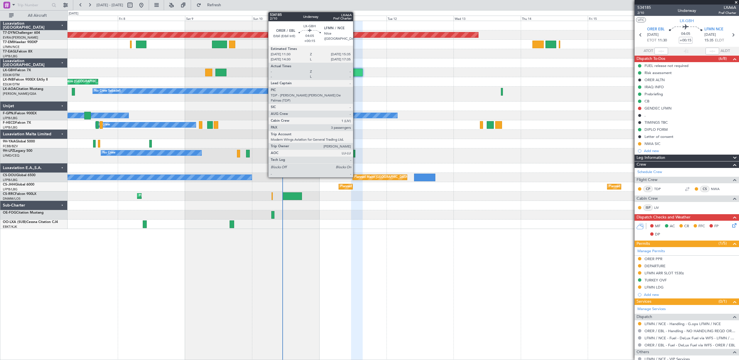
click at [355, 73] on div at bounding box center [357, 73] width 12 height 8
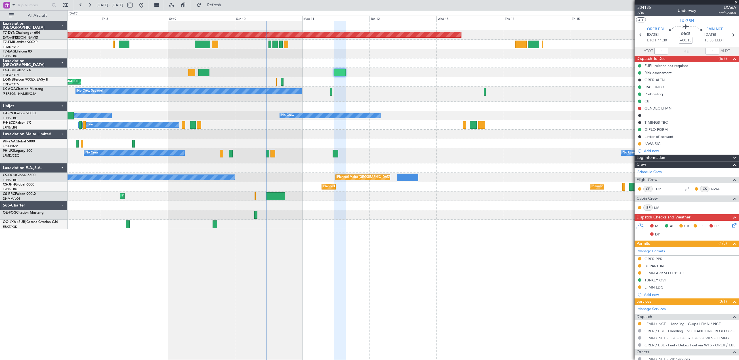
click at [318, 54] on div "Planned Maint [GEOGRAPHIC_DATA]-[GEOGRAPHIC_DATA] [GEOGRAPHIC_DATA] ([GEOGRAPHI…" at bounding box center [403, 125] width 671 height 208
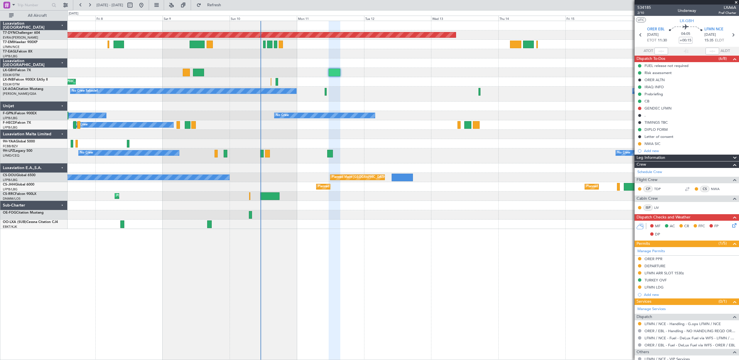
click at [266, 43] on div at bounding box center [403, 44] width 671 height 9
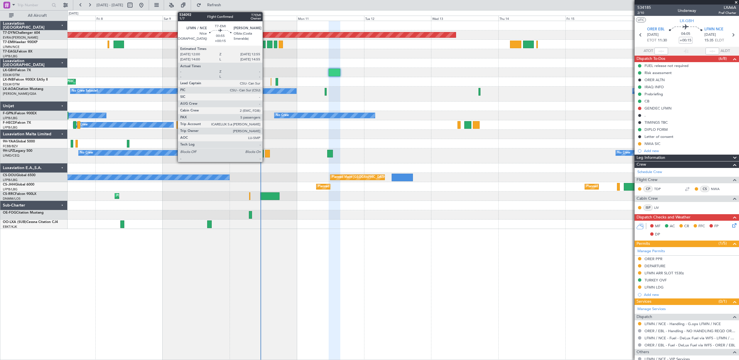
click at [265, 45] on div at bounding box center [264, 45] width 3 height 8
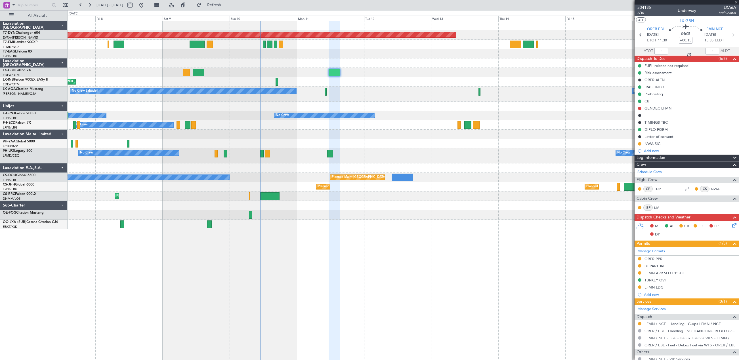
type input "5"
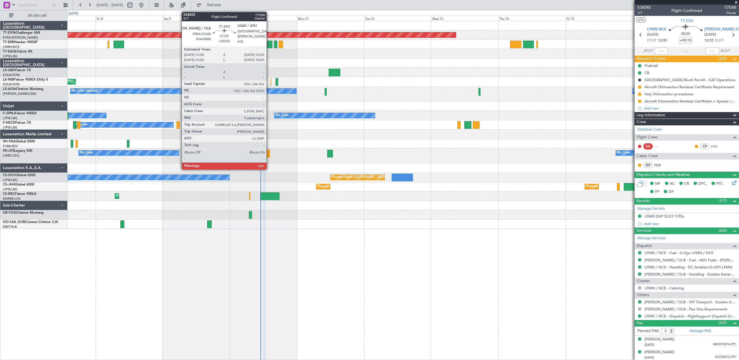
click at [269, 44] on div at bounding box center [269, 45] width 5 height 8
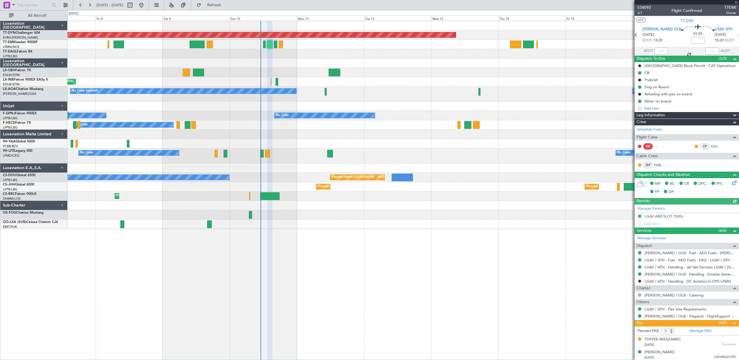
scroll to position [39, 0]
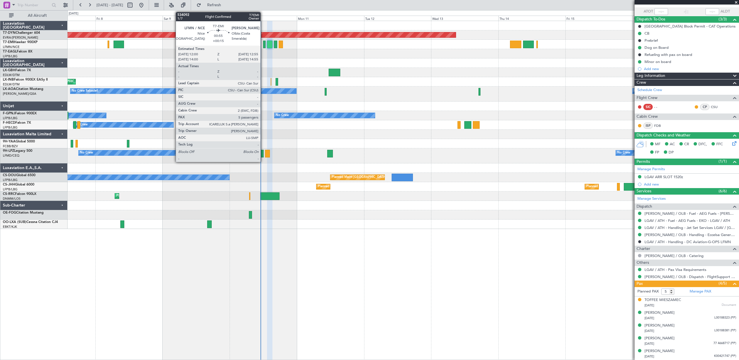
click at [263, 43] on div at bounding box center [264, 45] width 3 height 8
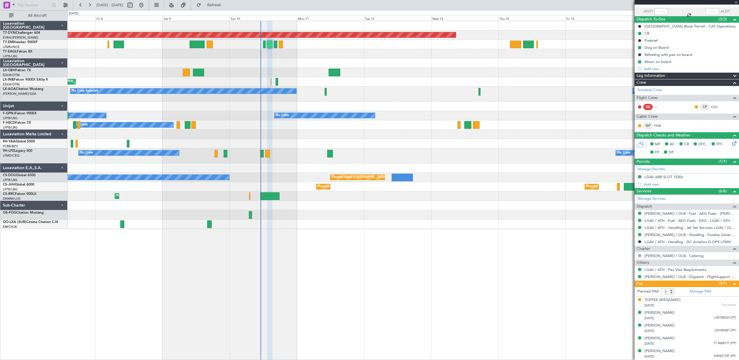
type input "+00:15"
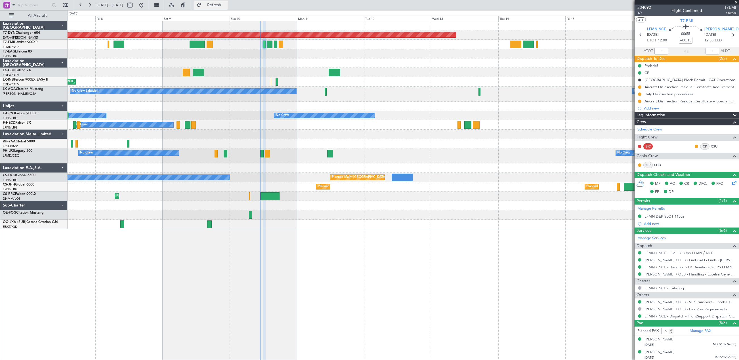
click at [226, 6] on span "Refresh" at bounding box center [214, 5] width 24 height 4
click at [639, 12] on span "1/7" at bounding box center [644, 12] width 14 height 5
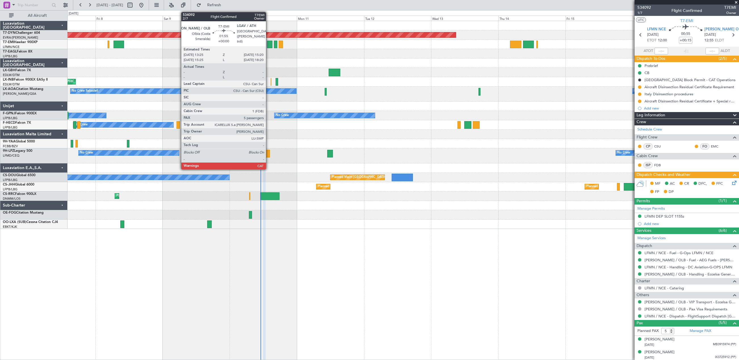
click at [268, 43] on div at bounding box center [269, 45] width 5 height 8
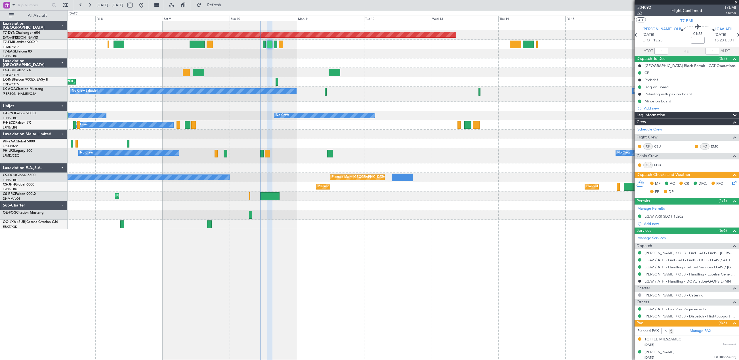
click at [640, 11] on span "2/7" at bounding box center [644, 12] width 14 height 5
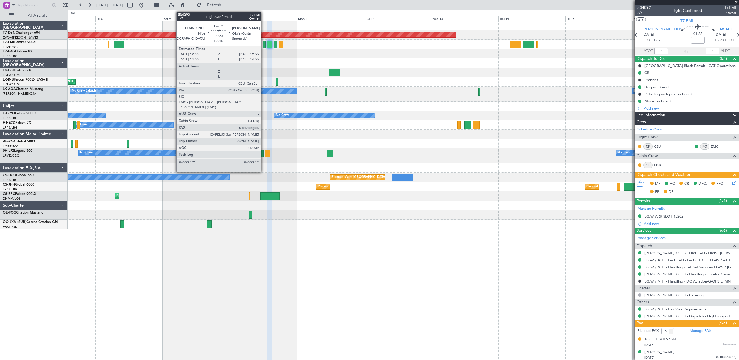
click at [264, 44] on div at bounding box center [264, 45] width 3 height 8
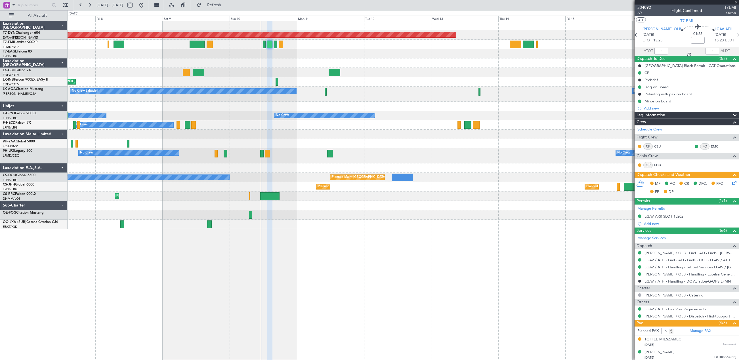
type input "+00:15"
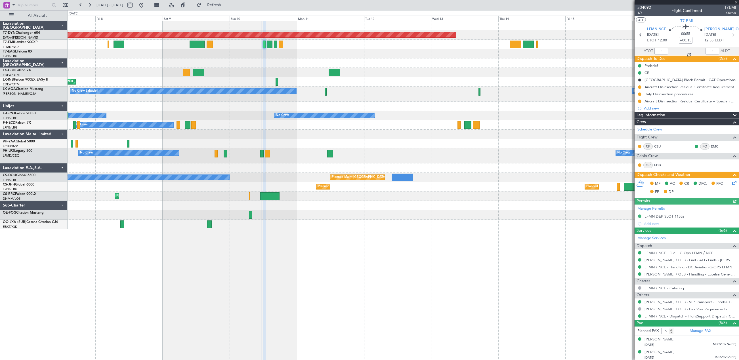
click at [731, 184] on icon at bounding box center [733, 182] width 5 height 5
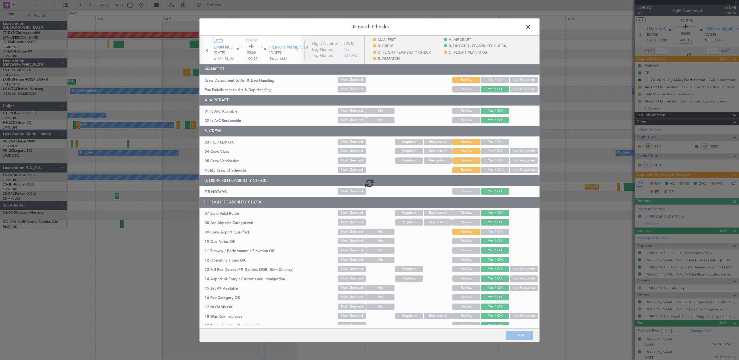
click at [495, 79] on div at bounding box center [369, 182] width 340 height 295
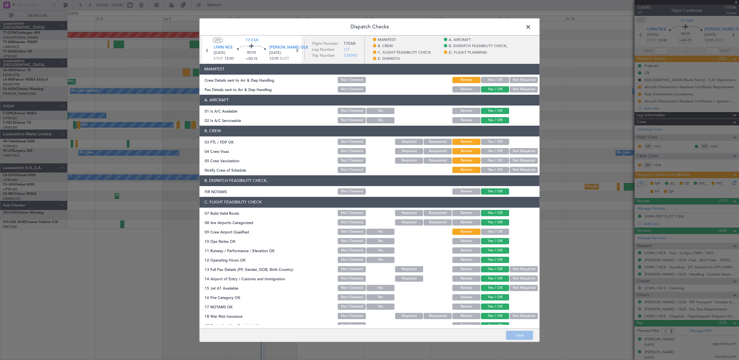
click at [501, 82] on button "Yes / OK" at bounding box center [495, 80] width 28 height 6
click at [515, 336] on button "Save" at bounding box center [519, 335] width 27 height 9
click at [531, 26] on span at bounding box center [531, 27] width 0 height 11
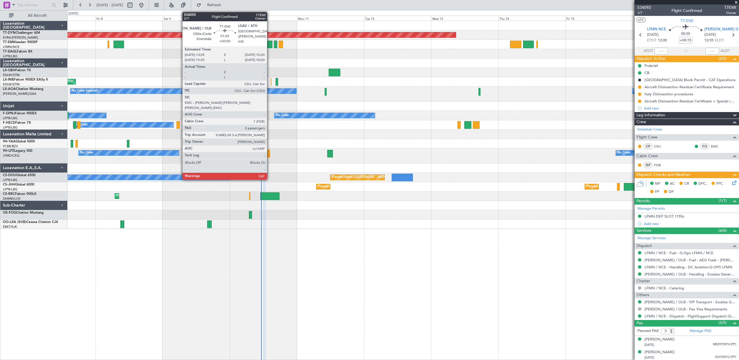
click at [269, 43] on div at bounding box center [269, 45] width 5 height 8
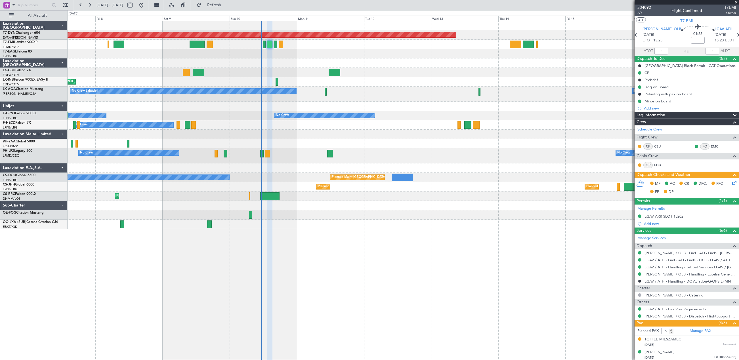
click at [731, 182] on icon at bounding box center [733, 182] width 5 height 5
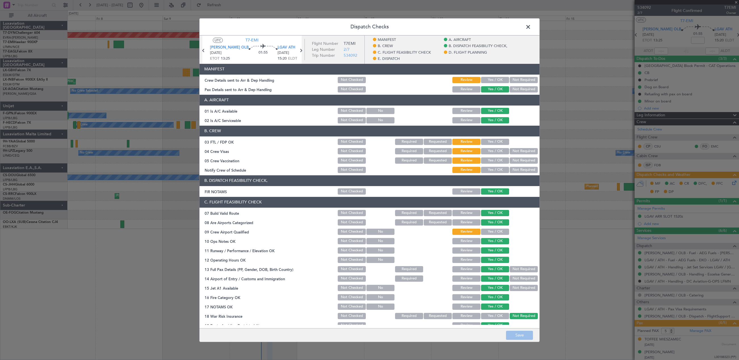
click at [499, 77] on button "Yes / OK" at bounding box center [495, 80] width 28 height 6
click at [532, 337] on button "Save" at bounding box center [519, 335] width 27 height 9
click at [531, 27] on span at bounding box center [531, 27] width 0 height 11
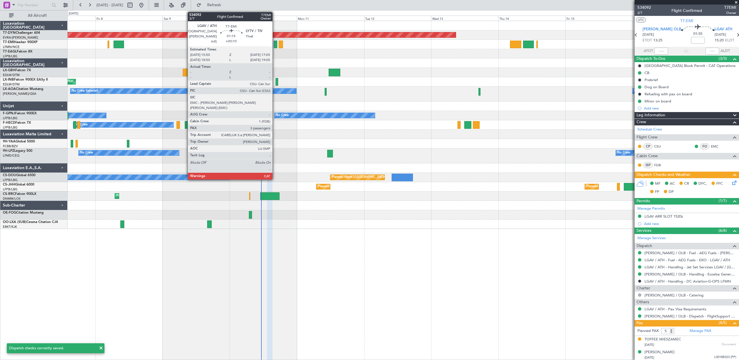
click at [275, 42] on div at bounding box center [276, 45] width 4 height 8
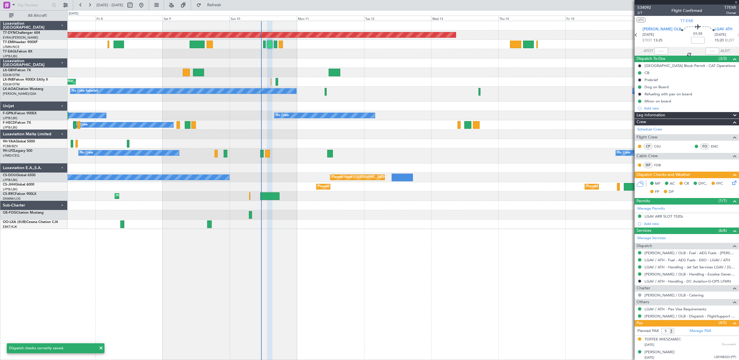
type input "+00:10"
type input "3"
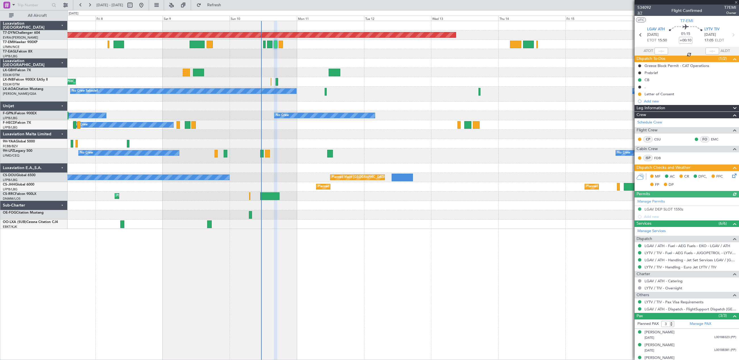
click at [638, 14] on span "3/7" at bounding box center [644, 12] width 14 height 5
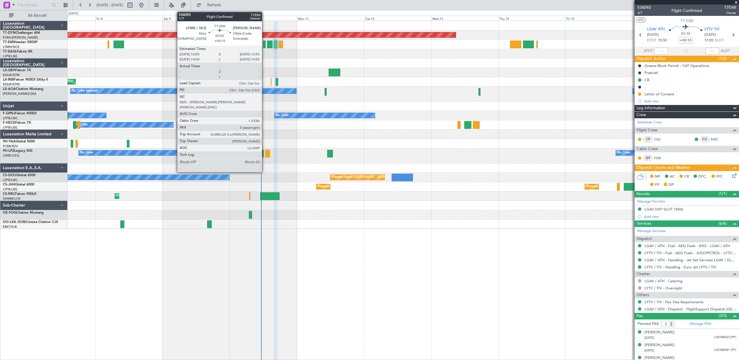
click at [264, 44] on div at bounding box center [264, 45] width 3 height 8
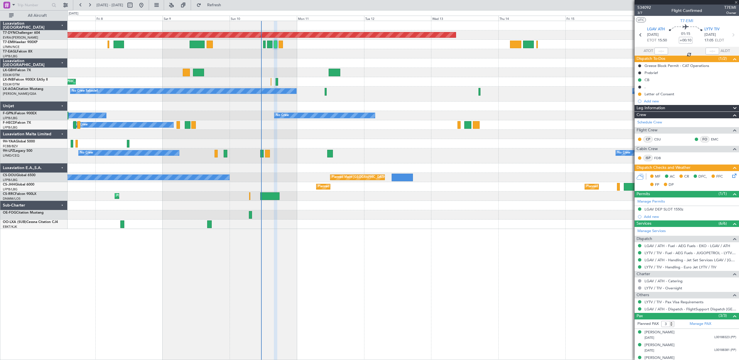
type input "+00:15"
type input "5"
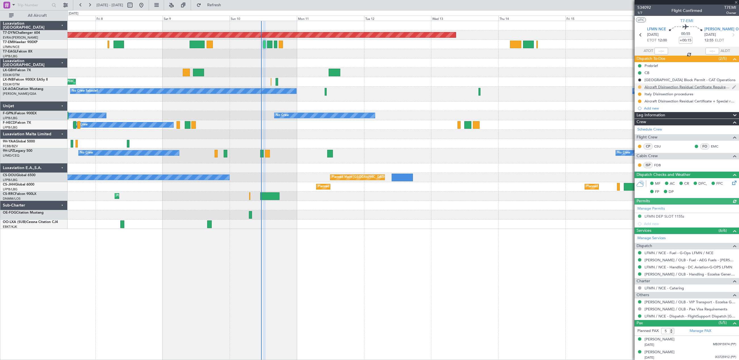
click at [640, 87] on button at bounding box center [639, 86] width 3 height 3
click at [642, 113] on span "Completed" at bounding box center [641, 112] width 19 height 6
click at [640, 94] on button at bounding box center [639, 93] width 3 height 3
click at [637, 119] on span "Completed" at bounding box center [641, 119] width 19 height 6
click at [640, 101] on button at bounding box center [639, 101] width 3 height 3
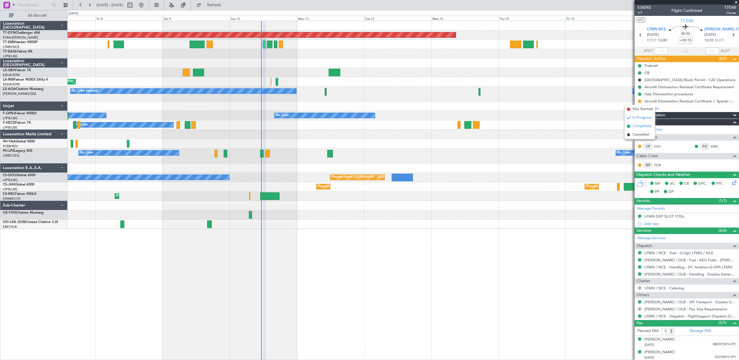
click at [628, 127] on span at bounding box center [628, 126] width 3 height 3
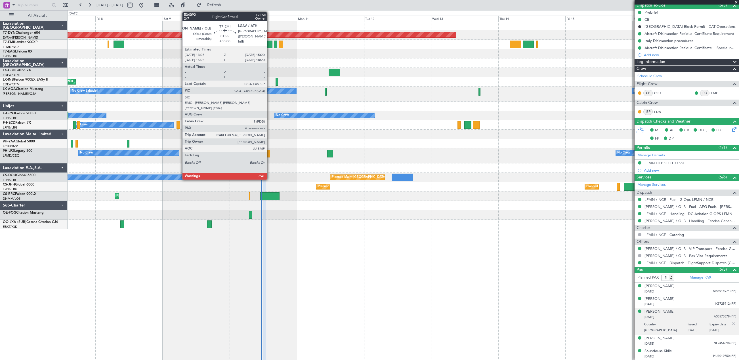
click at [269, 46] on div at bounding box center [269, 45] width 5 height 8
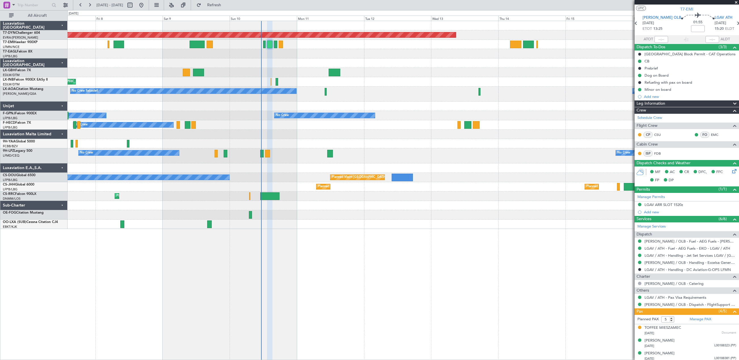
scroll to position [0, 0]
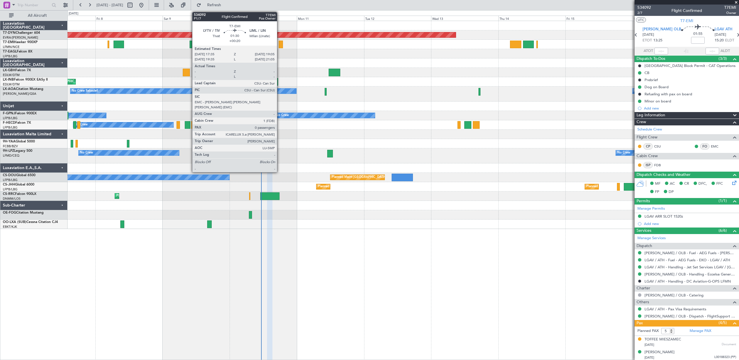
click at [279, 45] on div at bounding box center [281, 45] width 4 height 8
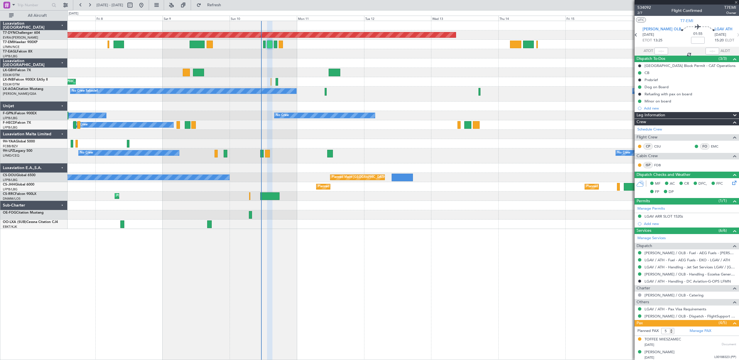
type input "+00:20"
type input "0"
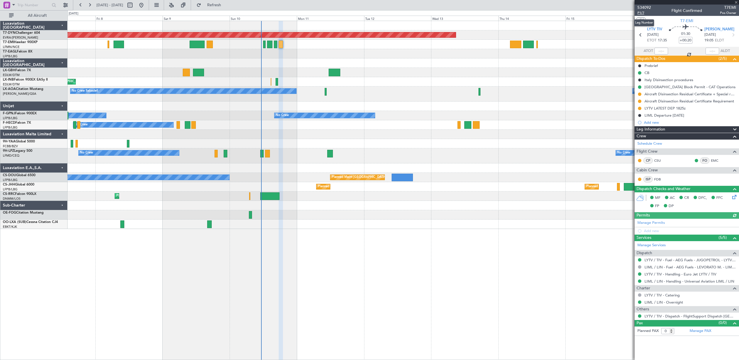
click at [642, 12] on span "P1/7" at bounding box center [644, 12] width 14 height 5
click at [639, 93] on button at bounding box center [639, 93] width 3 height 3
click at [638, 119] on span "Completed" at bounding box center [641, 119] width 19 height 6
click at [637, 102] on div at bounding box center [639, 101] width 5 height 5
click at [639, 103] on div at bounding box center [639, 101] width 5 height 5
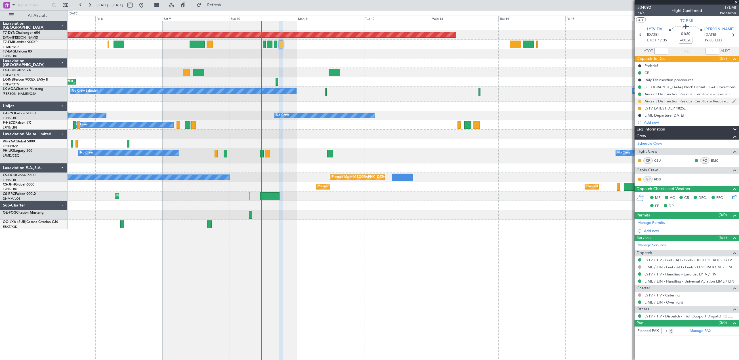
click at [640, 101] on button at bounding box center [639, 101] width 3 height 3
click at [630, 126] on li "Completed" at bounding box center [639, 126] width 30 height 9
click at [640, 109] on button at bounding box center [639, 108] width 3 height 3
click at [629, 134] on span at bounding box center [628, 133] width 3 height 3
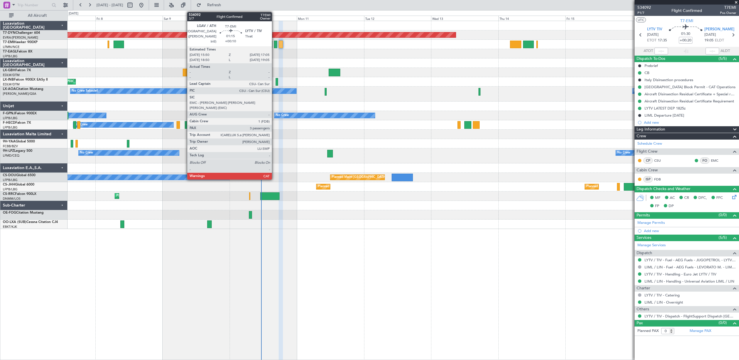
click at [274, 47] on div at bounding box center [276, 45] width 4 height 8
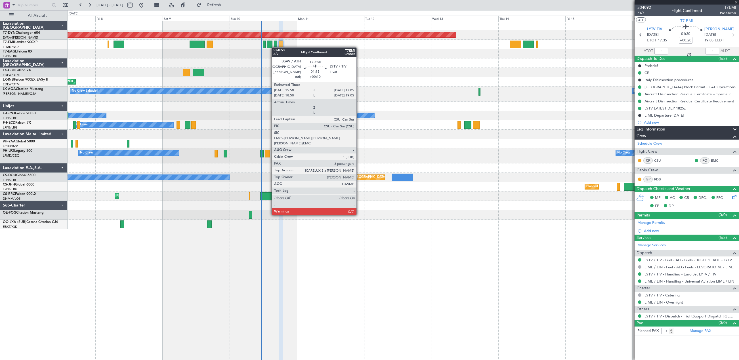
type input "+00:10"
type input "3"
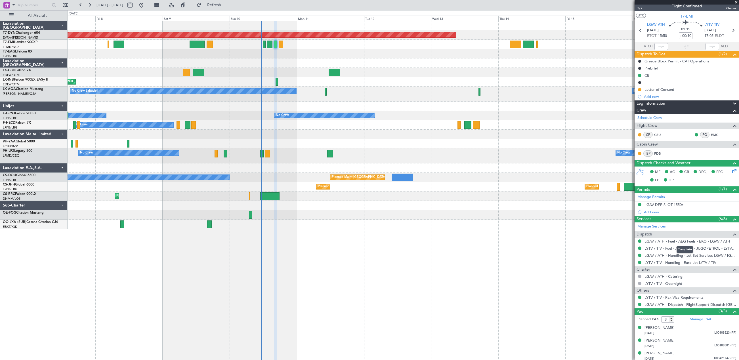
scroll to position [7, 0]
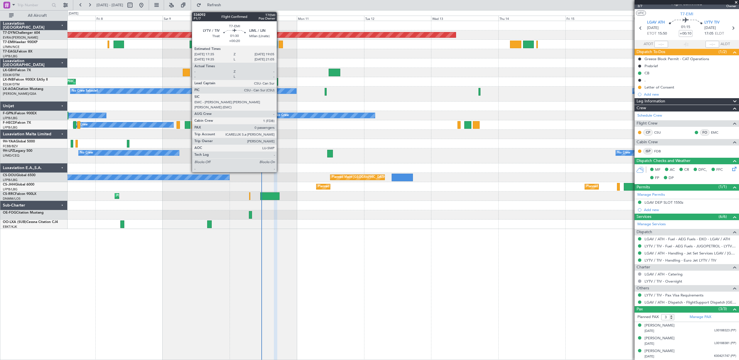
click at [280, 47] on div at bounding box center [281, 45] width 4 height 8
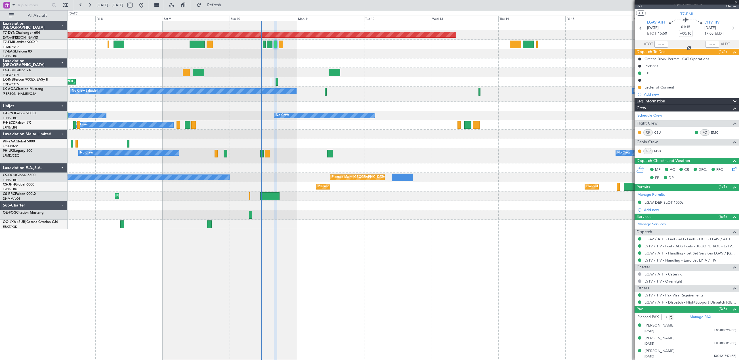
type input "+00:20"
type input "0"
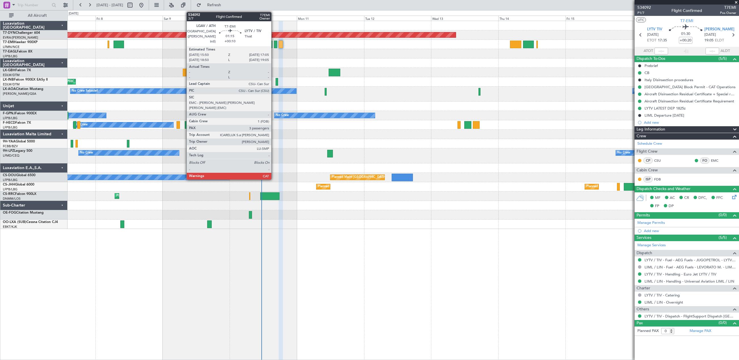
click at [274, 45] on div at bounding box center [276, 45] width 4 height 8
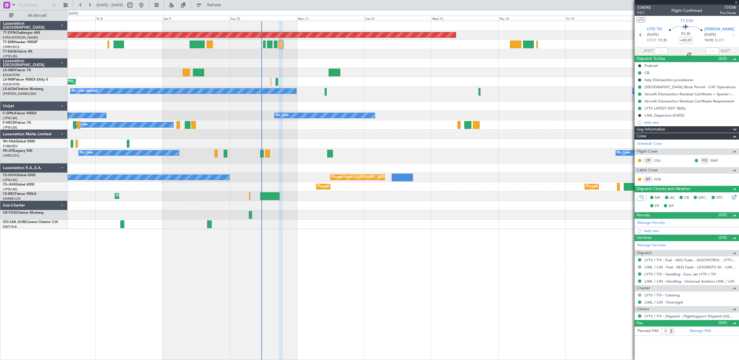
type input "+00:10"
type input "3"
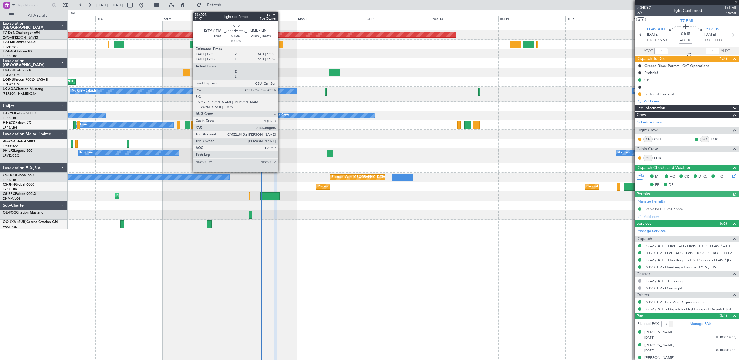
click at [280, 43] on div at bounding box center [281, 45] width 4 height 8
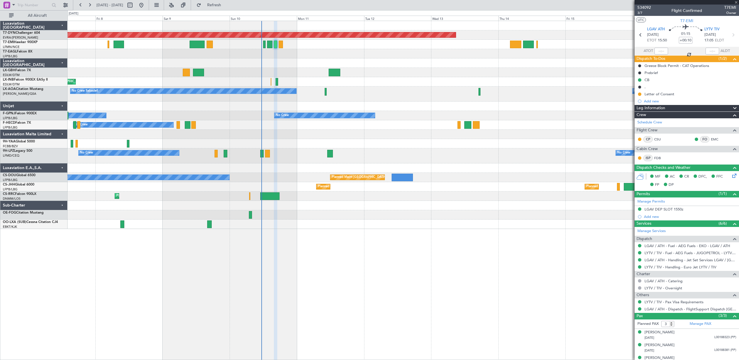
type input "+00:20"
type input "0"
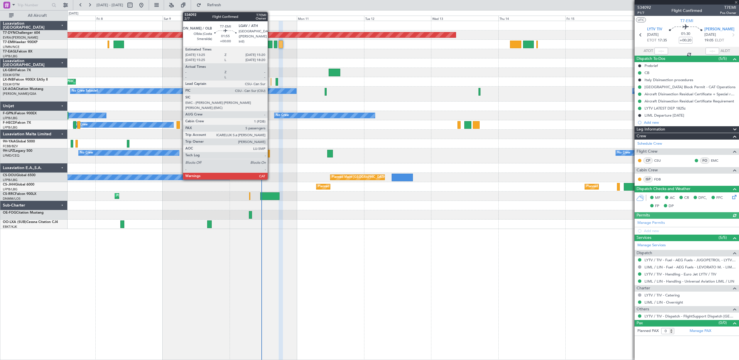
click at [270, 43] on div at bounding box center [269, 45] width 5 height 8
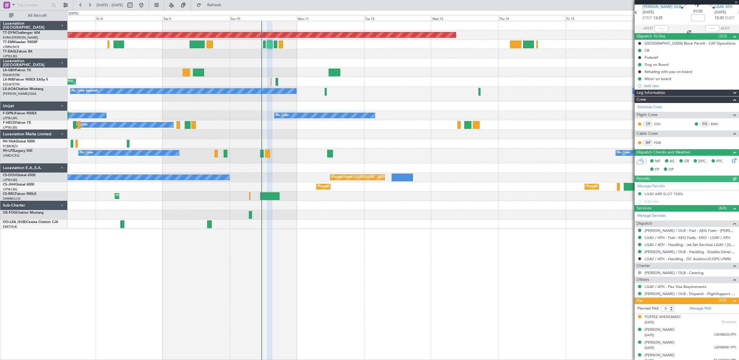
scroll to position [39, 0]
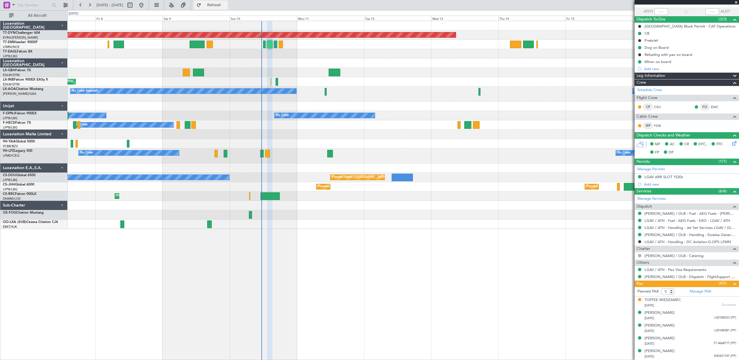
click at [228, 9] on button "Refresh" at bounding box center [211, 5] width 34 height 9
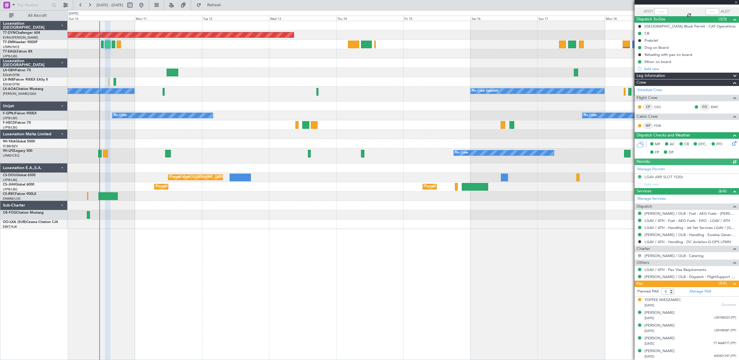
click at [437, 176] on div "Planned Maint Basel-Mulhouse Unplanned Maint Nice (Côte d'Azur Airport) No Crew…" at bounding box center [403, 125] width 671 height 208
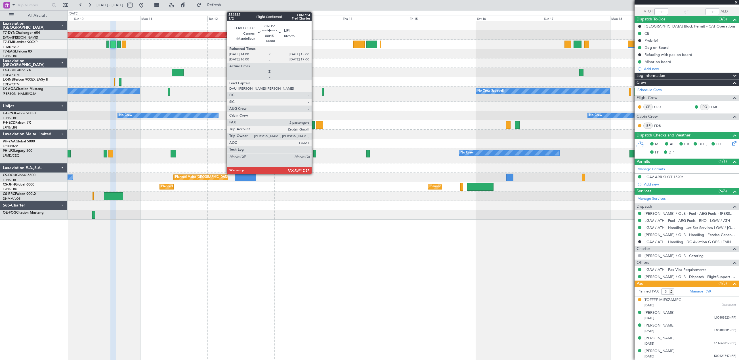
click at [314, 155] on div at bounding box center [314, 154] width 3 height 8
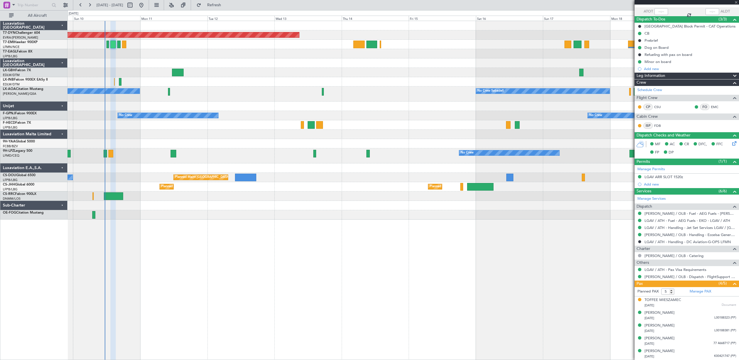
type input "2"
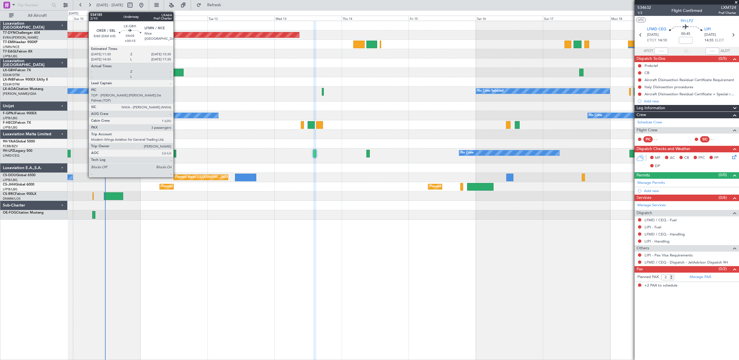
click at [176, 75] on div at bounding box center [178, 73] width 12 height 8
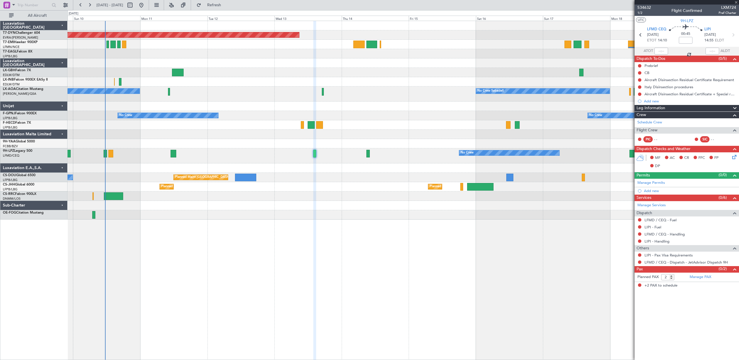
click at [176, 71] on div at bounding box center [178, 73] width 12 height 8
type input "+00:15"
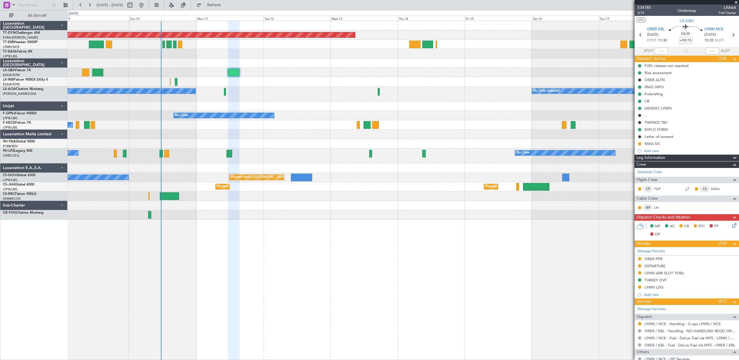
click at [300, 78] on div "Unplanned Maint Nice ([GEOGRAPHIC_DATA])" at bounding box center [403, 81] width 671 height 9
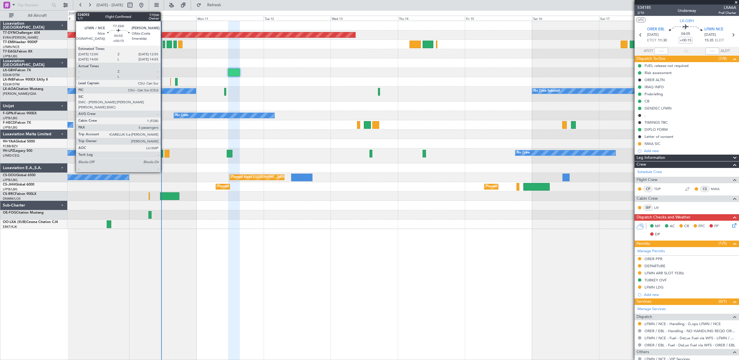
click at [163, 46] on div at bounding box center [164, 45] width 3 height 8
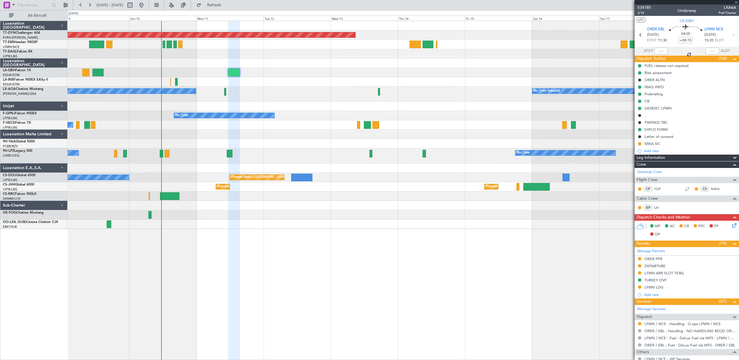
type input "5"
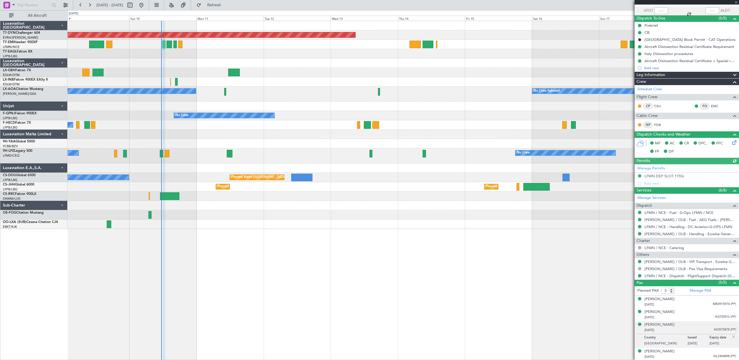
scroll to position [53, 0]
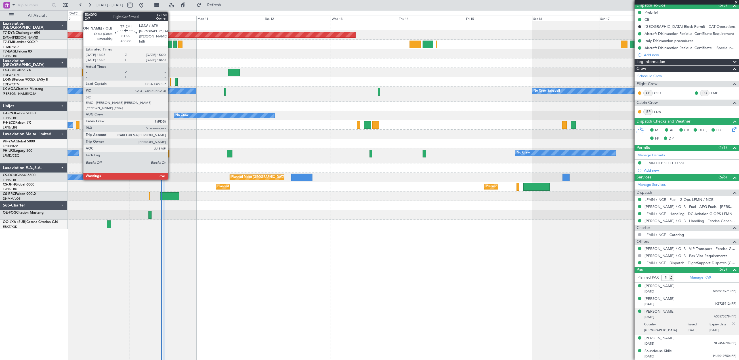
click at [170, 44] on div at bounding box center [169, 45] width 5 height 8
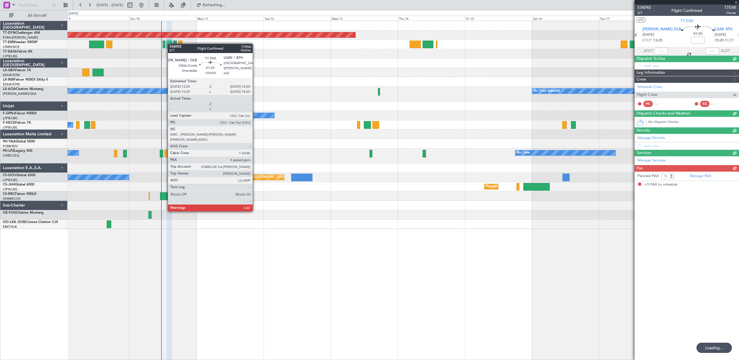
scroll to position [0, 0]
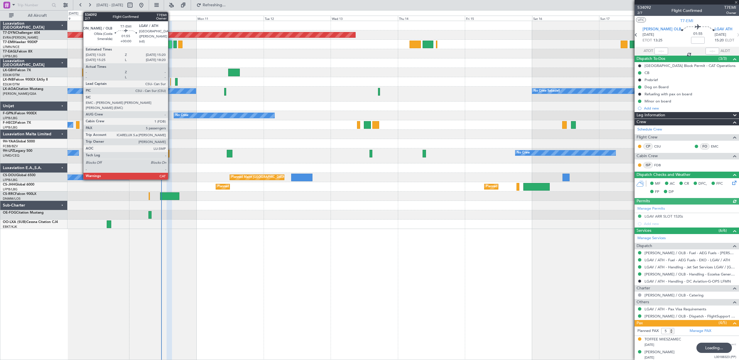
type input "+00:15"
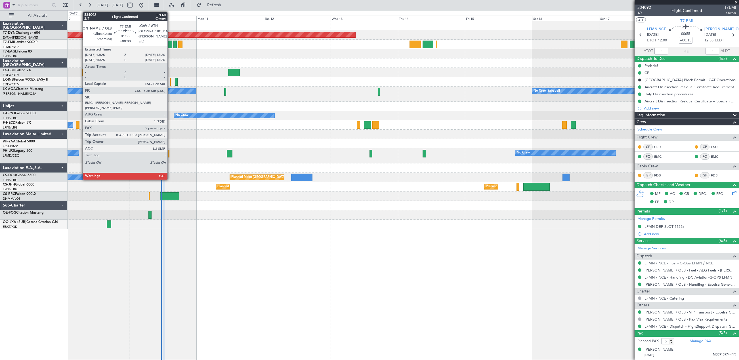
click at [170, 45] on div at bounding box center [169, 45] width 5 height 8
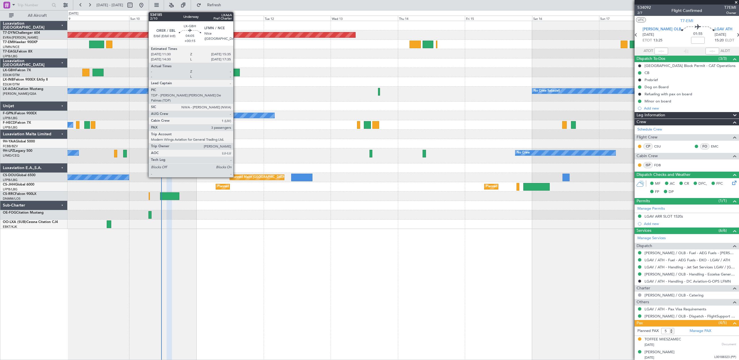
click at [236, 71] on div at bounding box center [234, 73] width 12 height 8
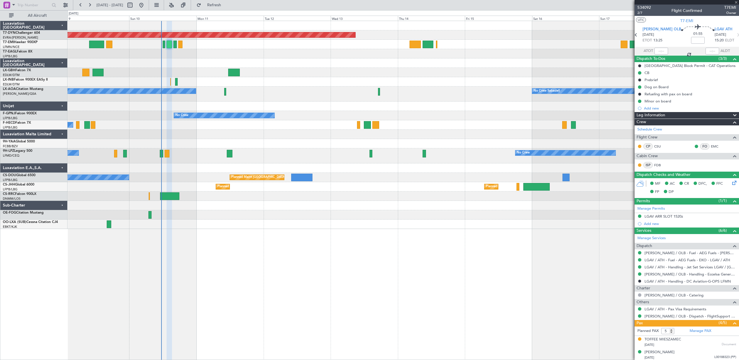
type input "+00:15"
type input "3"
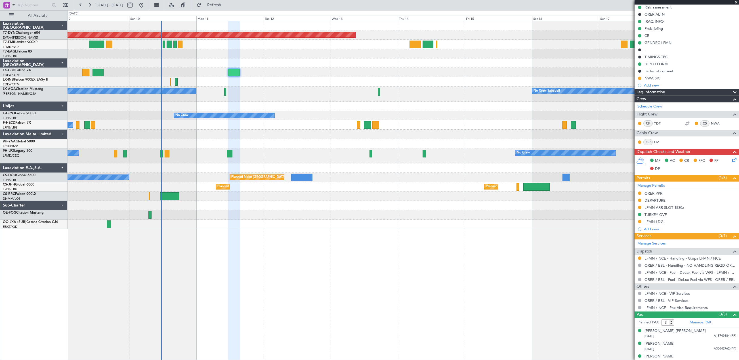
scroll to position [71, 0]
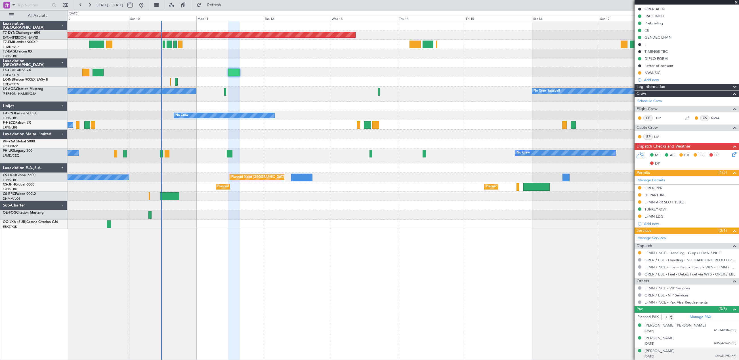
click at [678, 355] on div "21/09/1966 D1031298 (PP)" at bounding box center [690, 357] width 92 height 6
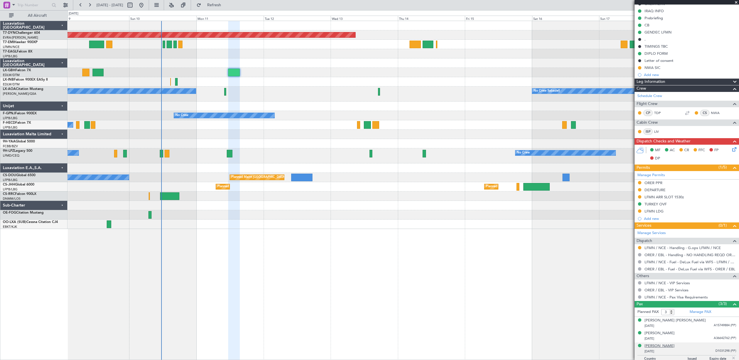
scroll to position [85, 0]
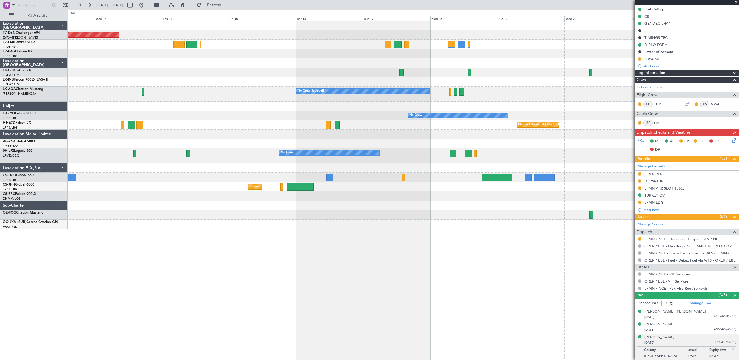
click at [304, 257] on div "Planned Maint Basel-Mulhouse No Crew Sabadell No Crew Sabadell No Crew No Crew …" at bounding box center [403, 190] width 671 height 339
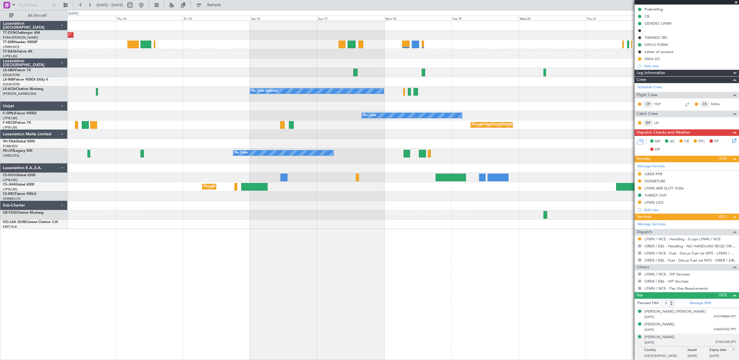
click at [289, 247] on div "Planned Maint Basel-Mulhouse Planned Maint Geneva (Cointrin) No Crew Sabadell N…" at bounding box center [403, 190] width 671 height 339
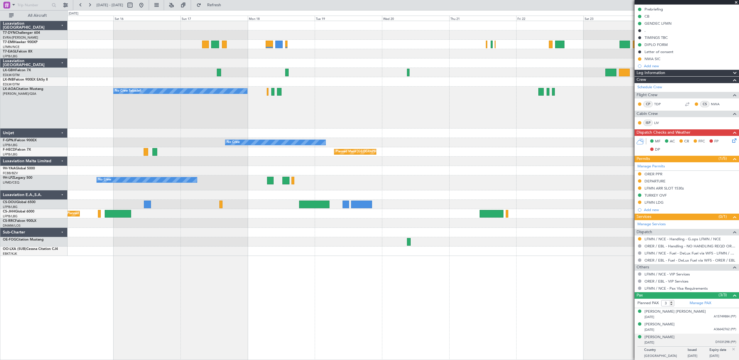
click at [357, 246] on div at bounding box center [403, 241] width 671 height 9
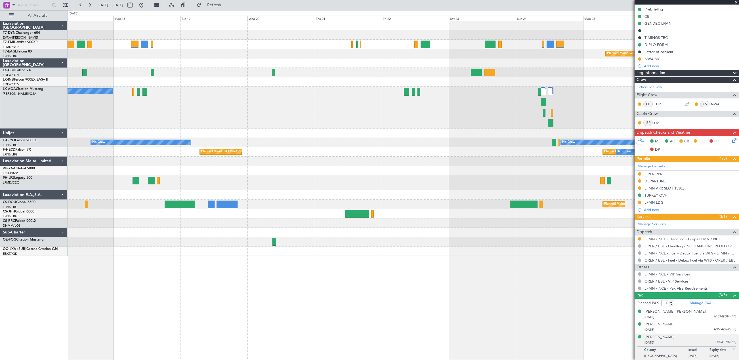
click at [290, 241] on div at bounding box center [403, 241] width 671 height 9
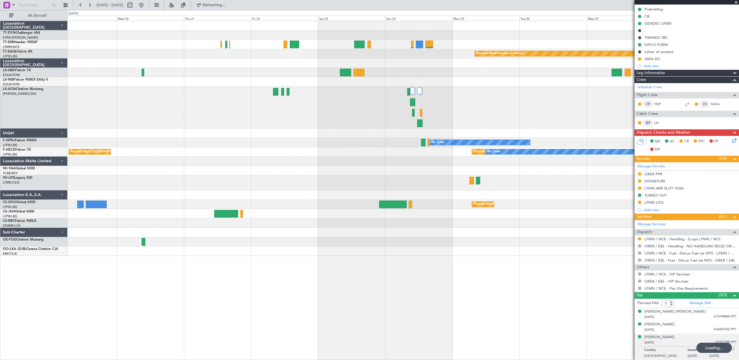
click at [324, 238] on div at bounding box center [403, 241] width 671 height 9
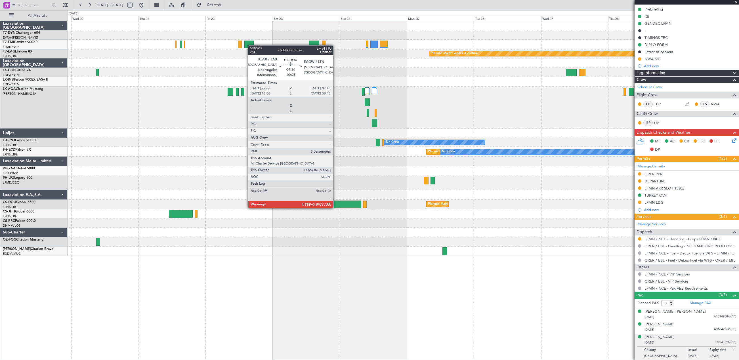
click at [336, 202] on div at bounding box center [348, 205] width 28 height 8
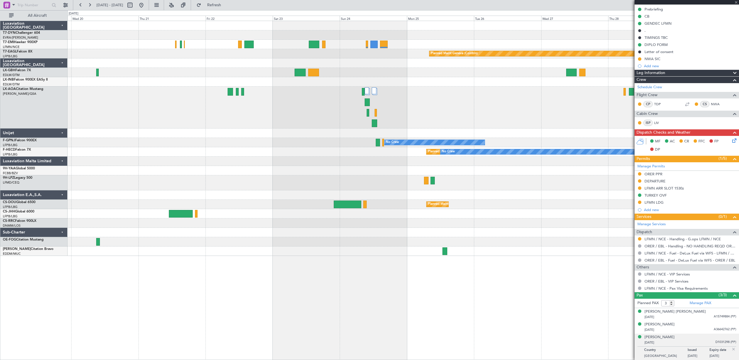
scroll to position [0, 0]
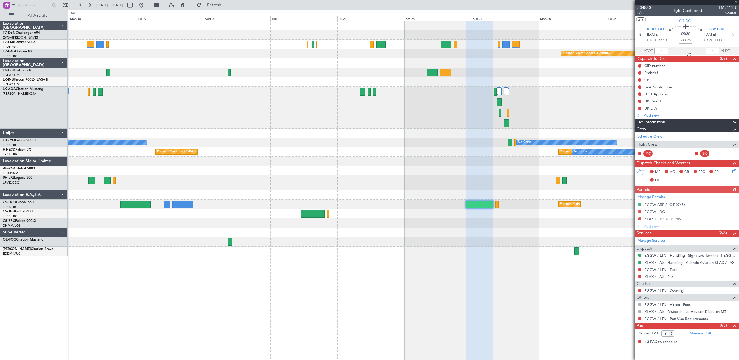
click at [430, 229] on div at bounding box center [403, 232] width 671 height 9
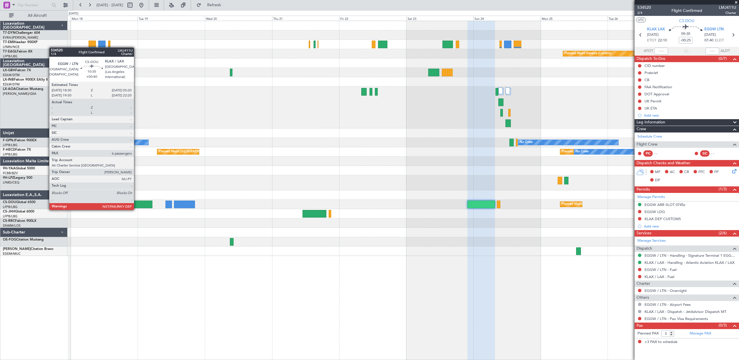
click at [136, 204] on div at bounding box center [137, 205] width 30 height 8
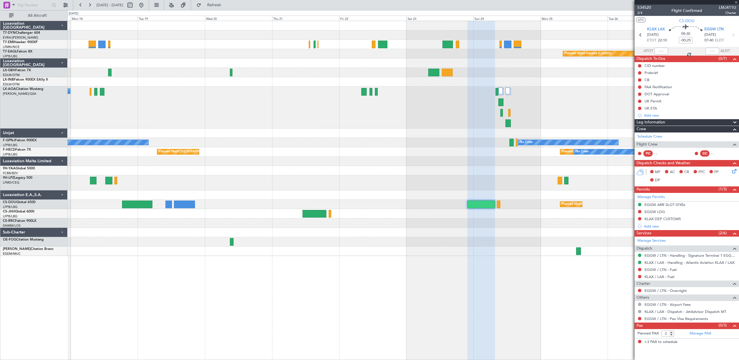
type input "+00:40"
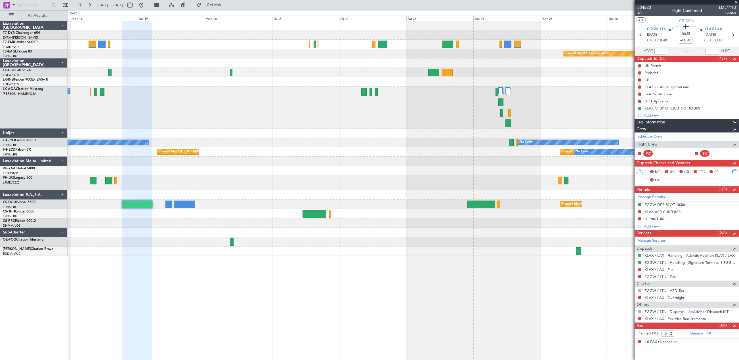
click at [736, 3] on span at bounding box center [736, 2] width 6 height 5
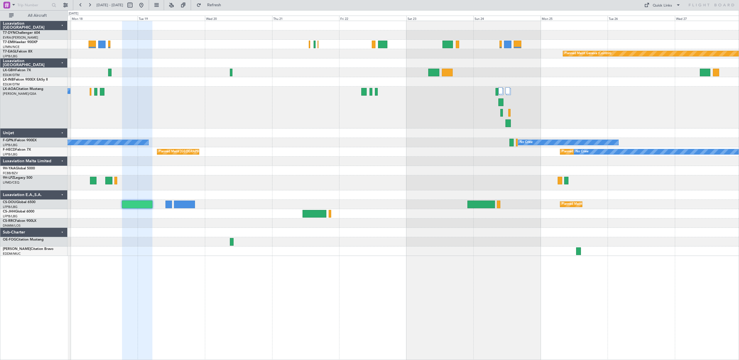
type input "0"
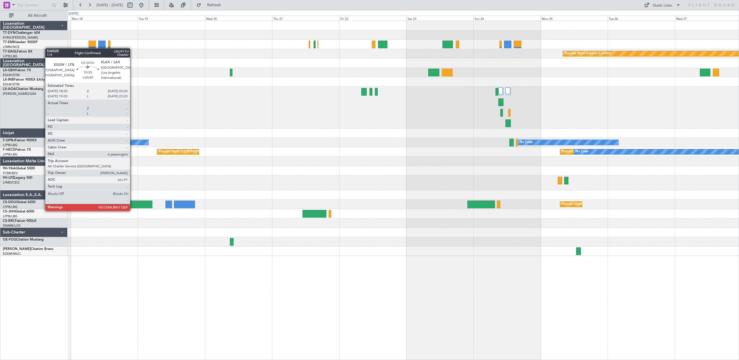
click at [132, 205] on div at bounding box center [137, 205] width 30 height 8
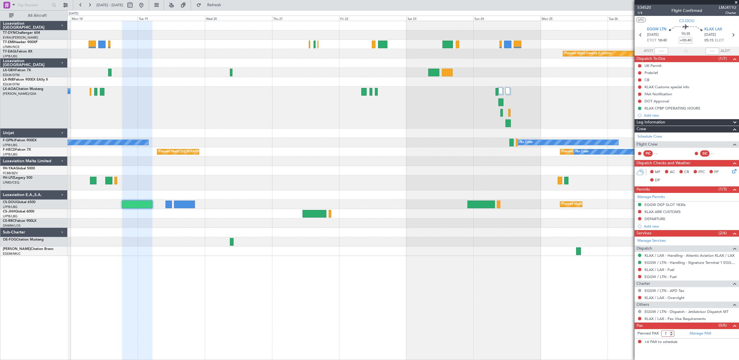
type input "7"
click at [672, 333] on input "7" at bounding box center [667, 333] width 13 height 6
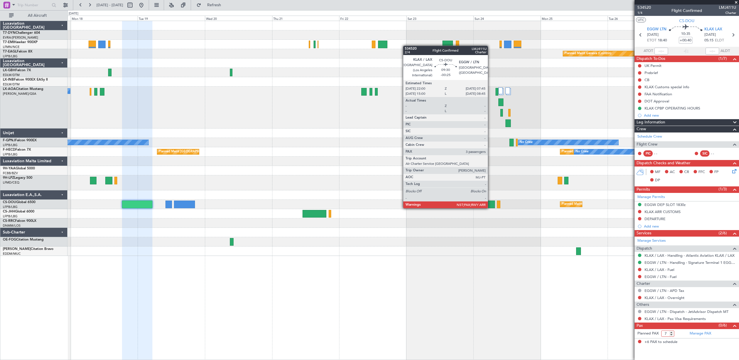
click at [490, 203] on div at bounding box center [481, 205] width 28 height 8
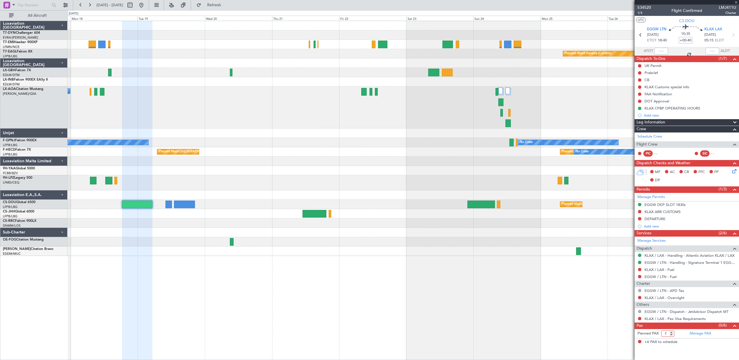
type input "-00:25"
type input "3"
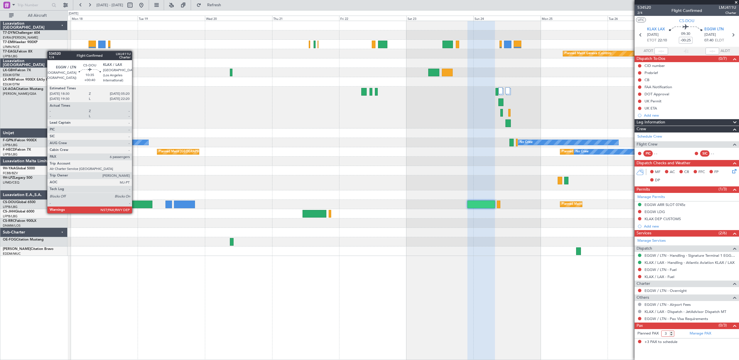
click at [134, 207] on div at bounding box center [137, 205] width 30 height 8
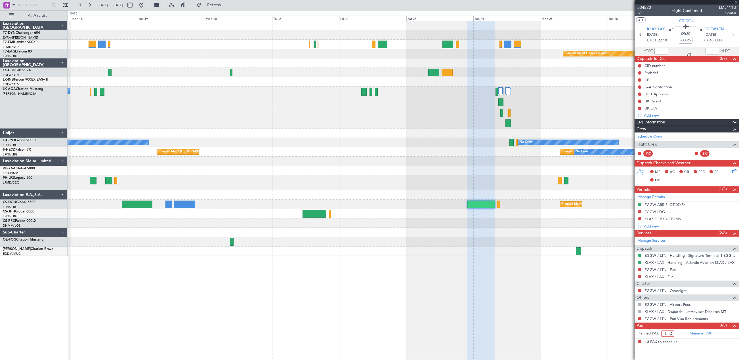
type input "+00:40"
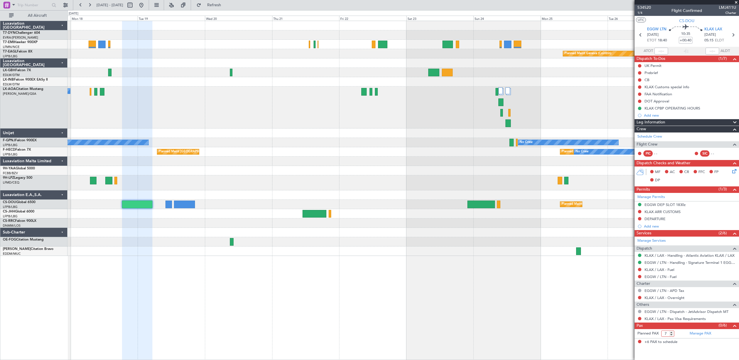
click at [671, 333] on input "7" at bounding box center [667, 333] width 13 height 6
click at [671, 332] on input "3" at bounding box center [667, 333] width 13 height 6
click at [671, 332] on input "4" at bounding box center [667, 333] width 13 height 6
click at [671, 332] on input "5" at bounding box center [667, 333] width 13 height 6
click at [671, 332] on input "6" at bounding box center [667, 333] width 13 height 6
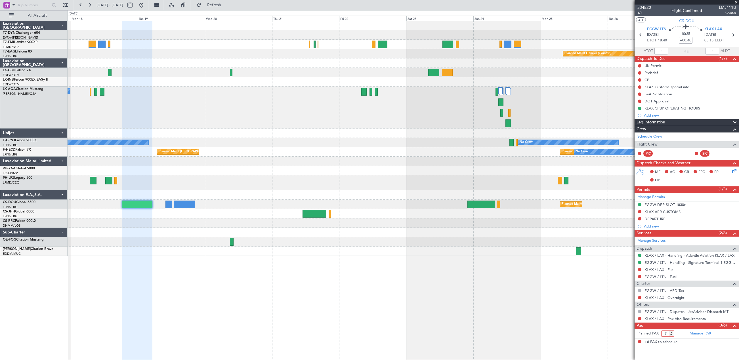
type input "7"
click at [671, 332] on input "7" at bounding box center [667, 333] width 13 height 6
click at [450, 315] on div "Planned Maint Geneva (Cointrin) No Crew Sabadell No Crew Sabadell No Crew No Cr…" at bounding box center [403, 190] width 671 height 339
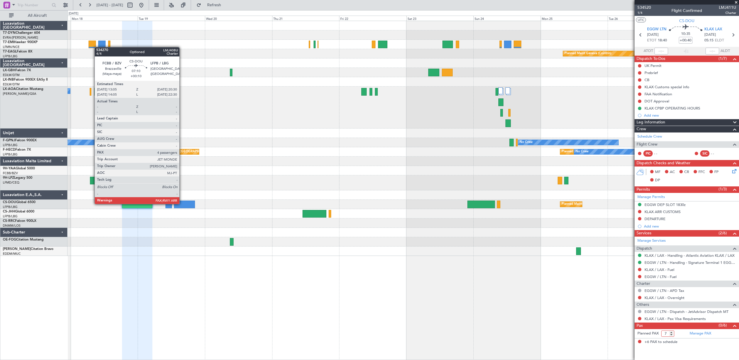
click at [182, 203] on div at bounding box center [184, 205] width 21 height 8
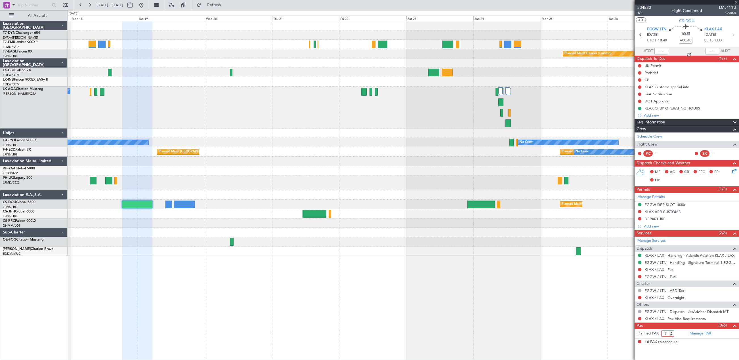
type input "+00:10"
type input "4"
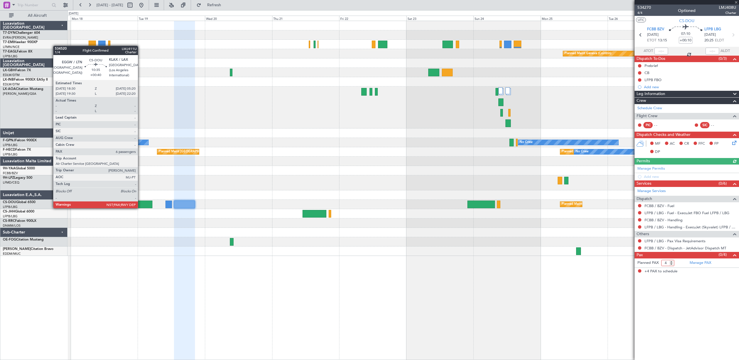
click at [140, 203] on div at bounding box center [137, 205] width 30 height 8
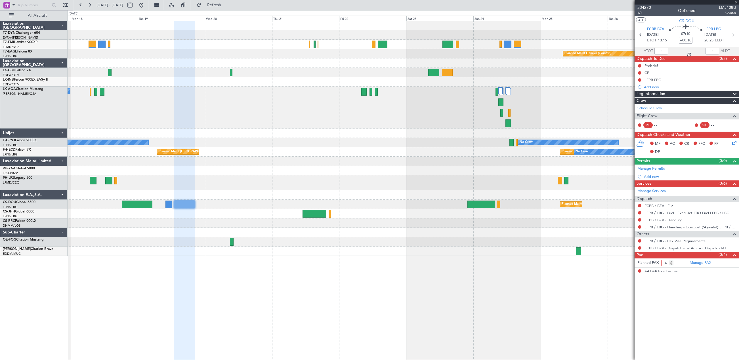
type input "+00:40"
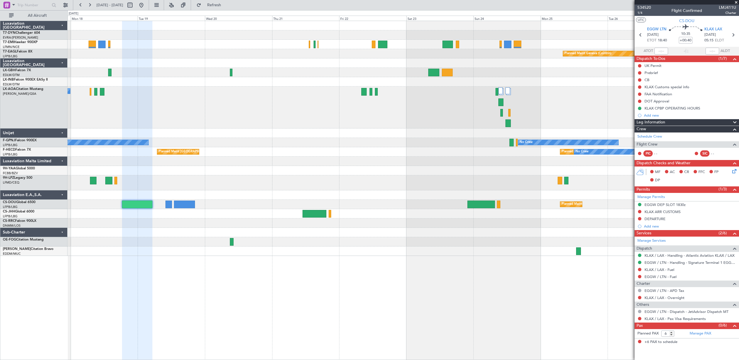
click at [736, 2] on span at bounding box center [736, 2] width 6 height 5
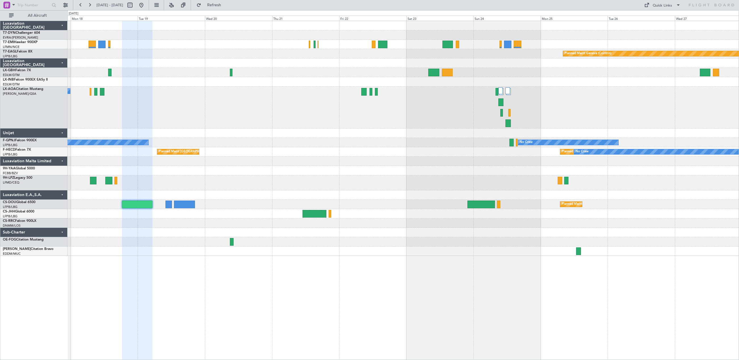
type input "0"
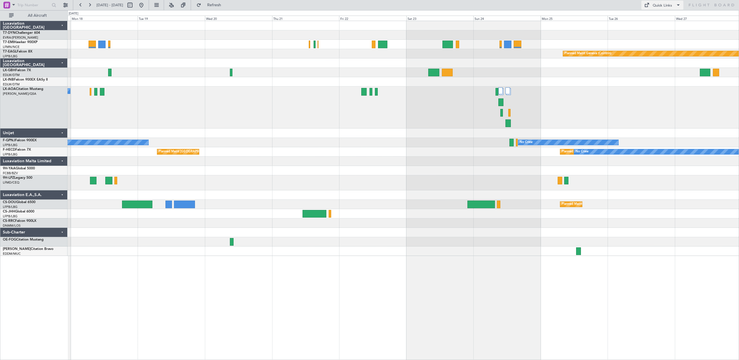
click at [675, 5] on span at bounding box center [678, 5] width 7 height 7
click at [68, 5] on div at bounding box center [369, 180] width 739 height 360
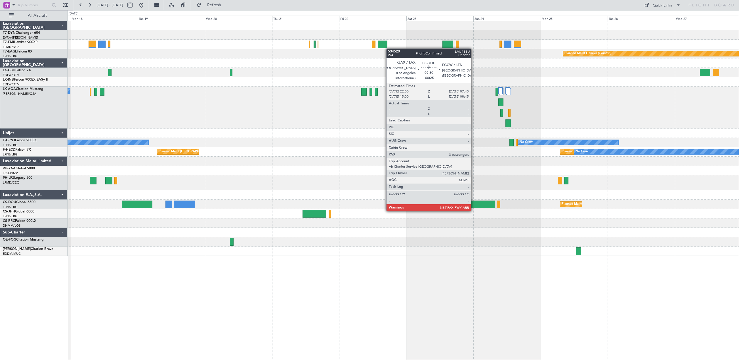
click at [473, 205] on div at bounding box center [481, 205] width 28 height 8
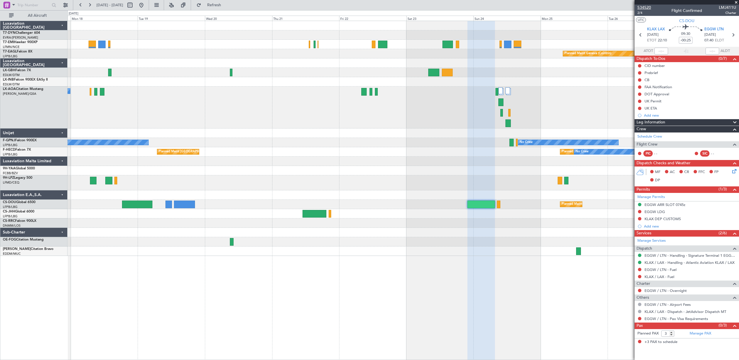
click at [641, 8] on span "534520" at bounding box center [644, 8] width 14 height 6
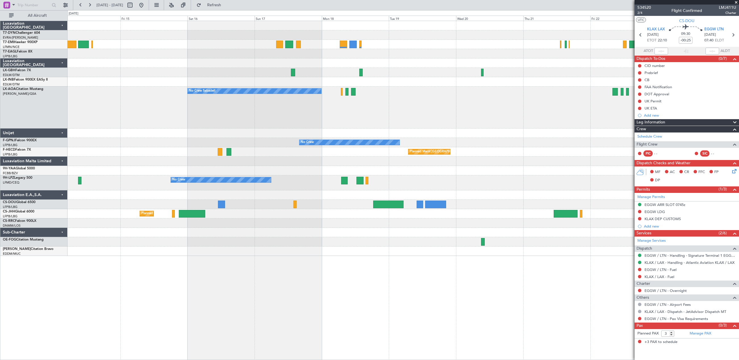
click at [359, 259] on div "Planned Maint Basel-Mulhouse Planned Maint Geneva (Cointrin) No Crew Sabadell N…" at bounding box center [403, 190] width 671 height 339
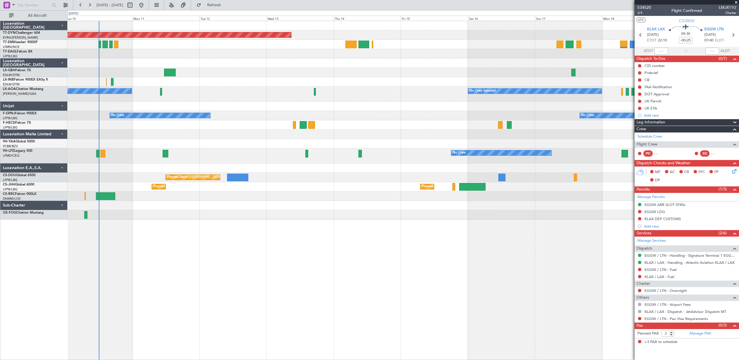
click at [546, 262] on div "Planned Maint Basel-Mulhouse Unplanned Maint Nice (Côte d'Azur Airport) No Crew…" at bounding box center [403, 190] width 671 height 339
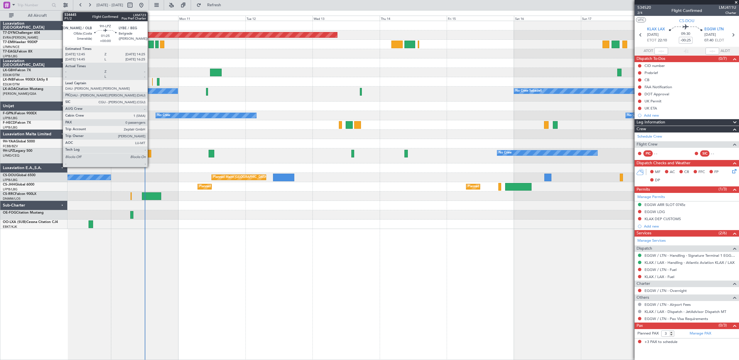
click at [150, 151] on div at bounding box center [148, 154] width 5 height 8
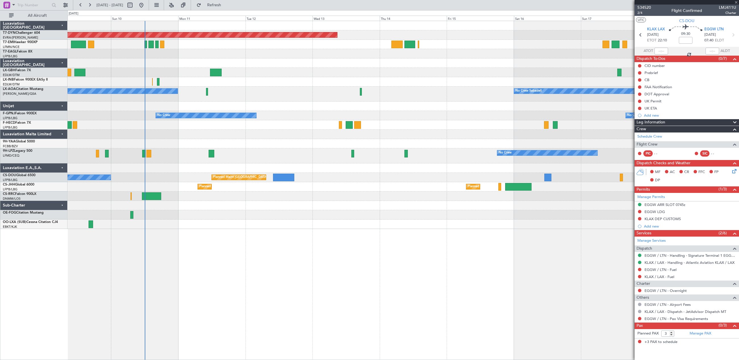
type input "0"
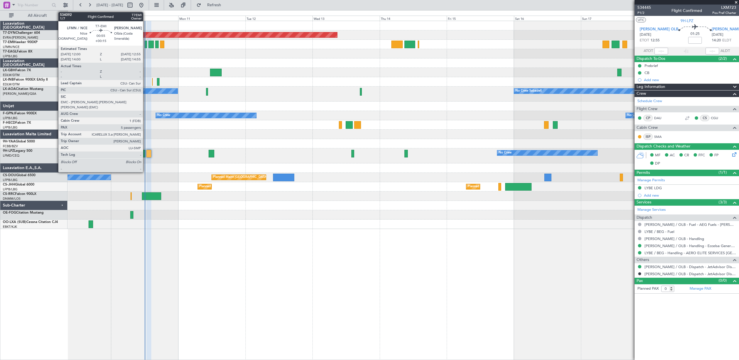
click at [146, 43] on div at bounding box center [145, 45] width 3 height 8
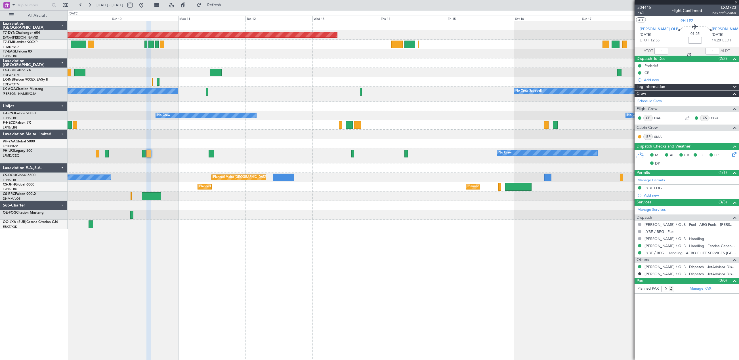
type input "+00:15"
type input "5"
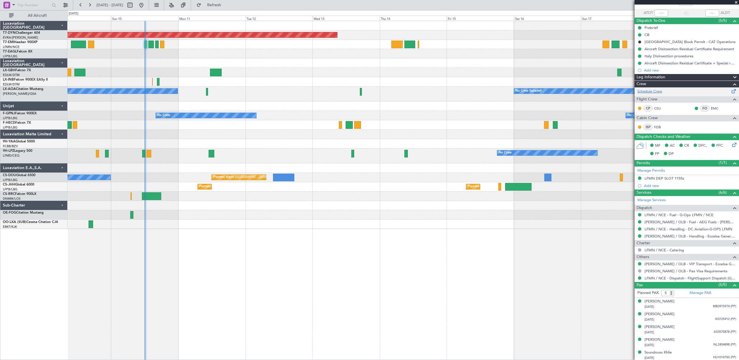
scroll to position [39, 0]
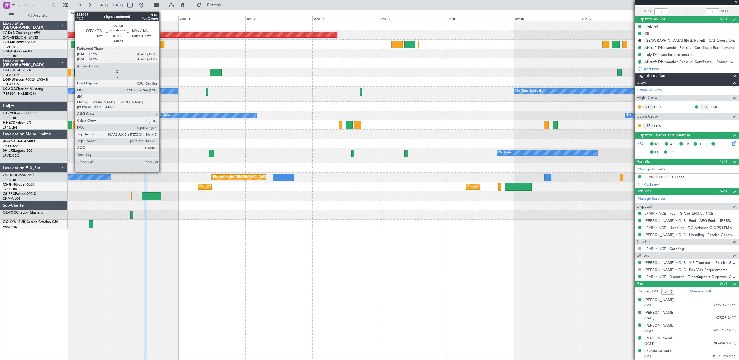
click at [162, 46] on div at bounding box center [162, 45] width 4 height 8
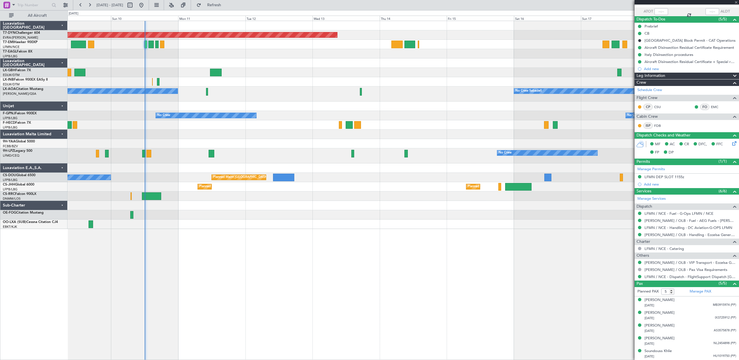
type input "+00:20"
type input "0"
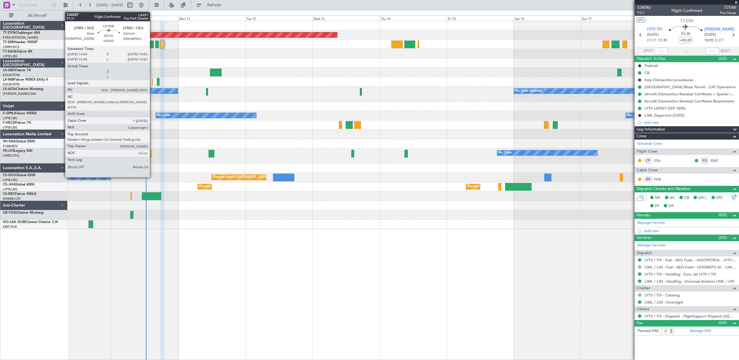
click at [152, 82] on div at bounding box center [152, 82] width 1 height 8
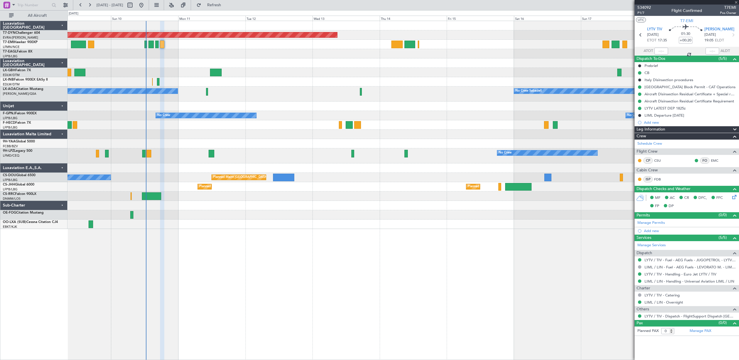
type input "+00:05"
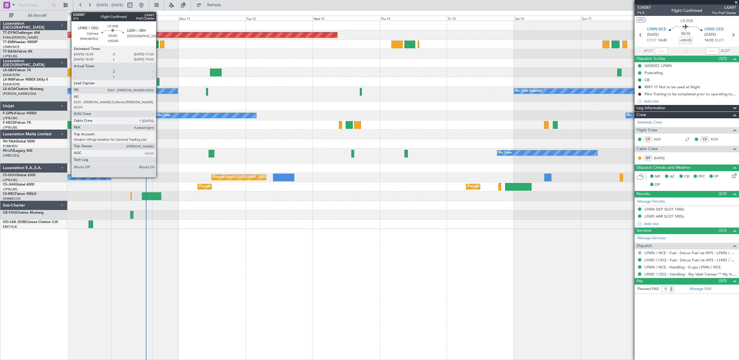
click at [159, 79] on div at bounding box center [158, 82] width 3 height 8
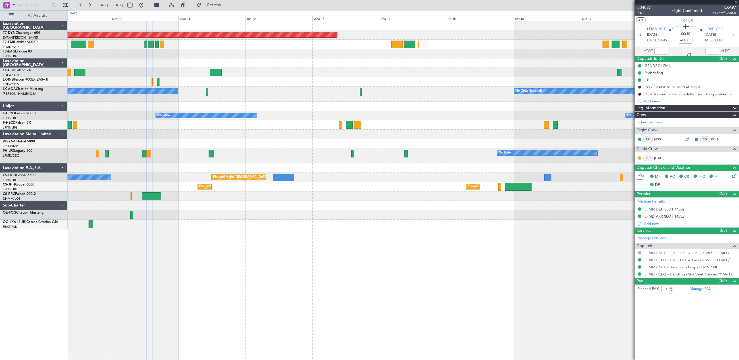
type input "4"
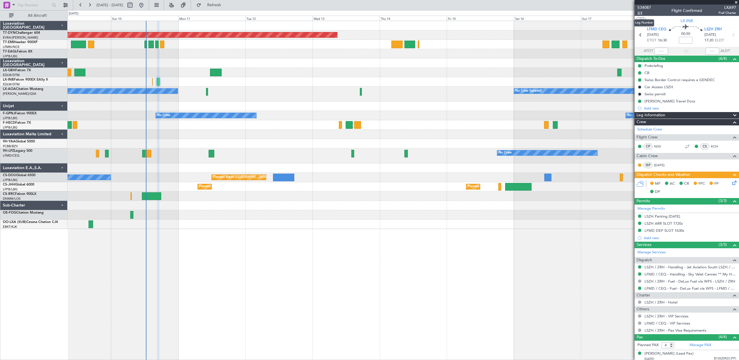
click at [641, 11] on span "3/4" at bounding box center [644, 12] width 14 height 5
click at [717, 78] on div "Swiss Border Control requires a GENDEC" at bounding box center [686, 79] width 104 height 7
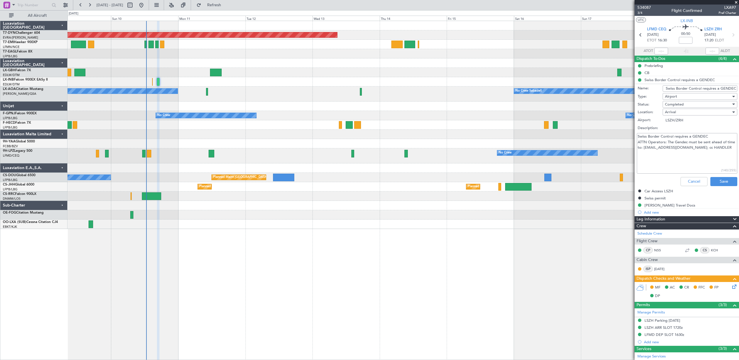
click at [151, 81] on div "Unplanned Maint Nice ([GEOGRAPHIC_DATA])" at bounding box center [403, 81] width 671 height 9
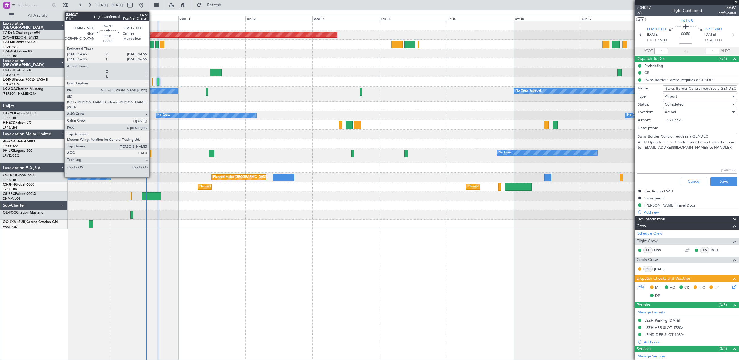
click at [152, 81] on div at bounding box center [152, 82] width 1 height 8
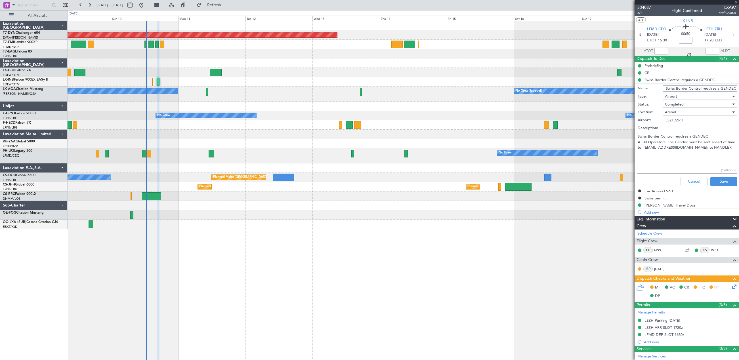
type input "+00:05"
type input "0"
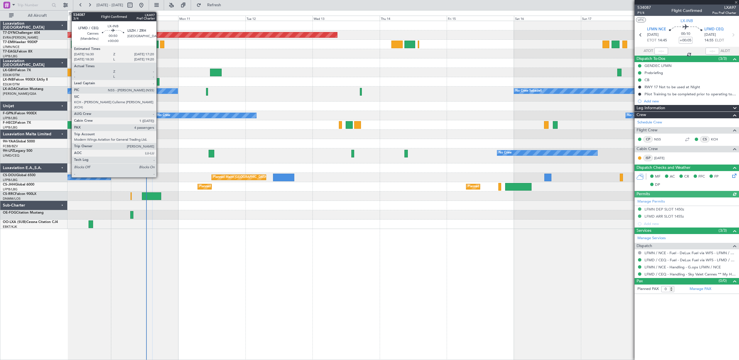
click at [159, 81] on div at bounding box center [158, 82] width 3 height 8
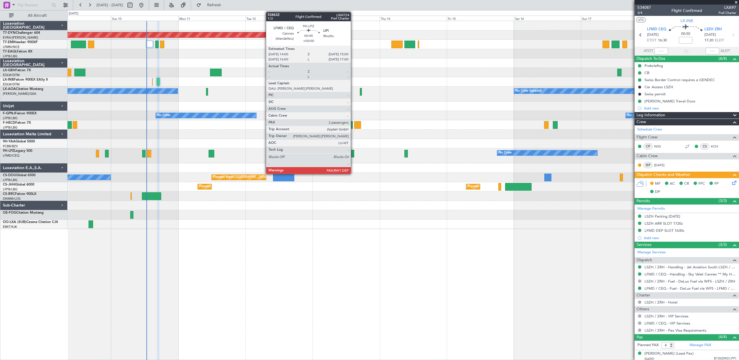
click at [353, 151] on div at bounding box center [352, 154] width 3 height 8
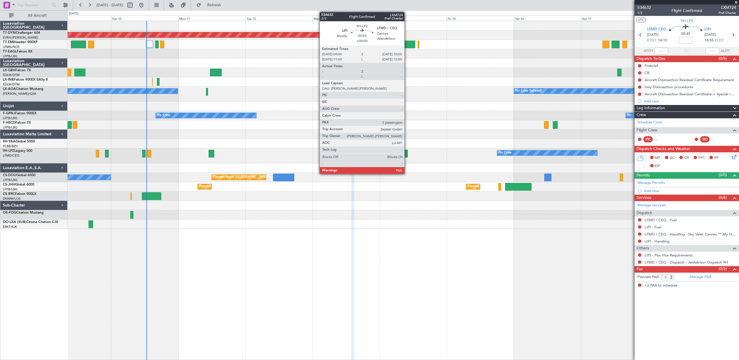
click at [407, 153] on div at bounding box center [405, 154] width 3 height 8
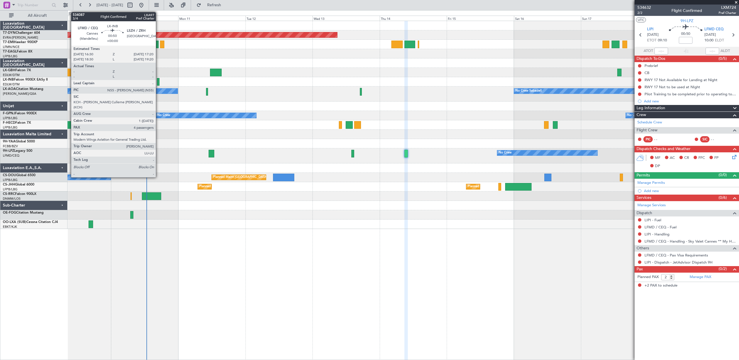
click at [158, 81] on div at bounding box center [158, 82] width 3 height 8
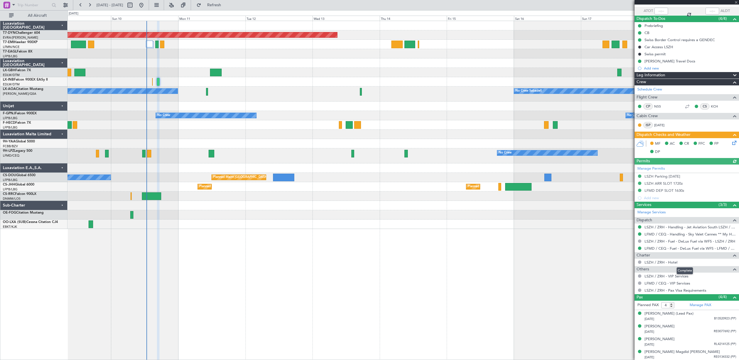
scroll to position [41, 0]
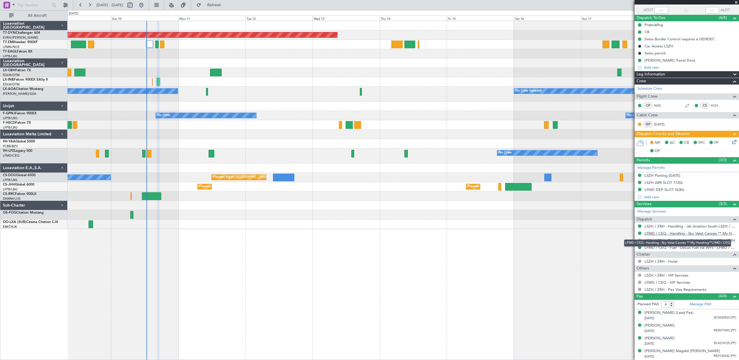
click at [688, 233] on link "LFMD / CEQ - Handling - Sky Valet Cannes ** My Handling**LFMD / CEQ" at bounding box center [690, 233] width 92 height 5
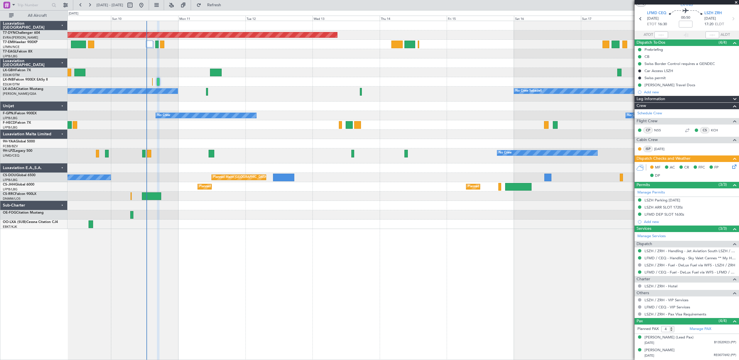
scroll to position [0, 0]
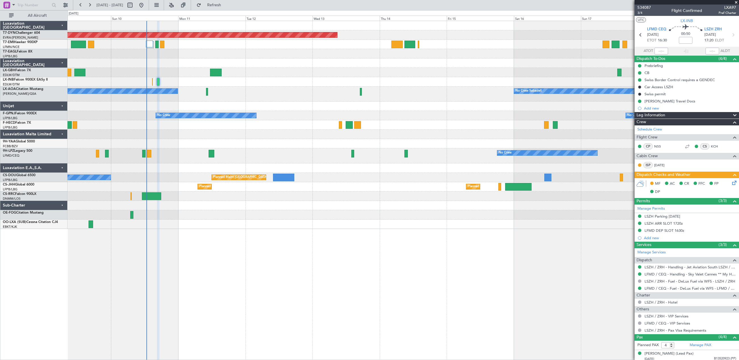
click at [731, 180] on icon at bounding box center [733, 182] width 5 height 5
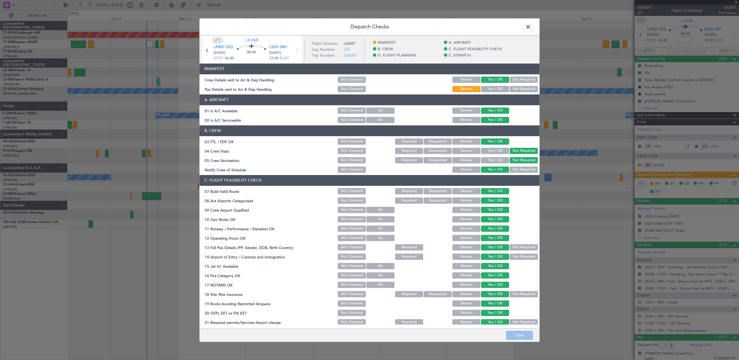
click at [489, 87] on button "Yes / OK" at bounding box center [495, 89] width 28 height 6
click at [515, 339] on button "Save" at bounding box center [519, 335] width 27 height 9
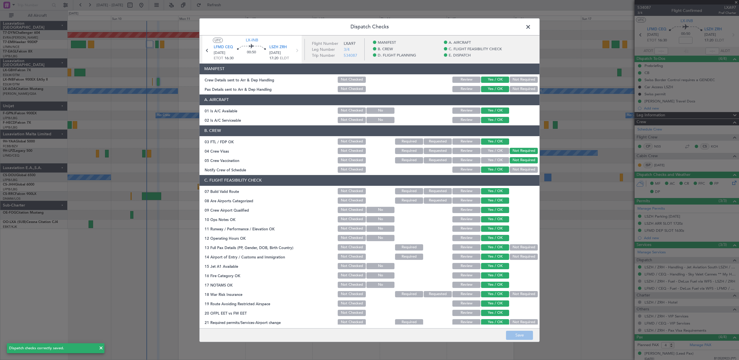
click at [531, 27] on span at bounding box center [531, 27] width 0 height 11
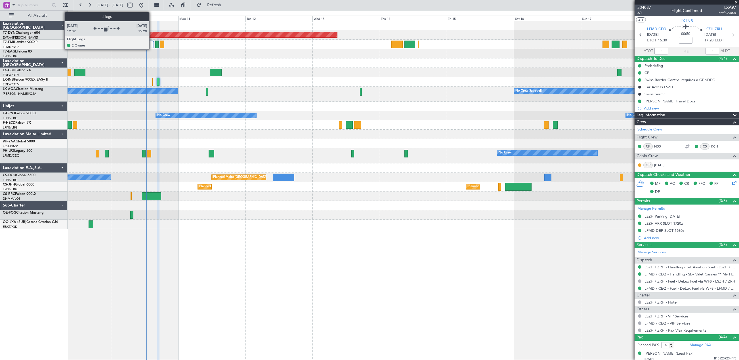
click at [152, 44] on div at bounding box center [149, 44] width 7 height 7
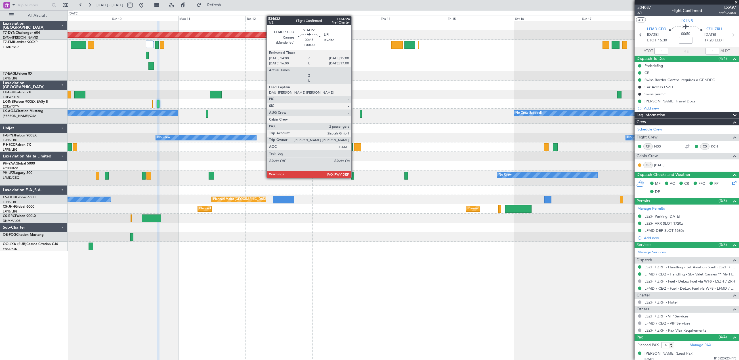
click at [354, 172] on div at bounding box center [352, 176] width 3 height 8
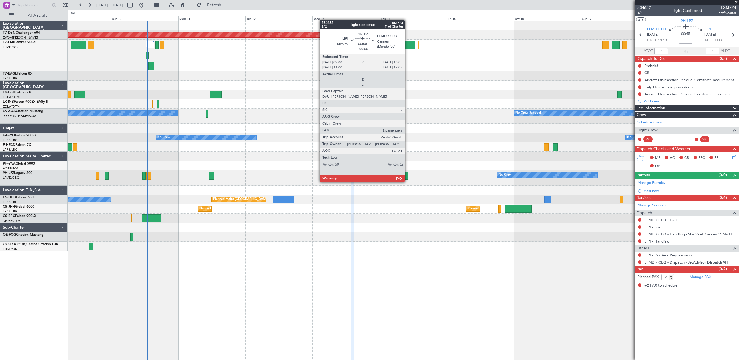
click at [407, 176] on div at bounding box center [405, 176] width 3 height 8
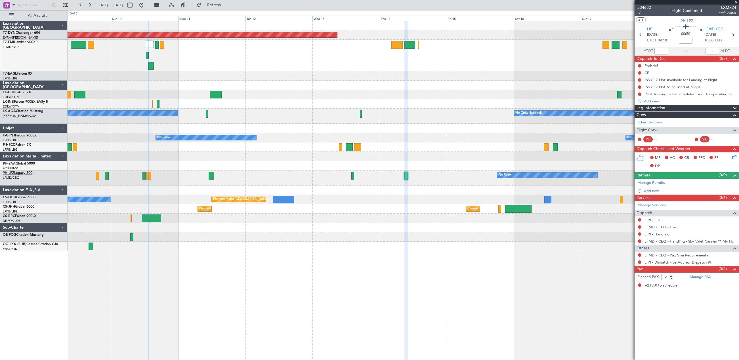
click at [13, 172] on span "9H-LPZ" at bounding box center [8, 172] width 11 height 3
click at [14, 174] on span "9H-LPZ" at bounding box center [8, 172] width 11 height 3
click at [15, 173] on link "9H-LPZ Legacy 500" at bounding box center [17, 172] width 29 height 3
click at [158, 166] on div at bounding box center [403, 165] width 671 height 9
click at [736, 2] on span at bounding box center [736, 2] width 6 height 5
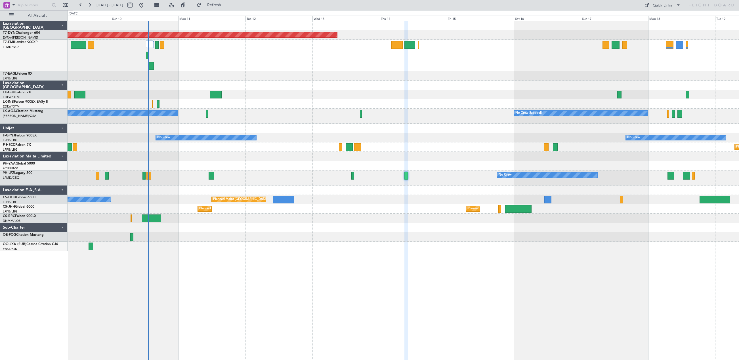
type input "0"
click at [679, 4] on span at bounding box center [678, 5] width 7 height 7
click at [668, 20] on button "Trip Builder" at bounding box center [662, 19] width 43 height 14
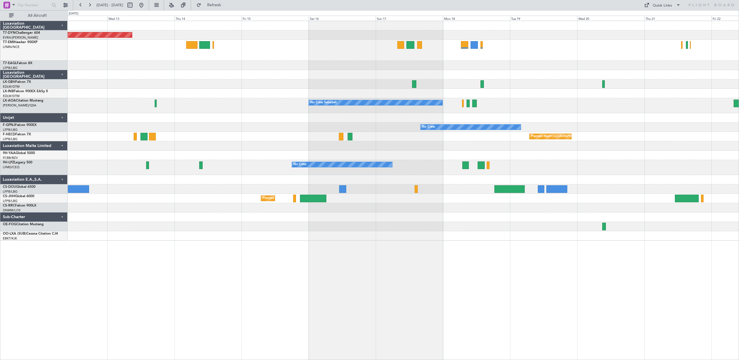
click at [326, 258] on div "Planned Maint Basel-Mulhouse No Crew Sabadell No Crew Sabadell No Crew No Crew …" at bounding box center [403, 190] width 671 height 339
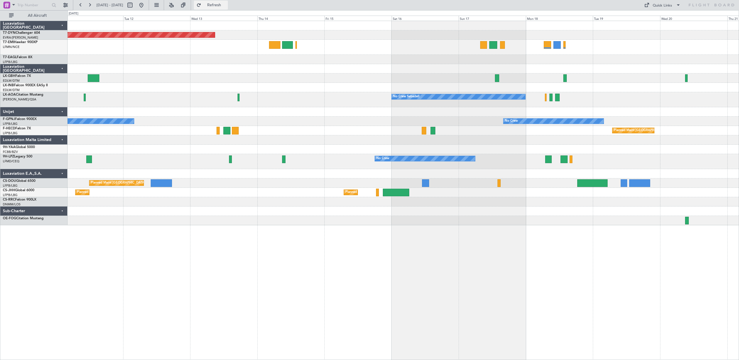
click at [216, 9] on button "Refresh" at bounding box center [211, 5] width 34 height 9
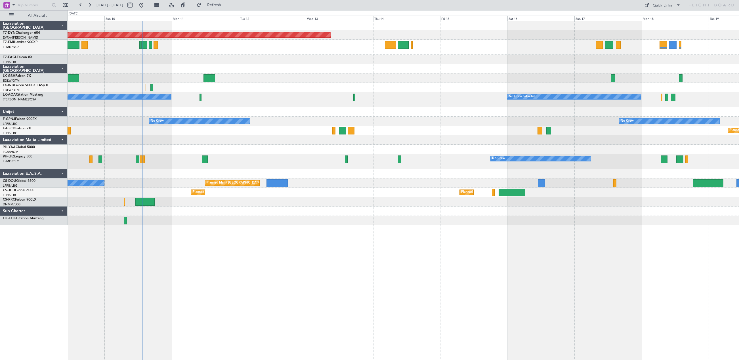
click at [279, 78] on div "Planned Maint [GEOGRAPHIC_DATA]-[GEOGRAPHIC_DATA] [GEOGRAPHIC_DATA] ([GEOGRAPHI…" at bounding box center [403, 123] width 671 height 204
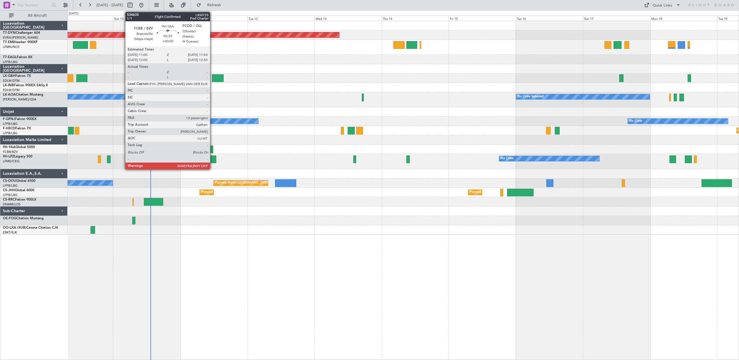
click at [212, 149] on div at bounding box center [211, 150] width 3 height 8
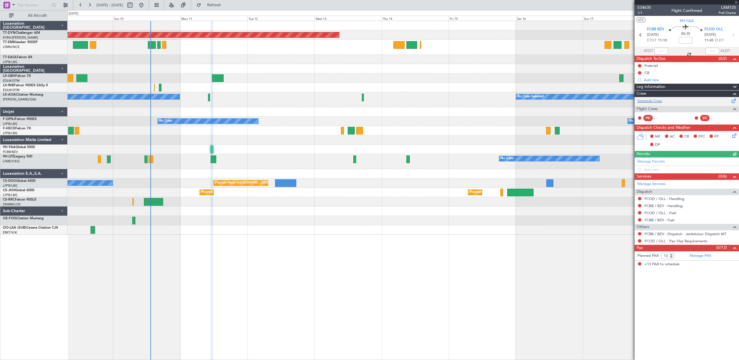
click at [732, 100] on span at bounding box center [733, 100] width 7 height 4
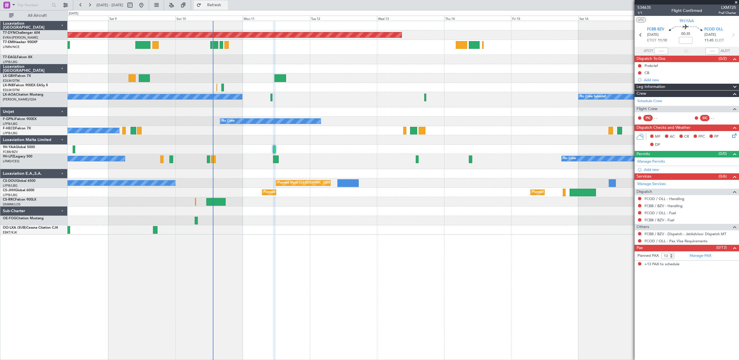
click at [226, 3] on span "Refresh" at bounding box center [214, 5] width 24 height 4
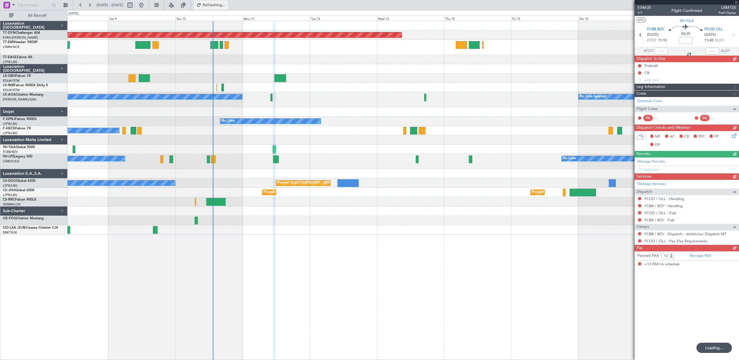
type input "-00:05"
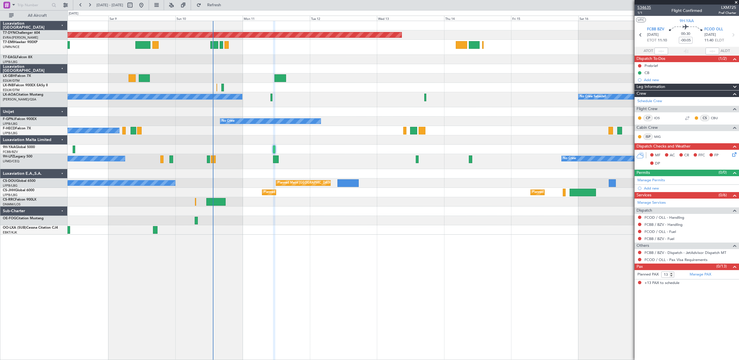
click at [647, 9] on span "534635" at bounding box center [644, 8] width 14 height 6
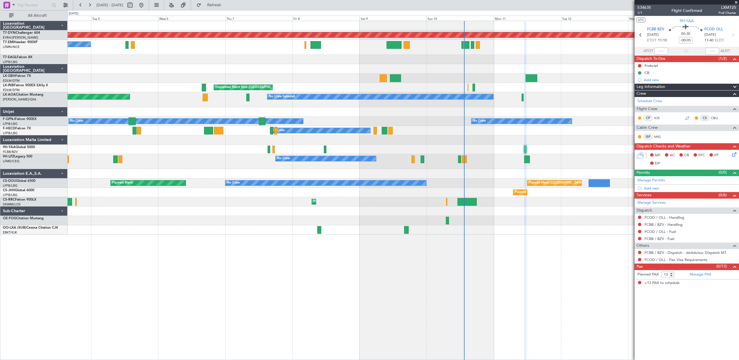
click at [363, 149] on div "Planned Maint Basel-Mulhouse A/C Unavailable Unplanned Maint Nice (Côte d'Azur …" at bounding box center [403, 128] width 671 height 214
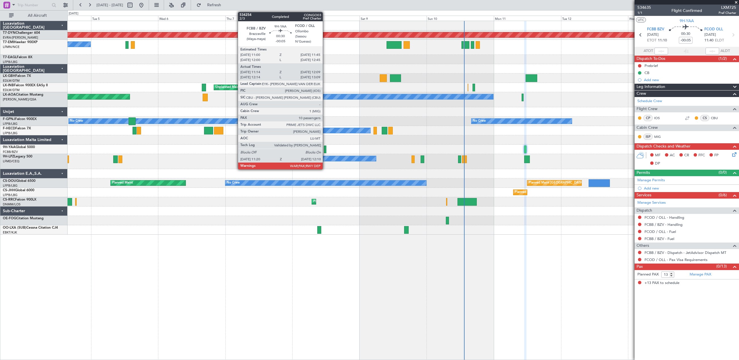
click at [325, 148] on div at bounding box center [325, 150] width 3 height 8
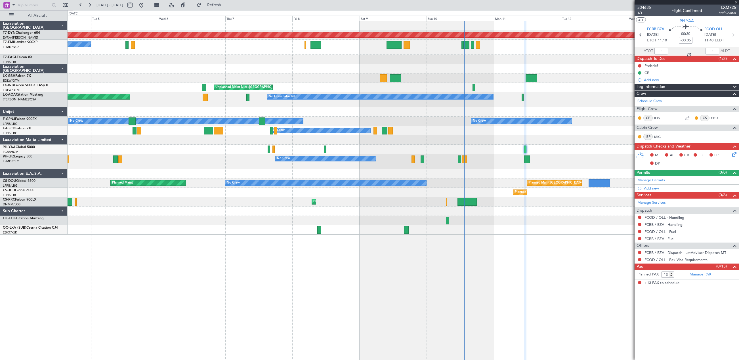
type input "11:24"
type input "12:04"
type input "10"
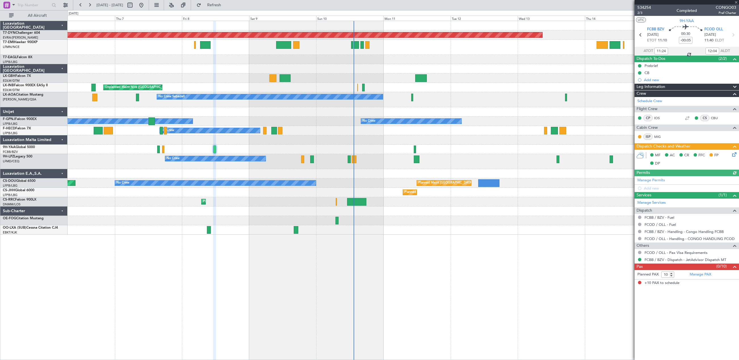
click at [412, 151] on div "Planned Maint Basel-Mulhouse A/C Unavailable Unplanned Maint Nice (Côte d'Azur …" at bounding box center [403, 128] width 671 height 214
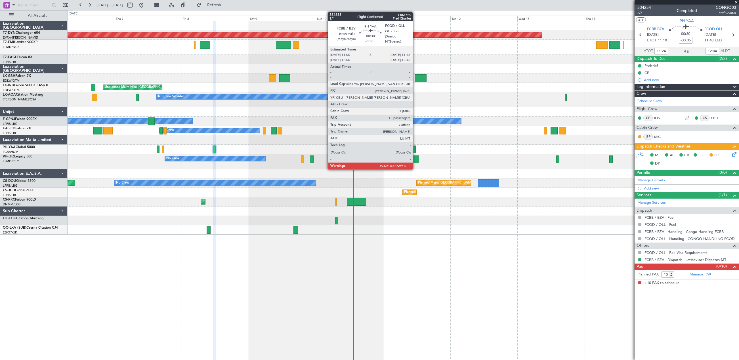
click at [415, 149] on div at bounding box center [414, 150] width 2 height 8
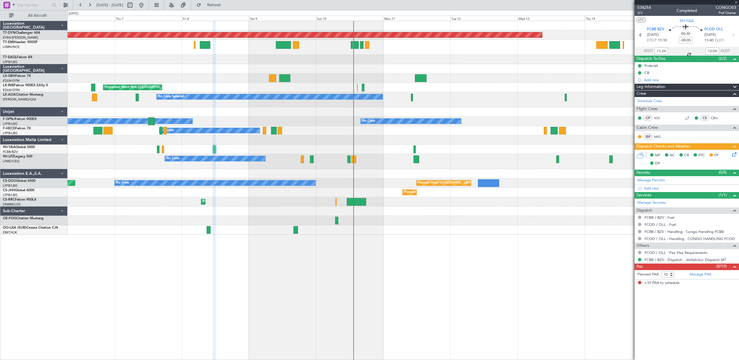
type input "13"
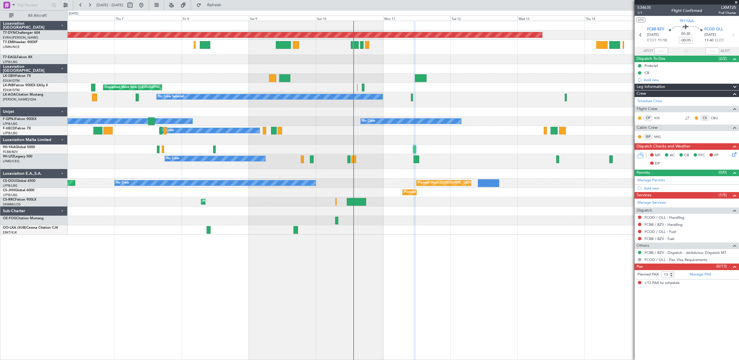
click at [729, 7] on span "LXM725" at bounding box center [727, 8] width 18 height 6
click at [221, 6] on button "Refresh" at bounding box center [211, 5] width 34 height 9
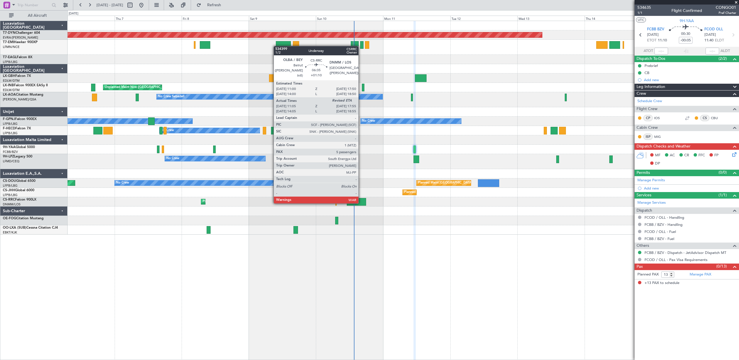
click at [361, 202] on div at bounding box center [356, 202] width 19 height 8
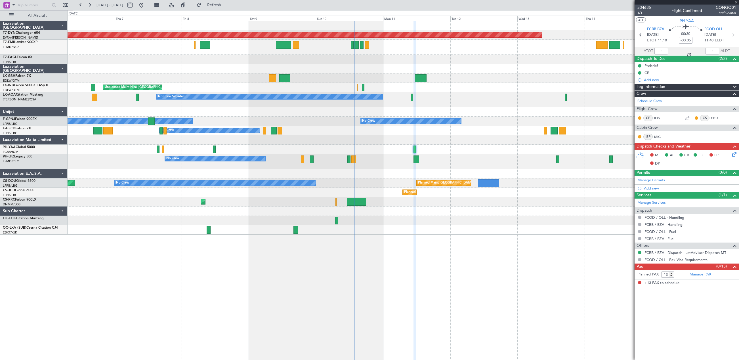
type input "+01:10"
type input "11:15"
type input "5"
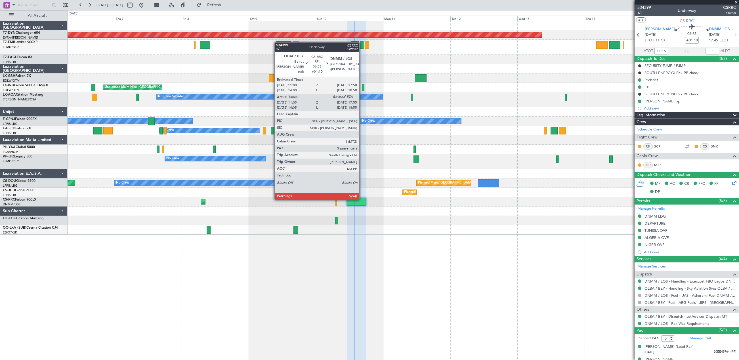
click at [362, 199] on div at bounding box center [356, 202] width 19 height 8
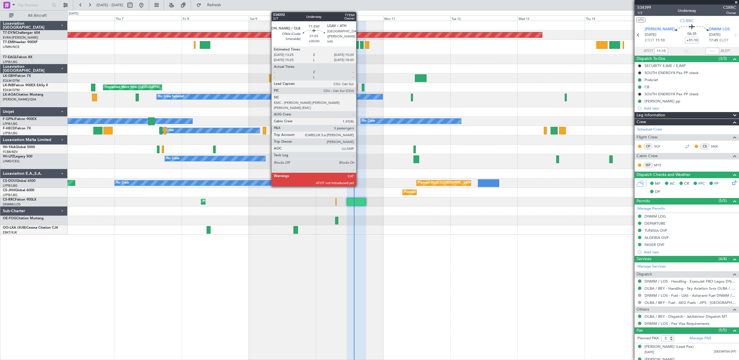
click at [359, 41] on div at bounding box center [355, 45] width 5 height 8
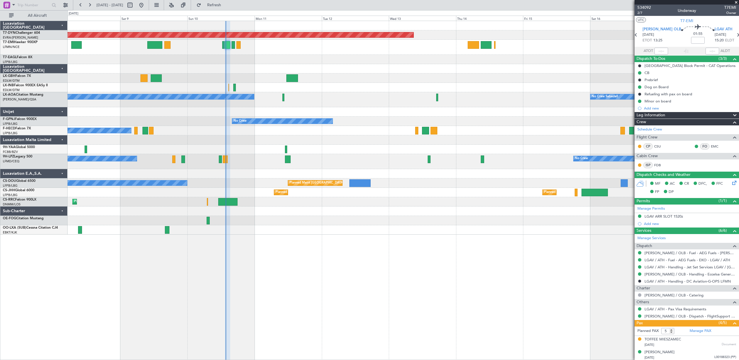
click at [335, 246] on div "Planned Maint Basel-Mulhouse Unplanned Maint Nice (Côte d'Azur Airport) No Crew…" at bounding box center [403, 190] width 671 height 339
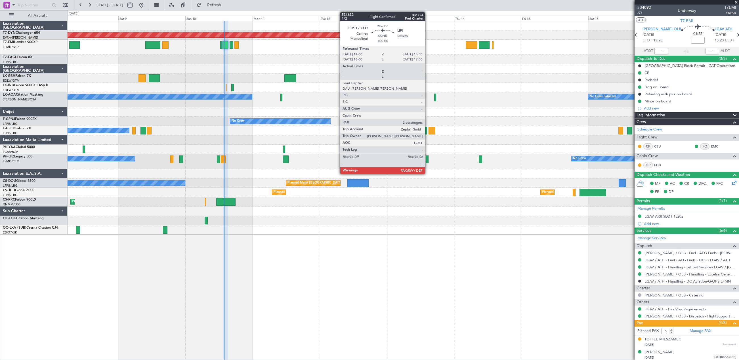
click at [427, 159] on div at bounding box center [426, 159] width 3 height 8
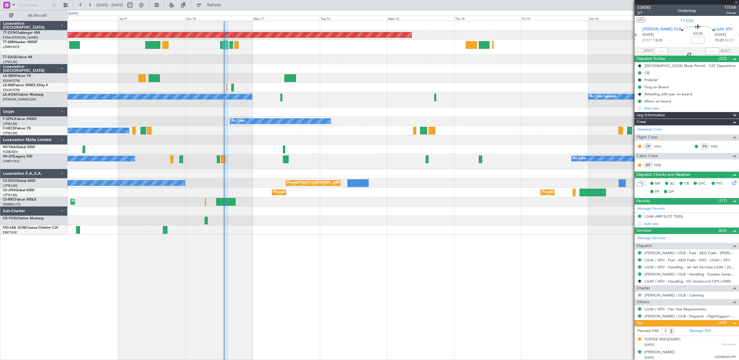
type input "2"
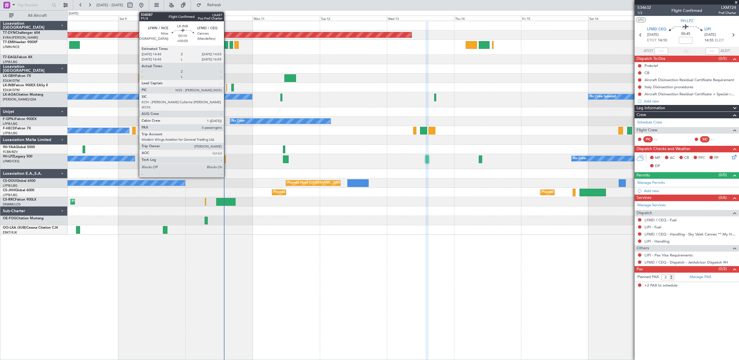
click at [226, 87] on div at bounding box center [226, 88] width 1 height 8
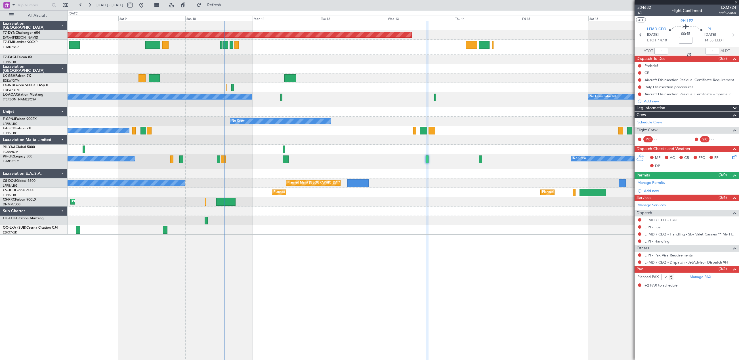
type input "+00:05"
type input "0"
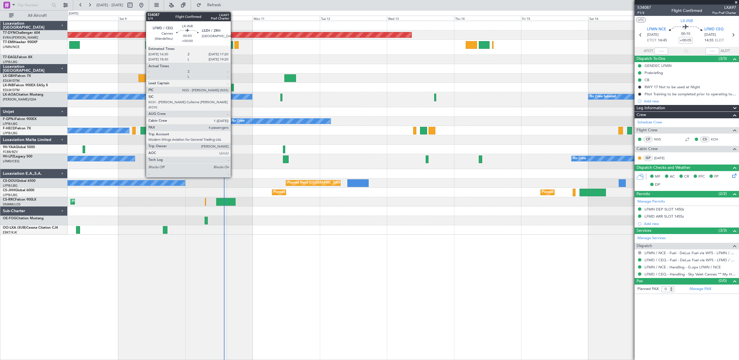
click at [233, 85] on div at bounding box center [232, 88] width 3 height 8
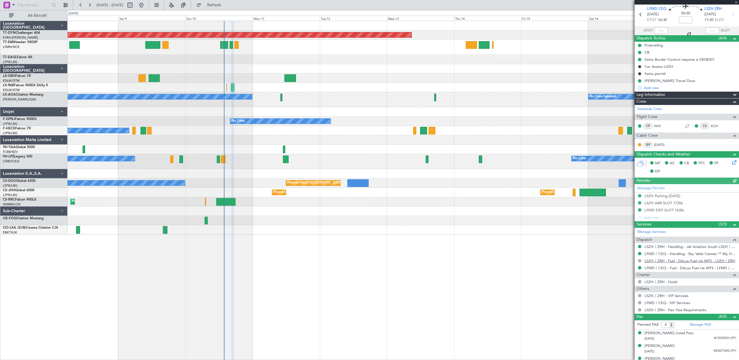
scroll to position [41, 0]
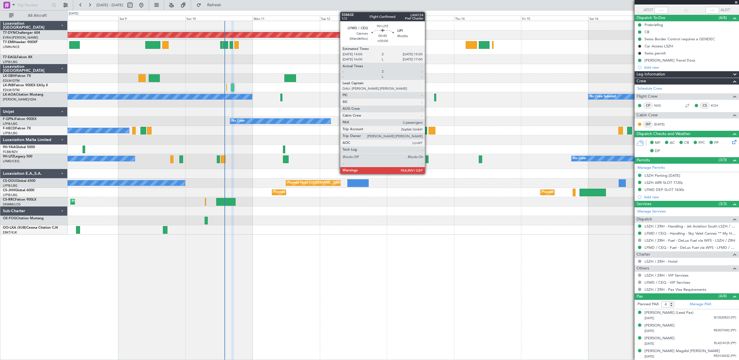
click at [427, 161] on div at bounding box center [426, 159] width 3 height 8
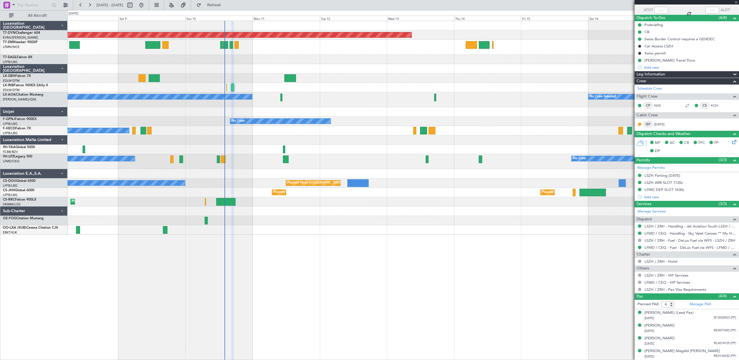
type input "2"
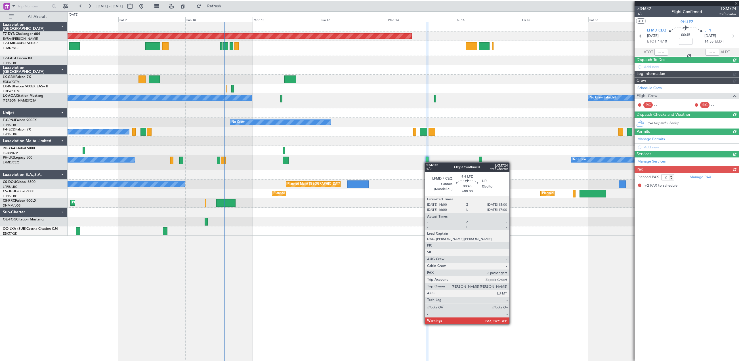
scroll to position [0, 0]
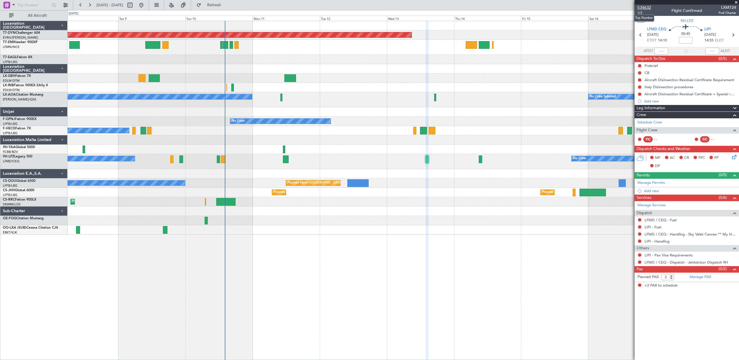
click at [642, 7] on span "534632" at bounding box center [644, 8] width 14 height 6
click at [226, 7] on span "Refresh" at bounding box center [214, 5] width 24 height 4
click at [665, 240] on link "LIPQ / TRS - Handling" at bounding box center [662, 241] width 37 height 5
click at [651, 240] on div "LFMD / CEQ - Handling - Sky Valet Cannes ** My Handling**LFMD / CEQ" at bounding box center [677, 243] width 107 height 7
click at [652, 240] on link "LIPQ / TRS - Handling" at bounding box center [662, 241] width 37 height 5
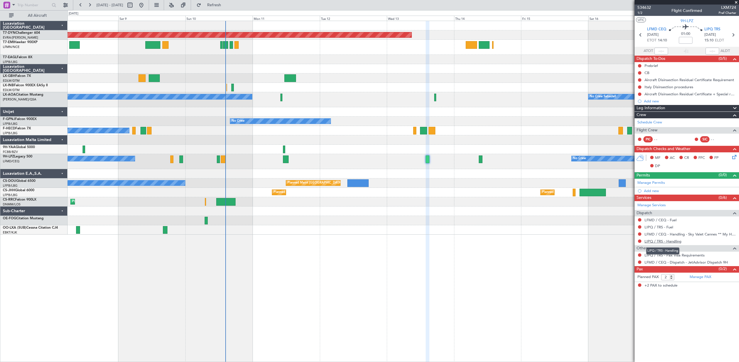
click at [667, 240] on link "LIPQ / TRS - Handling" at bounding box center [662, 241] width 37 height 5
click at [221, 5] on button "Refresh" at bounding box center [211, 5] width 34 height 9
click at [644, 6] on span "534632" at bounding box center [644, 8] width 14 height 6
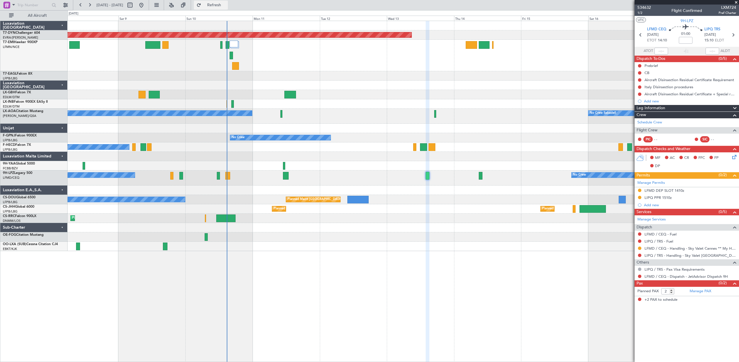
click at [223, 6] on span "Refresh" at bounding box center [214, 5] width 24 height 4
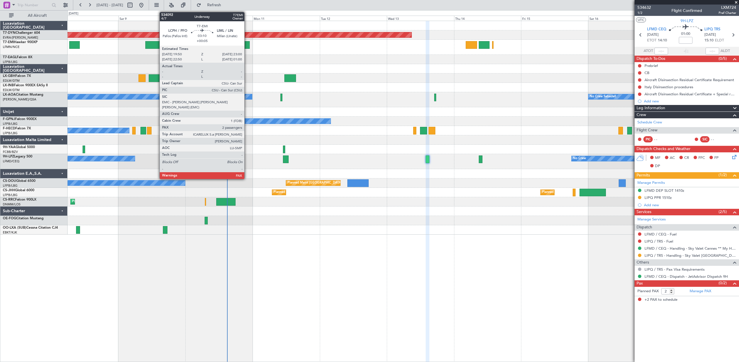
click at [247, 45] on div at bounding box center [245, 45] width 9 height 8
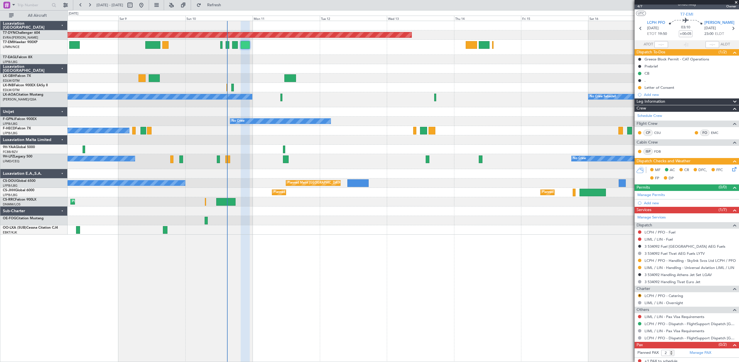
scroll to position [22, 0]
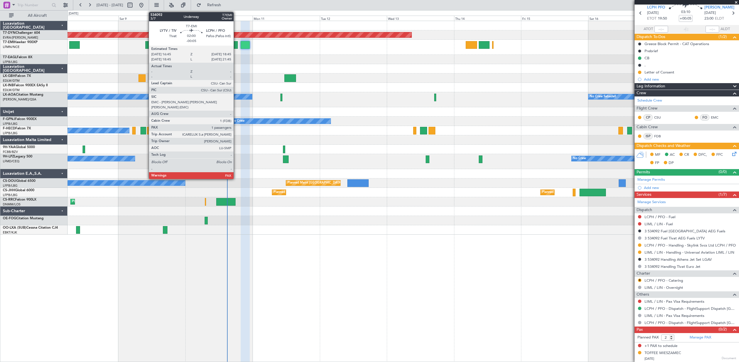
click at [236, 45] on div at bounding box center [235, 45] width 6 height 8
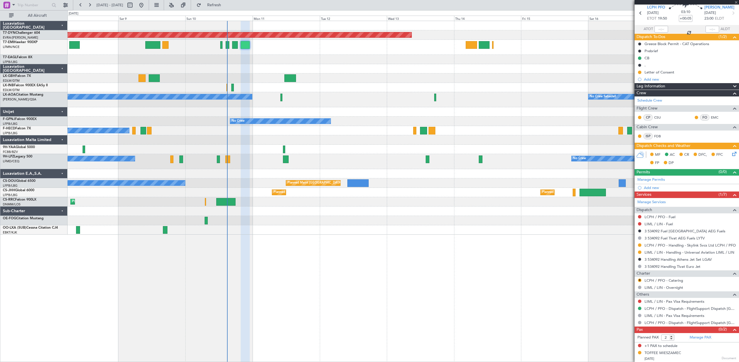
type input "-00:05"
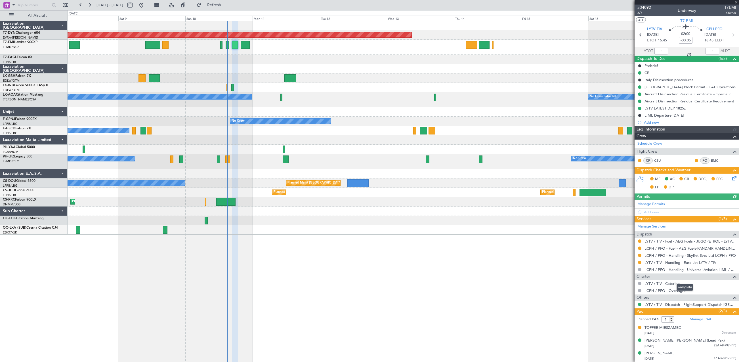
scroll to position [0, 0]
type input "3"
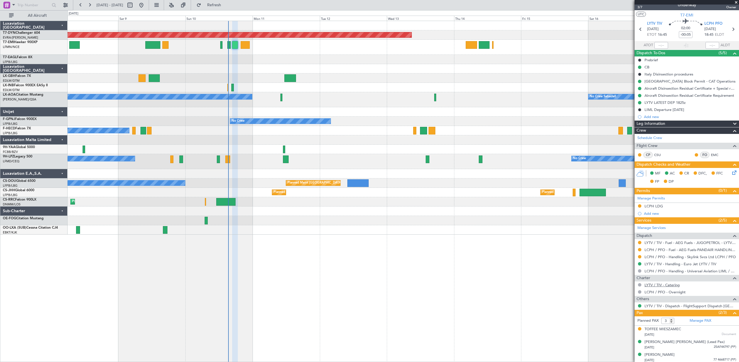
scroll to position [7, 0]
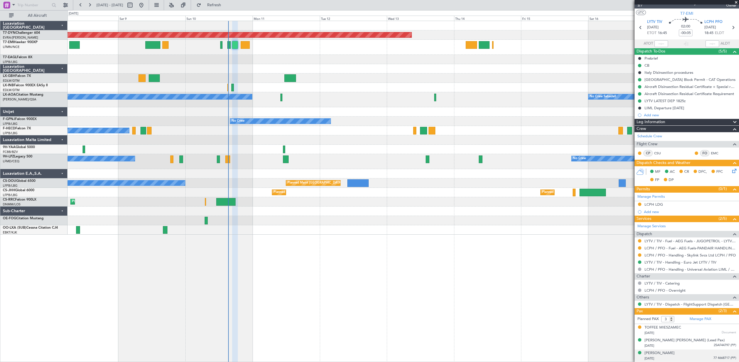
click at [693, 355] on div "DARIA FEDOTOVA 16/04/1988 77 4668717 (PP)" at bounding box center [690, 355] width 92 height 11
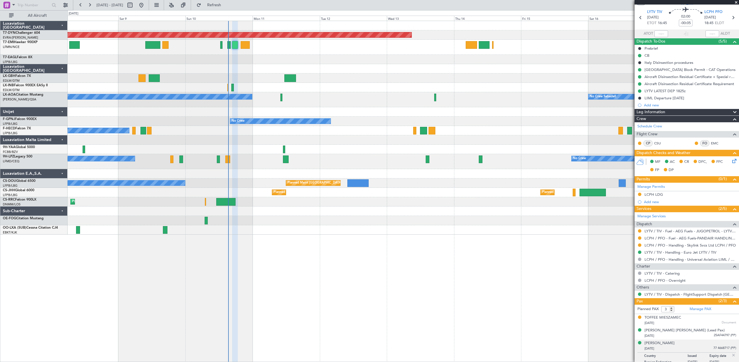
scroll to position [21, 0]
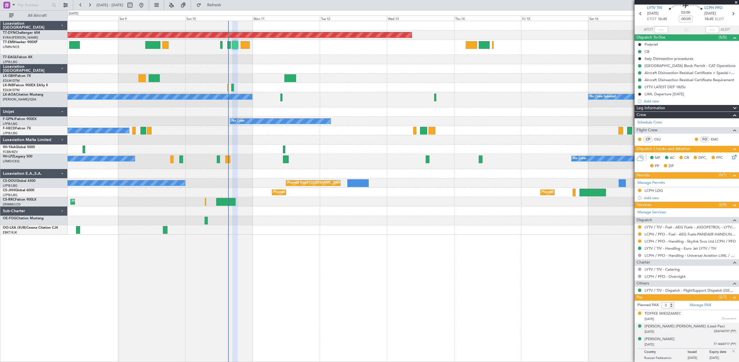
click at [675, 330] on div "13/04/1984 25AF44797 (PP)" at bounding box center [690, 332] width 92 height 6
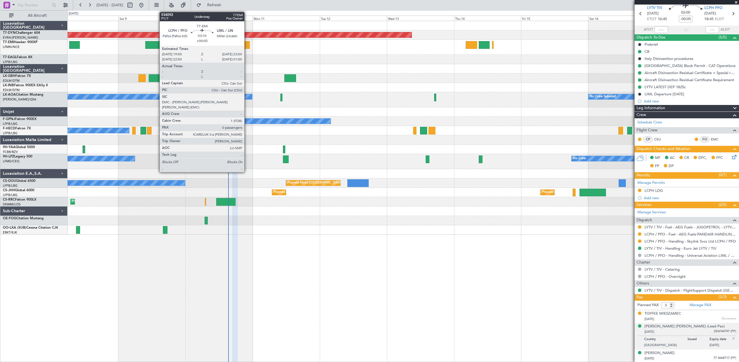
click at [246, 43] on div at bounding box center [245, 45] width 9 height 8
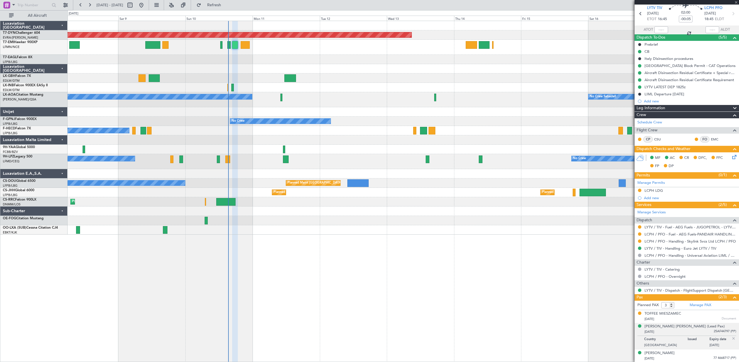
type input "+00:05"
type input "0"
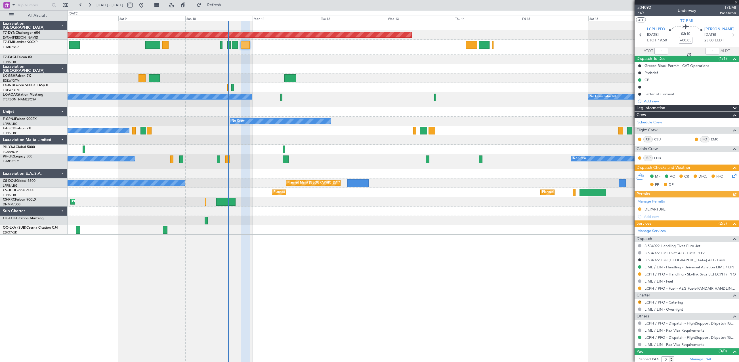
scroll to position [2, 0]
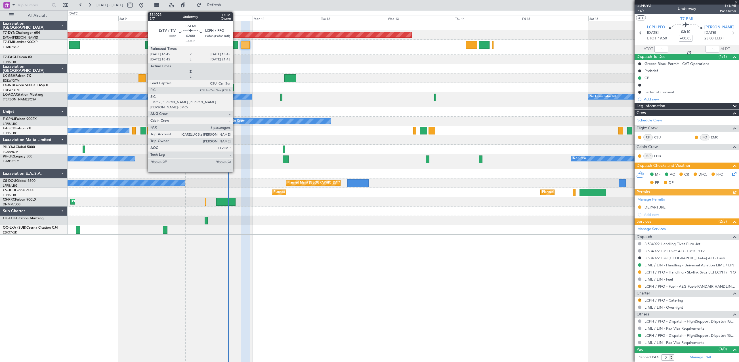
click at [235, 43] on div at bounding box center [235, 45] width 6 height 8
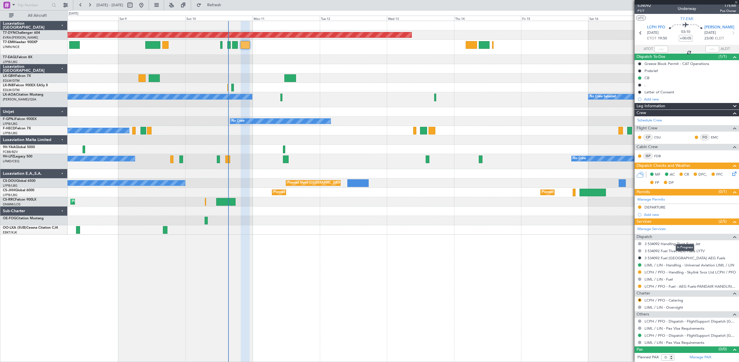
type input "-00:05"
type input "3"
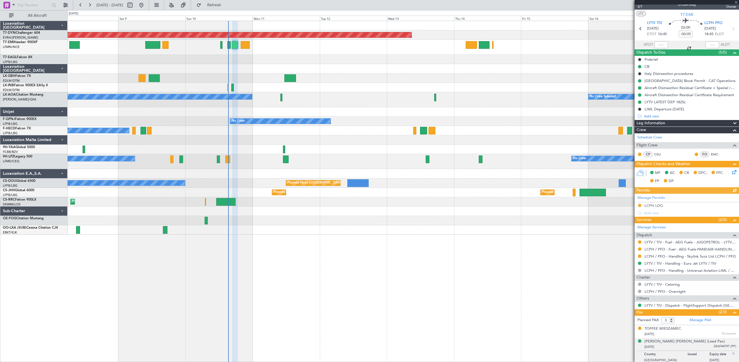
scroll to position [21, 0]
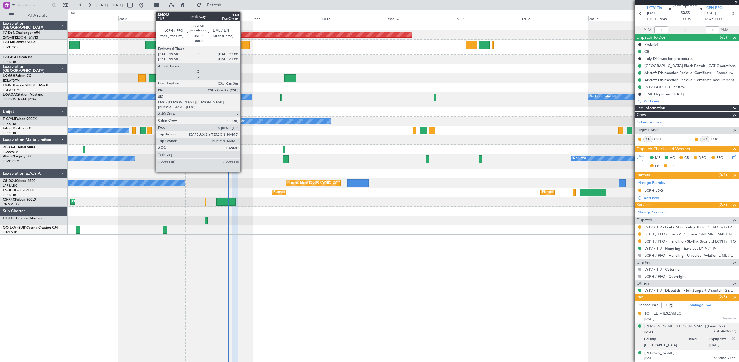
click at [243, 46] on div at bounding box center [245, 45] width 9 height 8
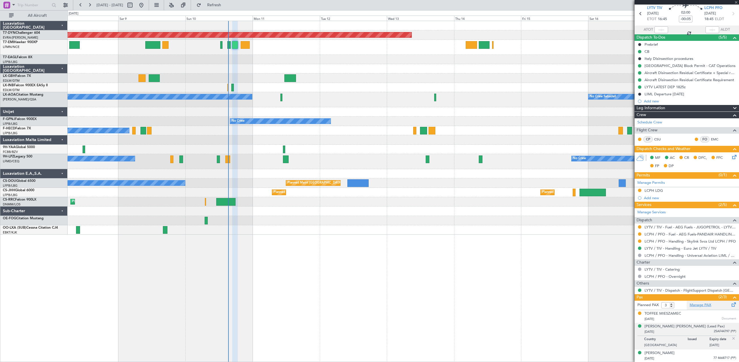
type input "+00:05"
type input "0"
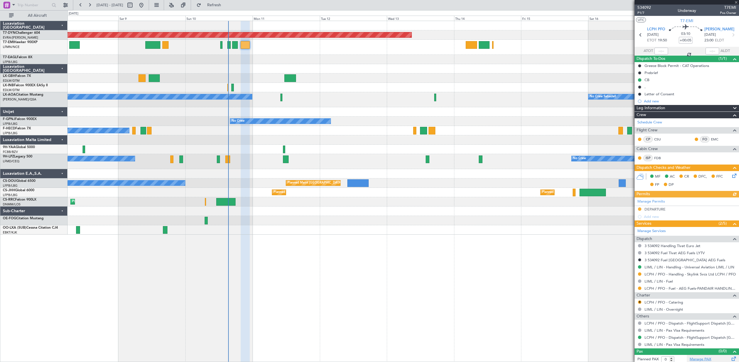
scroll to position [2, 0]
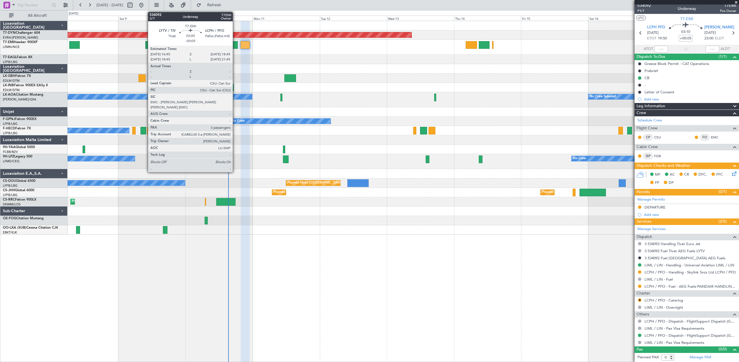
click at [235, 46] on div at bounding box center [235, 45] width 6 height 8
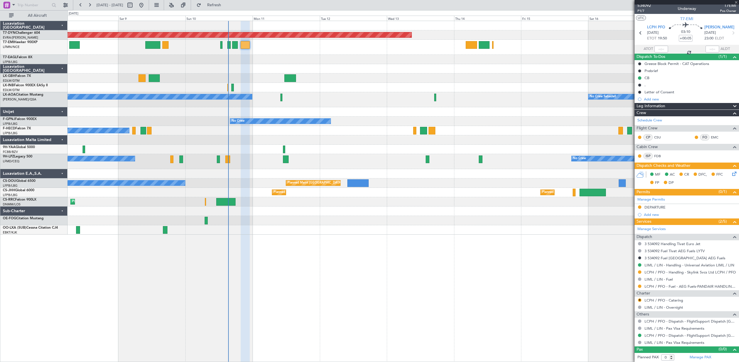
type input "-00:05"
type input "3"
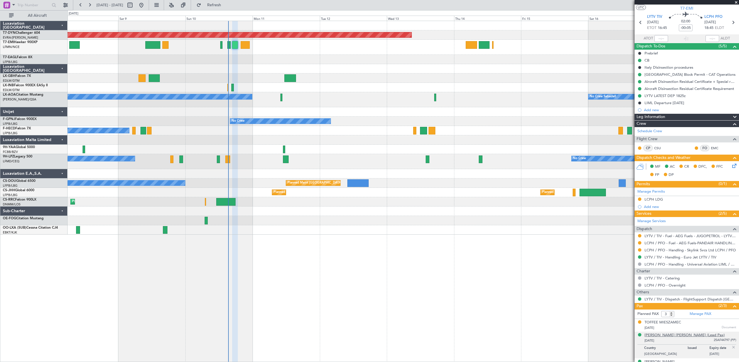
scroll to position [21, 0]
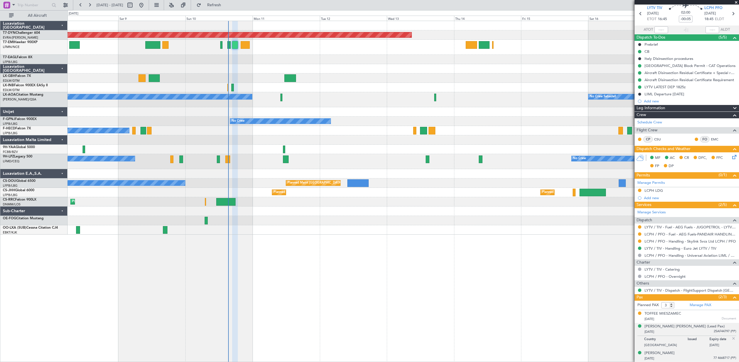
click at [682, 355] on div "DARIA FEDOTOVA 16/04/1988 77 4668717 (PP)" at bounding box center [690, 355] width 92 height 11
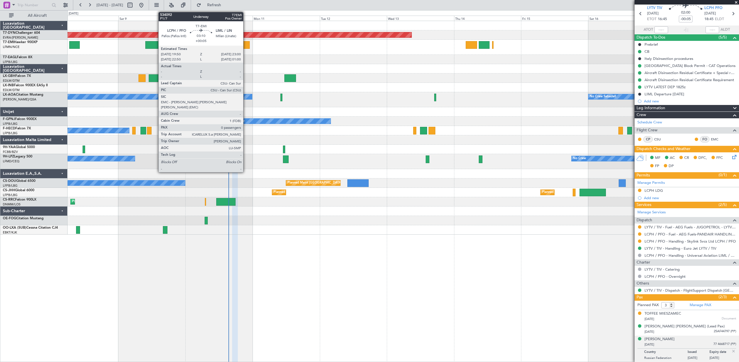
click at [246, 45] on div at bounding box center [245, 45] width 9 height 8
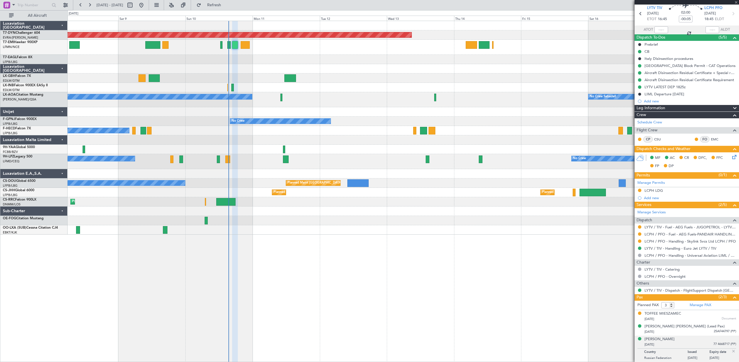
type input "+00:05"
type input "0"
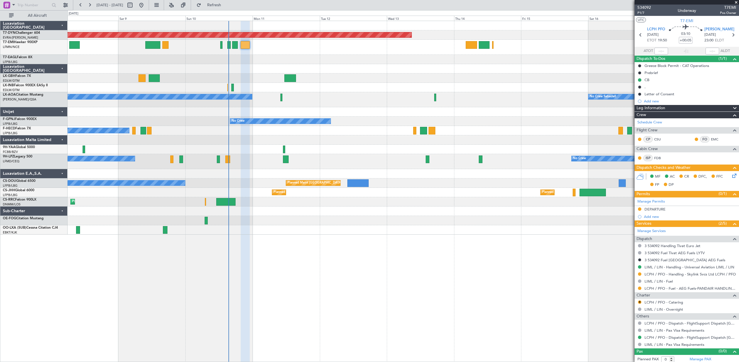
scroll to position [2, 0]
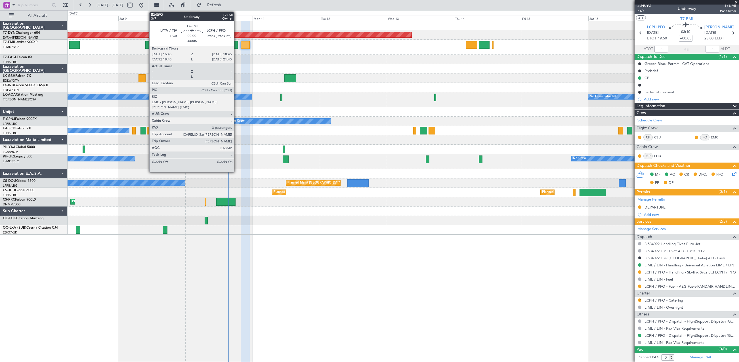
click at [237, 47] on div at bounding box center [235, 45] width 6 height 8
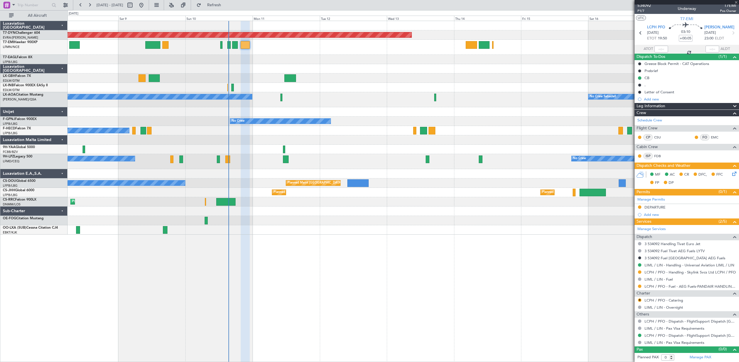
type input "-00:05"
type input "3"
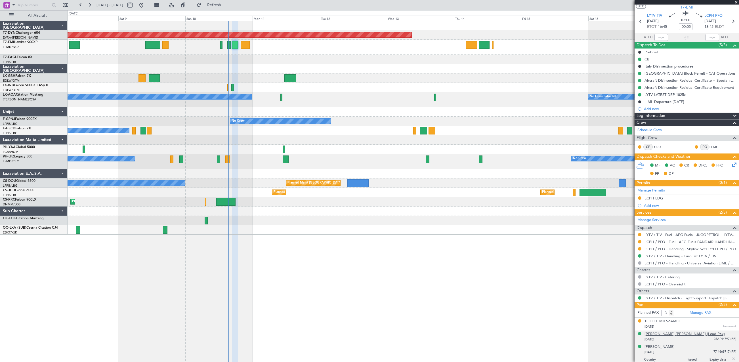
scroll to position [21, 0]
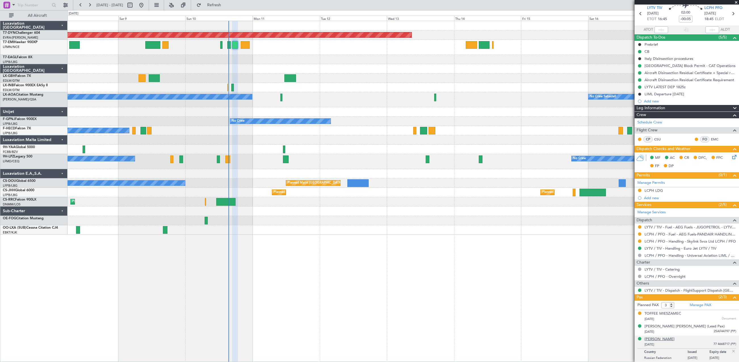
click at [659, 338] on div "DARIA FEDOTOVA" at bounding box center [659, 339] width 30 height 6
click at [679, 330] on div "13/04/1984 25AF44797 (PP)" at bounding box center [690, 332] width 92 height 6
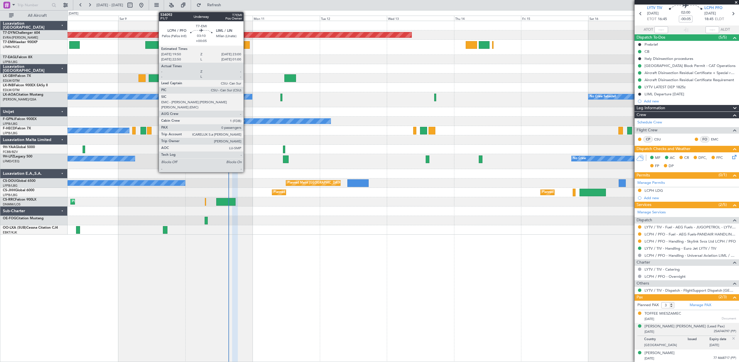
click at [246, 46] on div at bounding box center [245, 45] width 9 height 8
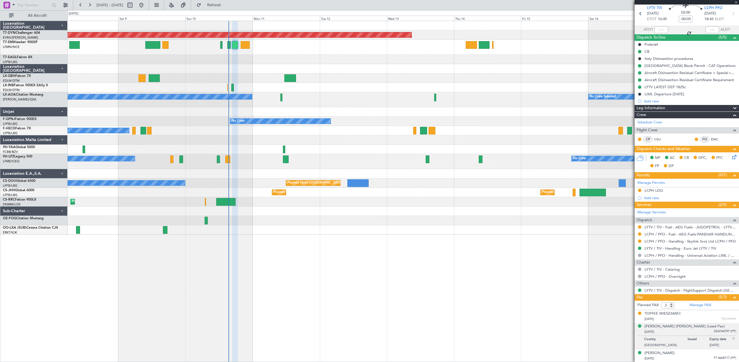
type input "+00:05"
type input "0"
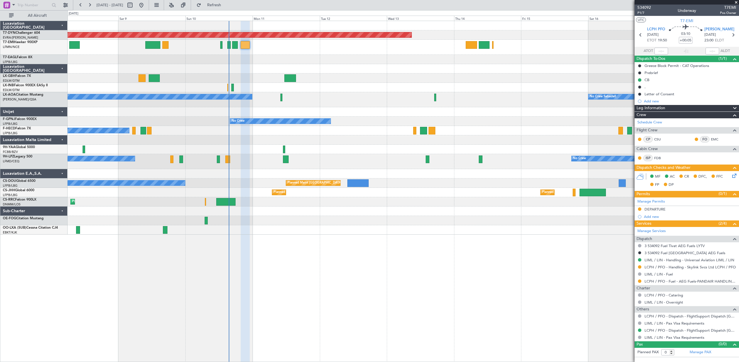
scroll to position [0, 0]
click at [240, 46] on div at bounding box center [403, 47] width 671 height 15
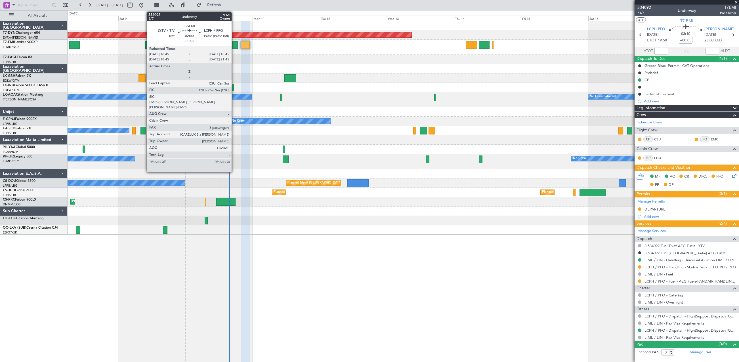
click at [234, 48] on div at bounding box center [235, 45] width 6 height 8
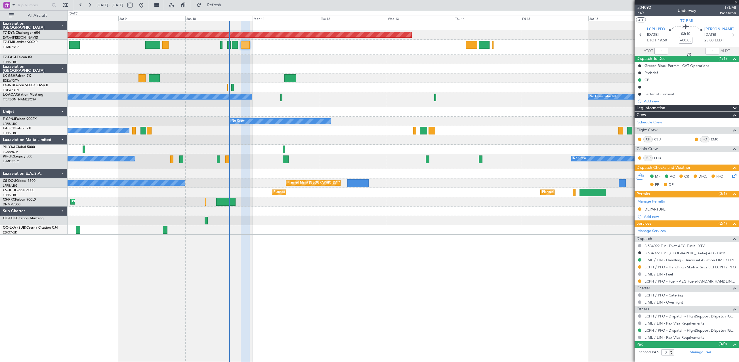
type input "-00:05"
type input "3"
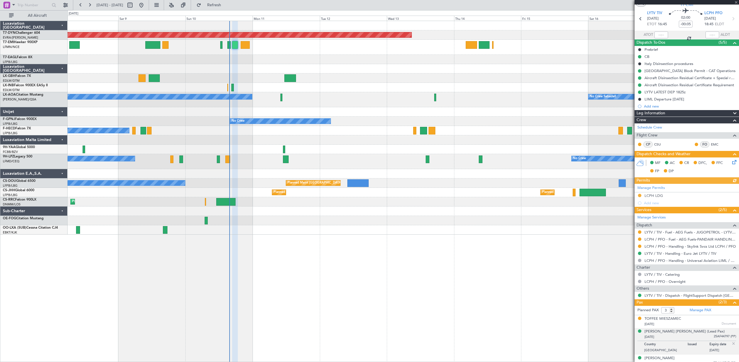
scroll to position [21, 0]
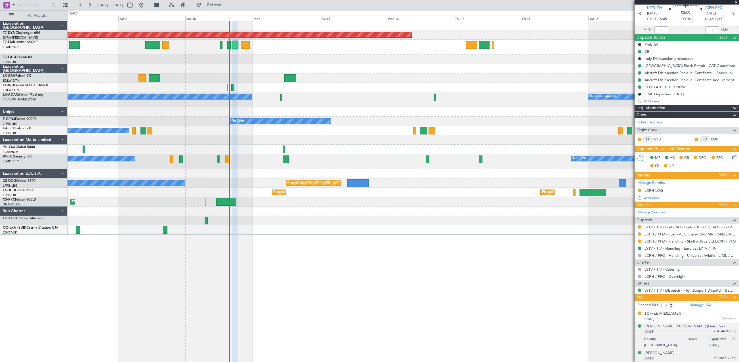
click at [684, 359] on div "16/04/1988 77 4668717 (PP)" at bounding box center [690, 359] width 92 height 6
click at [687, 334] on div "13/04/1984 25AF44797 (PP)" at bounding box center [690, 332] width 92 height 6
click at [694, 320] on div "05/05/2023 Document" at bounding box center [690, 319] width 92 height 6
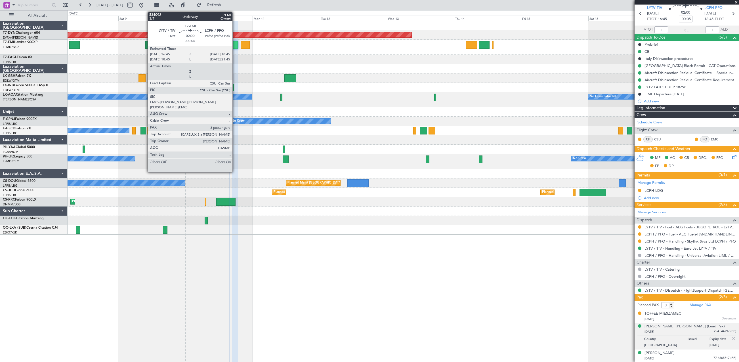
click at [235, 44] on div at bounding box center [235, 45] width 6 height 8
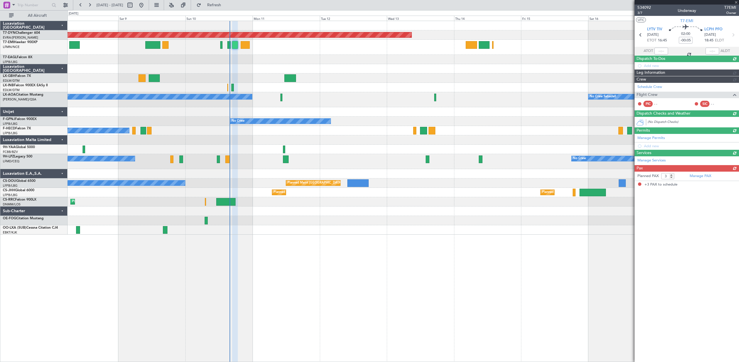
scroll to position [0, 0]
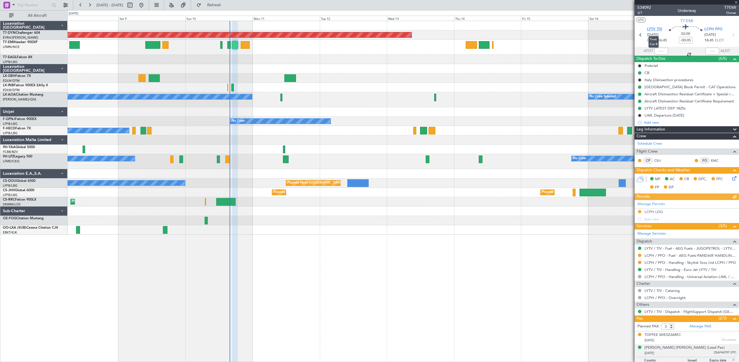
click at [648, 29] on span "LYTV TIV" at bounding box center [654, 30] width 15 height 6
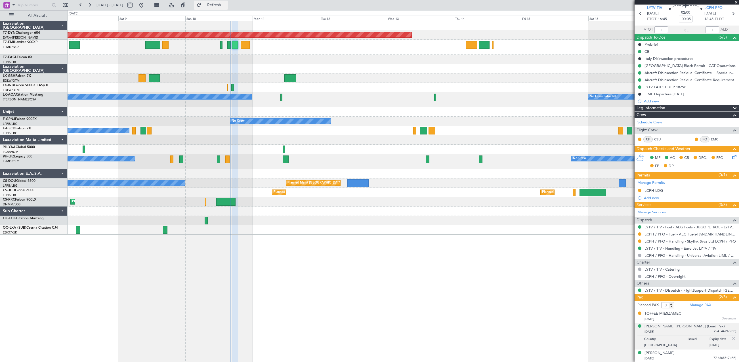
click at [226, 6] on span "Refresh" at bounding box center [214, 5] width 24 height 4
click at [255, 248] on div "Planned Maint Basel-Mulhouse Unplanned Maint Nice (Côte d'Azur Airport) No Crew…" at bounding box center [403, 191] width 671 height 341
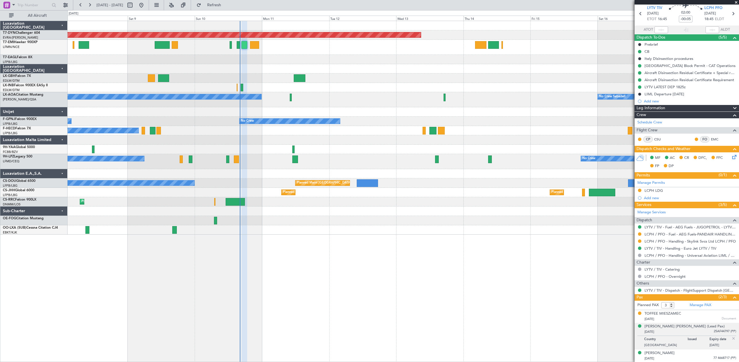
click at [272, 70] on div at bounding box center [403, 68] width 671 height 9
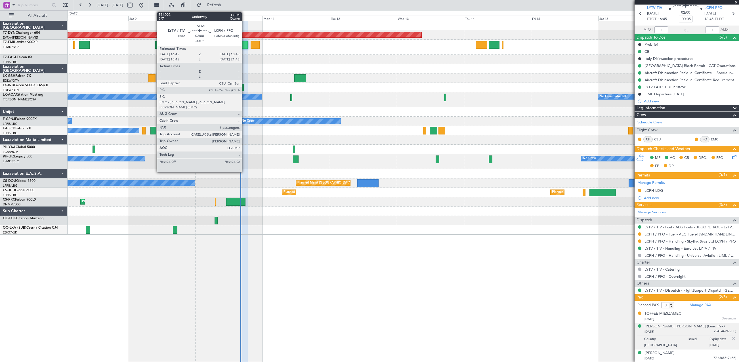
click at [244, 49] on div at bounding box center [245, 45] width 6 height 8
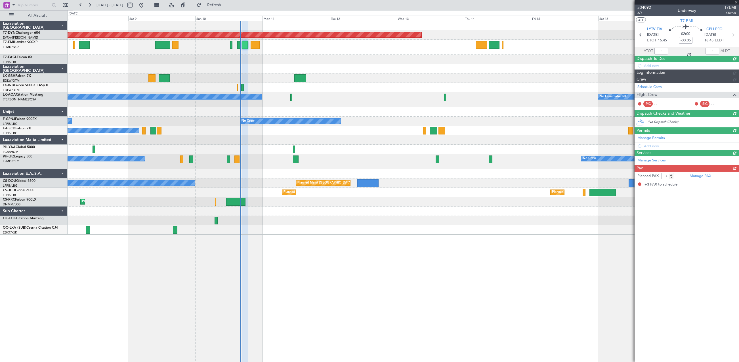
scroll to position [0, 0]
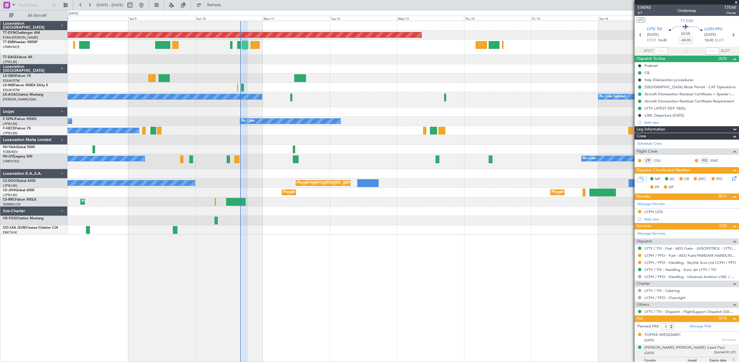
click at [226, 52] on div at bounding box center [403, 47] width 671 height 15
click at [292, 52] on div at bounding box center [403, 47] width 671 height 15
click at [256, 49] on div at bounding box center [403, 47] width 671 height 15
click at [218, 49] on div at bounding box center [403, 47] width 671 height 15
click at [261, 49] on div at bounding box center [403, 47] width 671 height 15
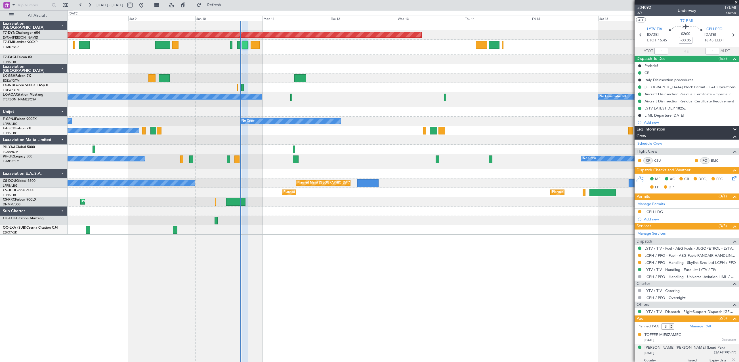
click at [263, 47] on div at bounding box center [403, 47] width 671 height 15
click at [253, 50] on div at bounding box center [403, 47] width 671 height 15
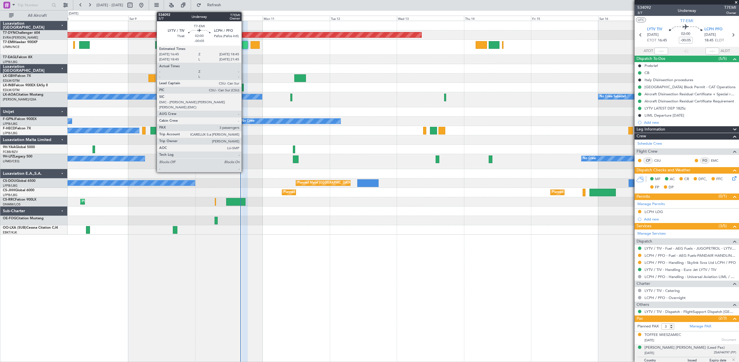
click at [244, 44] on div at bounding box center [245, 45] width 6 height 8
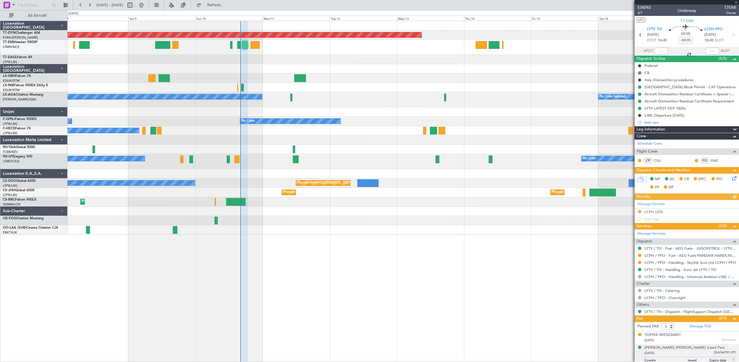
scroll to position [21, 0]
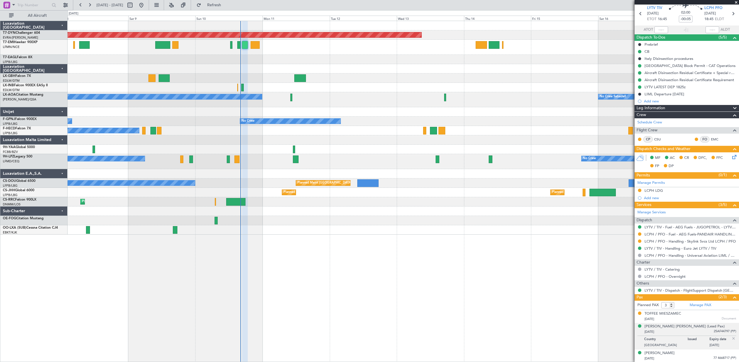
click at [420, 56] on div at bounding box center [403, 59] width 671 height 9
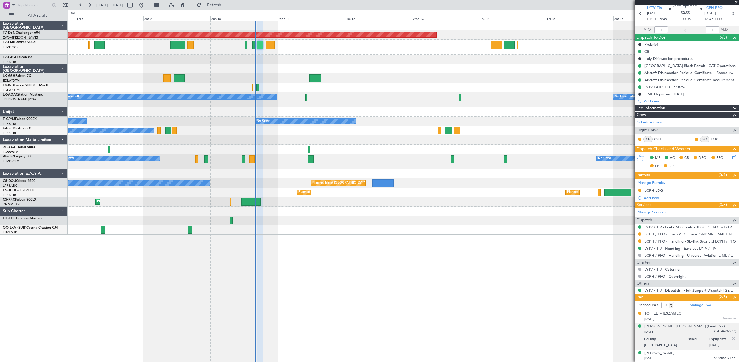
click at [365, 74] on div "Planned Maint Basel-Mulhouse Unplanned Maint Nice (Côte d'Azur Airport) No Crew…" at bounding box center [403, 128] width 671 height 214
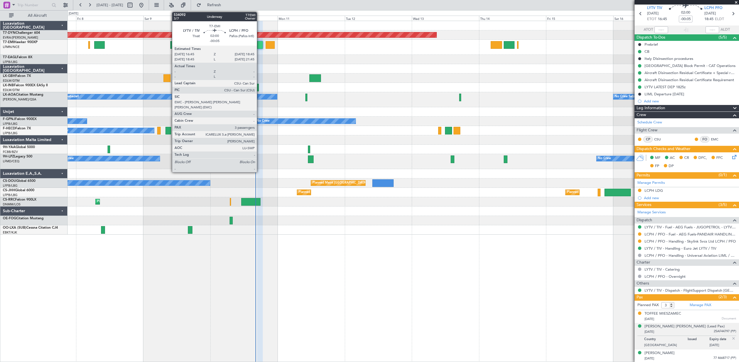
click at [259, 46] on div at bounding box center [260, 45] width 6 height 8
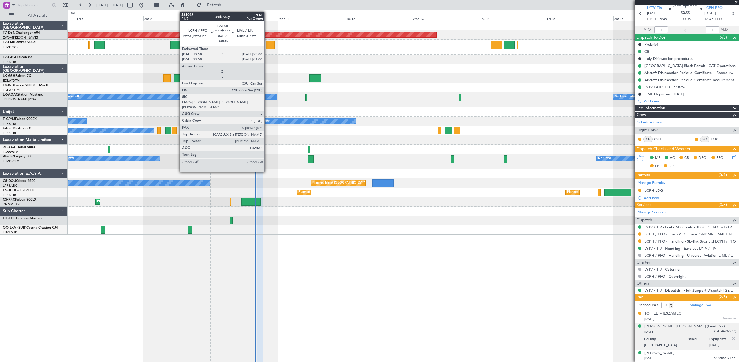
click at [267, 44] on div at bounding box center [269, 45] width 9 height 8
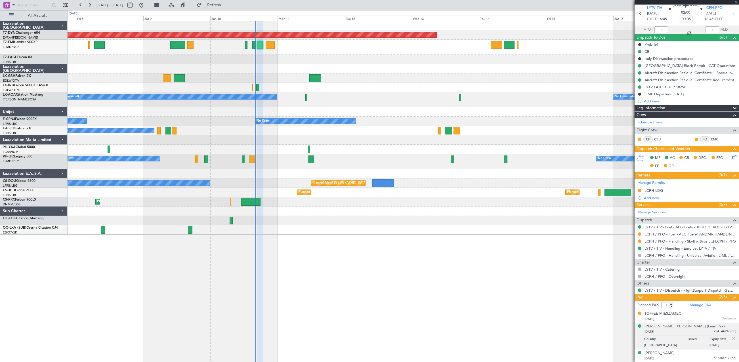
type input "+00:05"
type input "0"
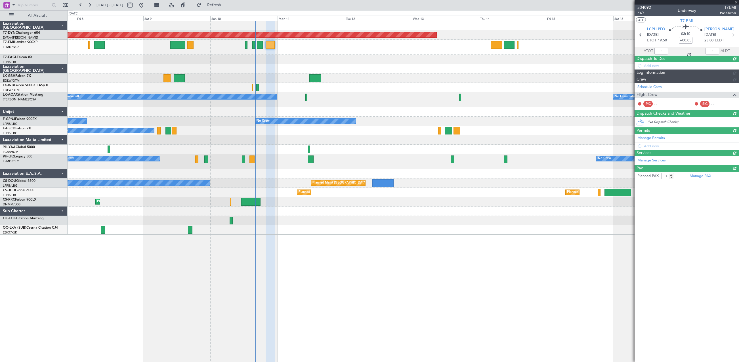
scroll to position [0, 0]
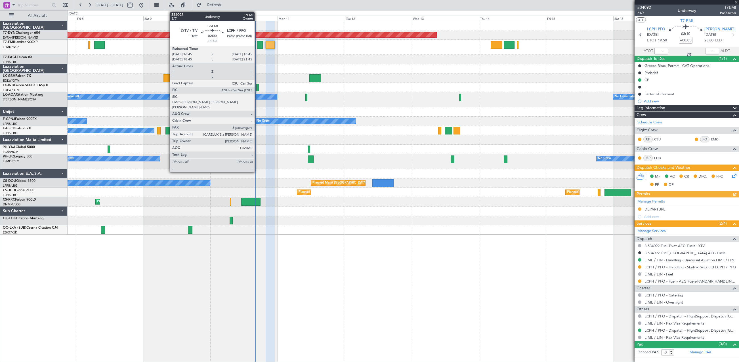
click at [257, 41] on div at bounding box center [260, 45] width 6 height 8
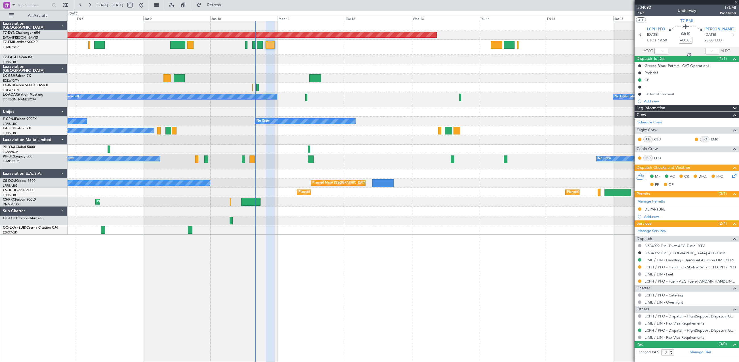
type input "-00:05"
type input "3"
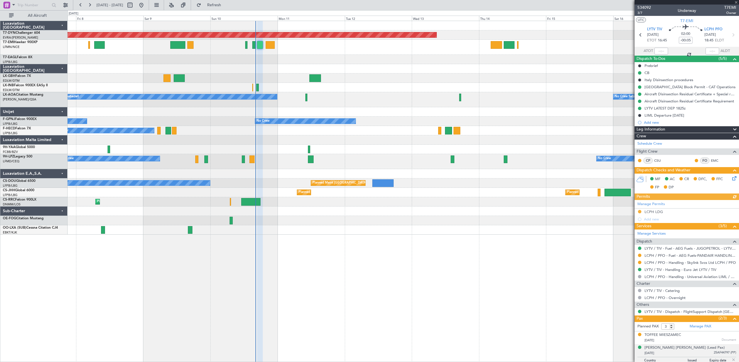
scroll to position [21, 0]
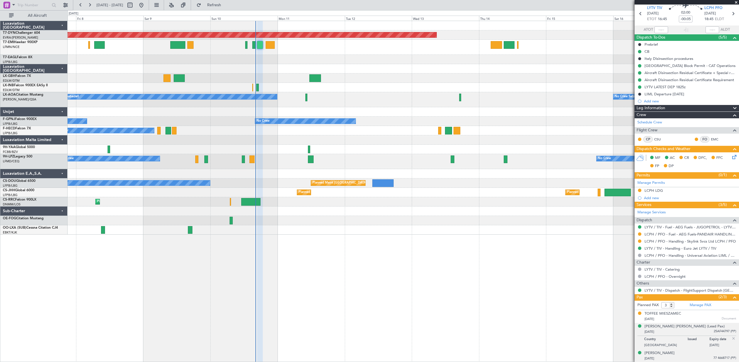
click at [684, 357] on div "16/04/1988 77 4668717 (PP)" at bounding box center [690, 359] width 92 height 6
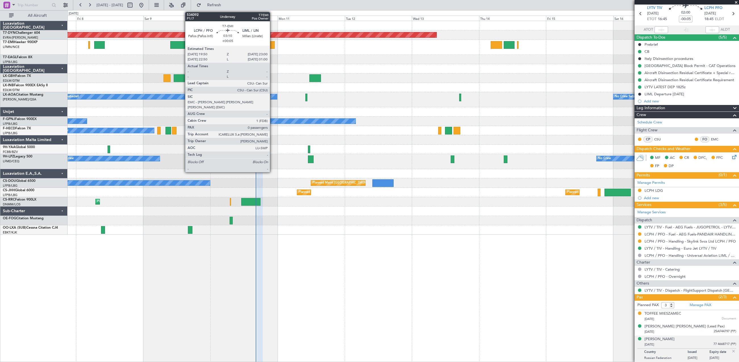
click at [272, 46] on div at bounding box center [269, 45] width 9 height 8
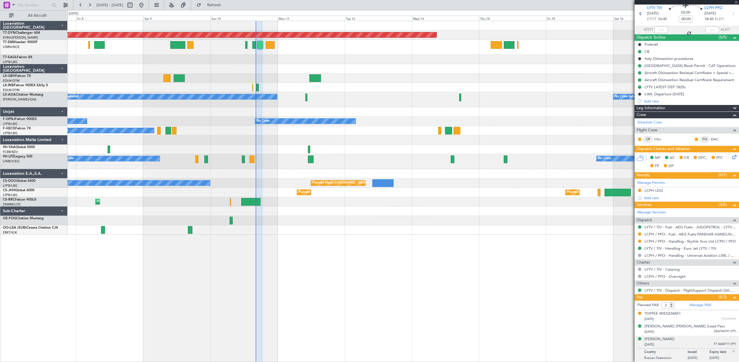
type input "+00:05"
type input "0"
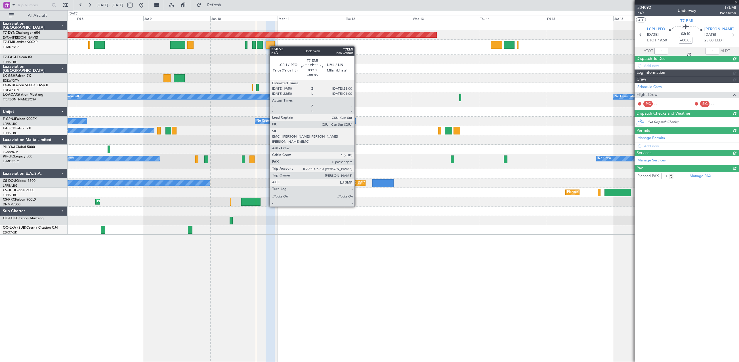
scroll to position [0, 0]
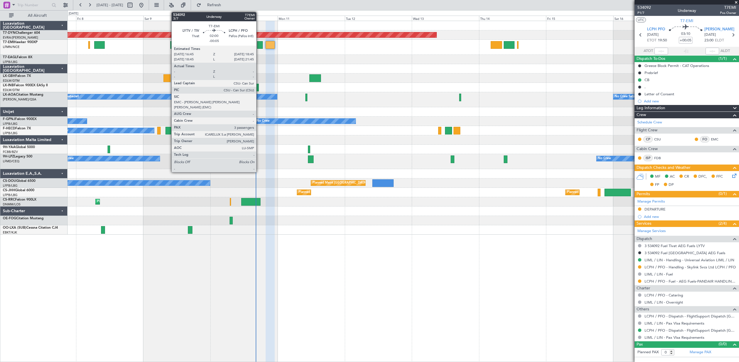
click at [259, 46] on div at bounding box center [260, 45] width 6 height 8
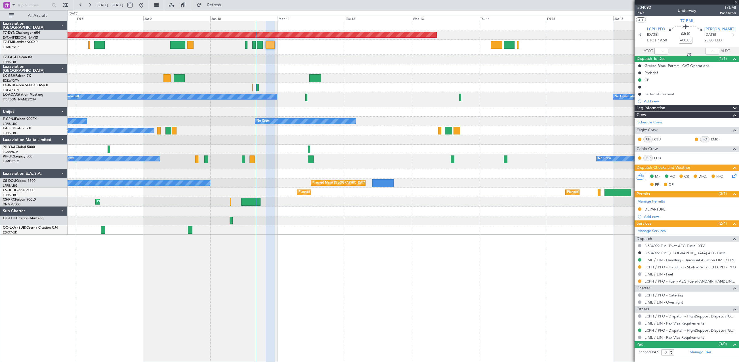
type input "-00:05"
type input "3"
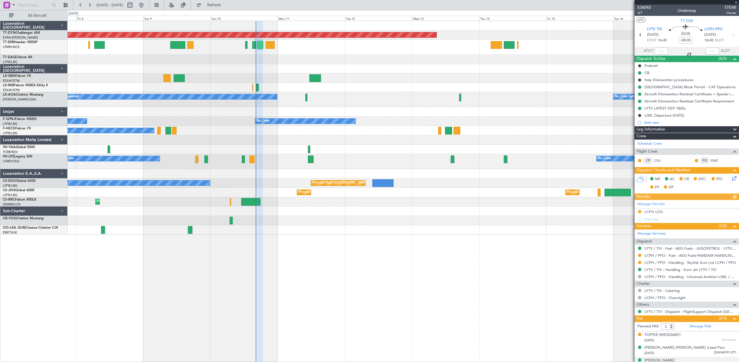
click at [453, 47] on div at bounding box center [403, 47] width 671 height 15
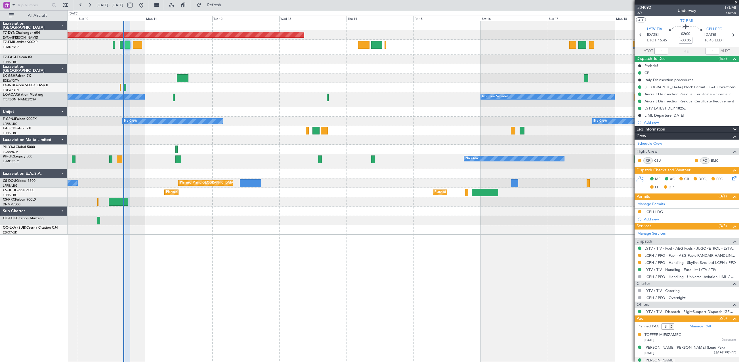
click at [369, 120] on div "Planned Maint Basel-Mulhouse Unplanned Maint Nice (Côte d'Azur Airport) No Crew…" at bounding box center [403, 128] width 671 height 214
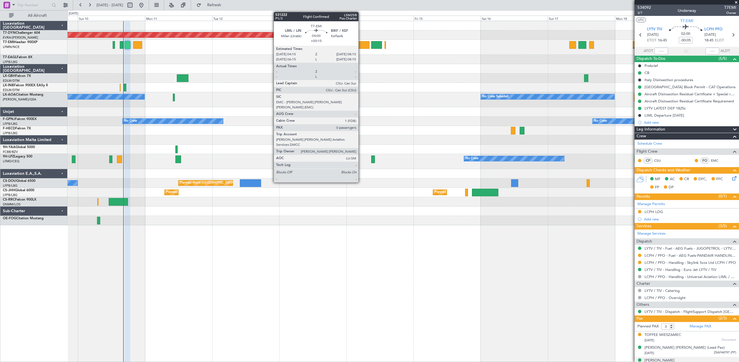
click at [361, 46] on div at bounding box center [363, 45] width 11 height 8
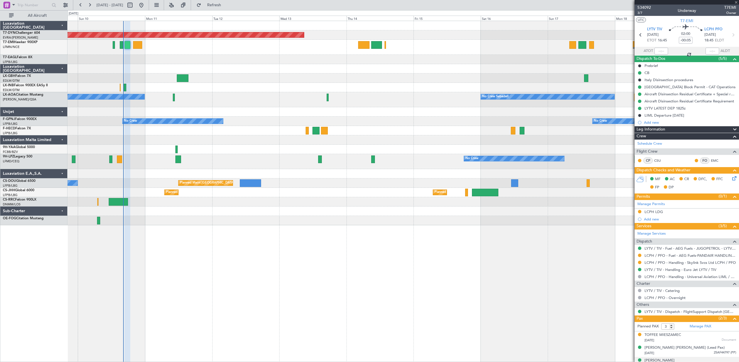
type input "+00:15"
type input "0"
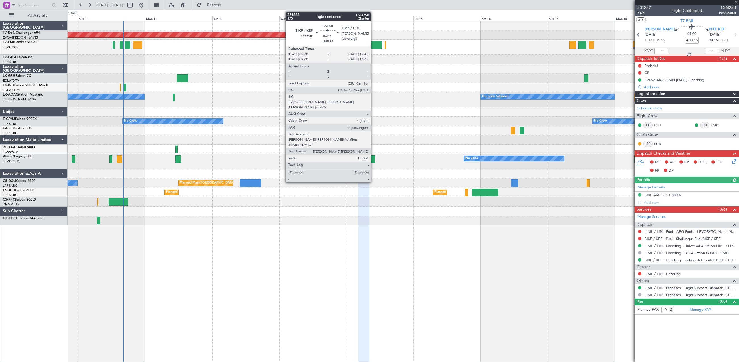
click at [373, 42] on div at bounding box center [376, 45] width 10 height 8
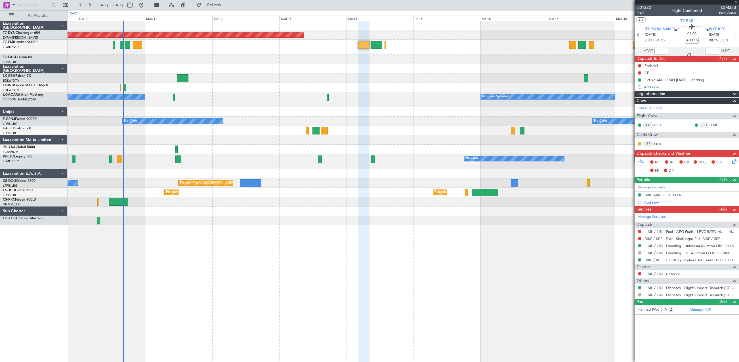
type input "2"
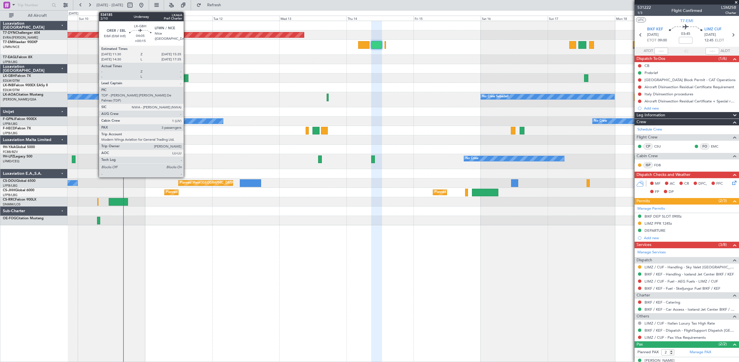
click at [186, 79] on div at bounding box center [183, 78] width 12 height 8
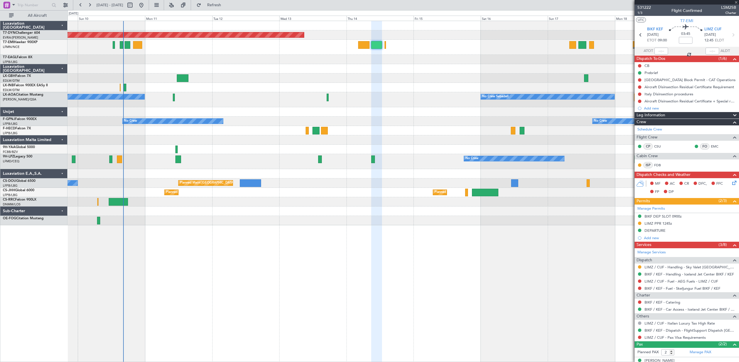
type input "+00:15"
type input "3"
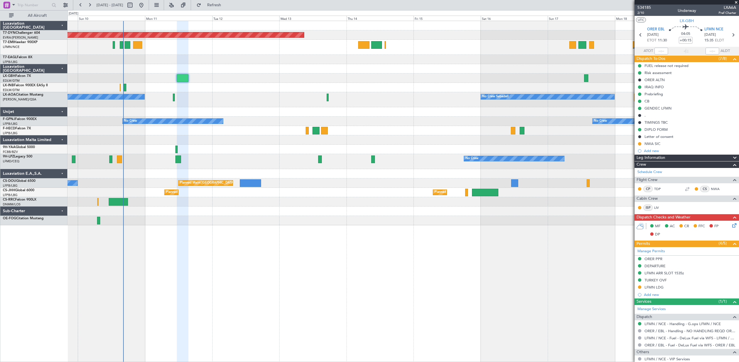
click at [153, 60] on div at bounding box center [403, 59] width 671 height 9
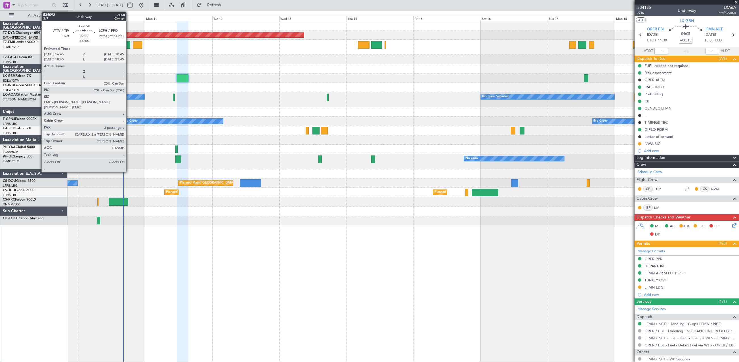
click at [129, 45] on div at bounding box center [128, 45] width 6 height 8
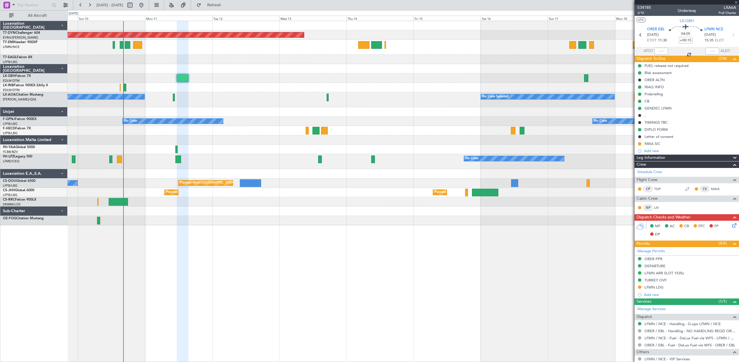
type input "-00:05"
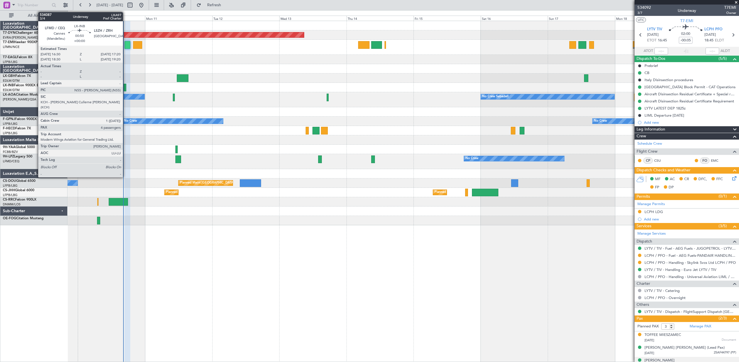
click at [125, 88] on div at bounding box center [125, 88] width 3 height 8
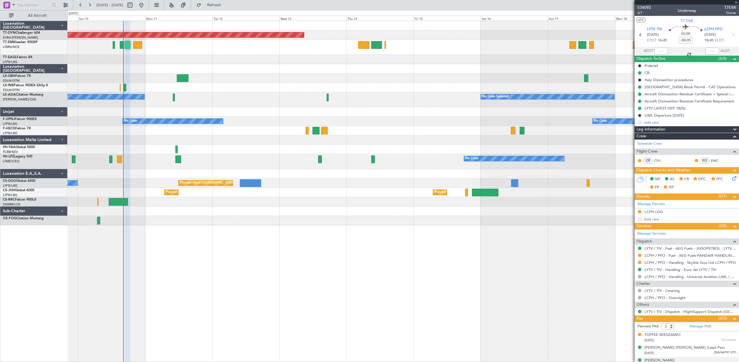
type input "4"
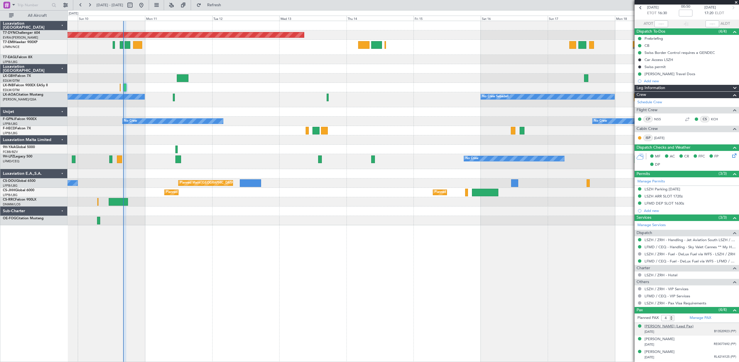
scroll to position [39, 0]
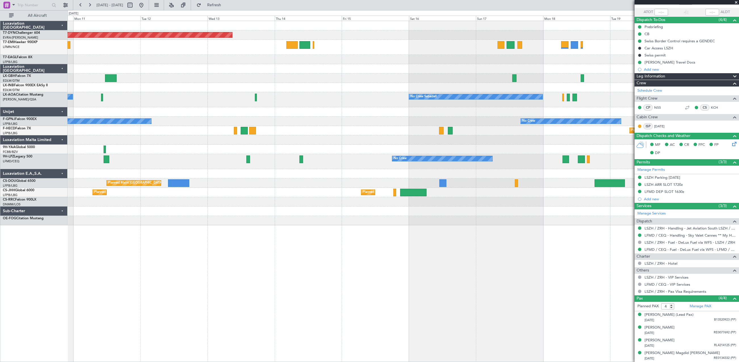
click at [262, 116] on div "Planned Maint Basel-Mulhouse No Crew Sabadell No Crew Sabadell No Crew No Crew …" at bounding box center [403, 123] width 671 height 204
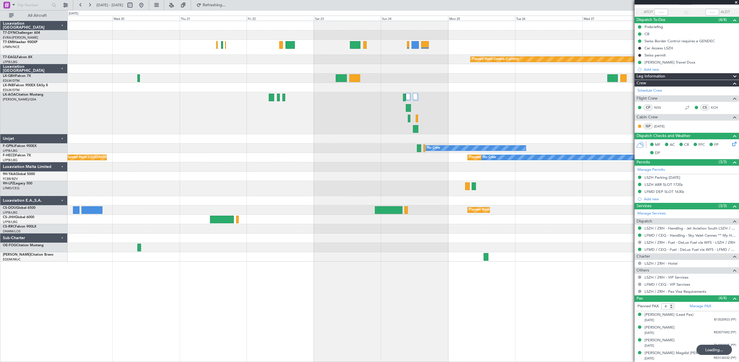
click at [339, 132] on div "No Crew Sabadell No Crew Sabadell" at bounding box center [403, 113] width 671 height 42
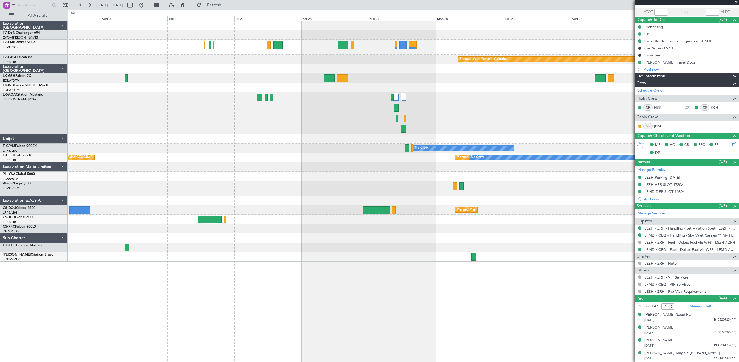
click at [387, 112] on div "No Crew Sabadell No Crew Sabadell" at bounding box center [403, 113] width 671 height 42
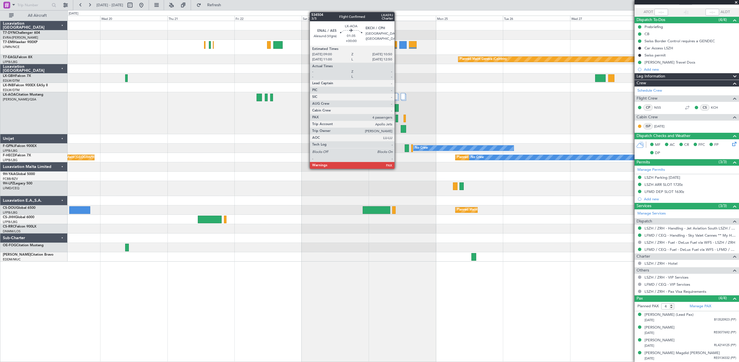
click at [397, 110] on div at bounding box center [395, 108] width 5 height 8
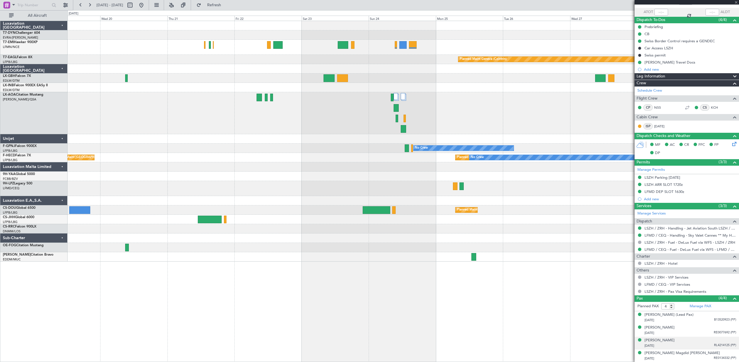
scroll to position [0, 0]
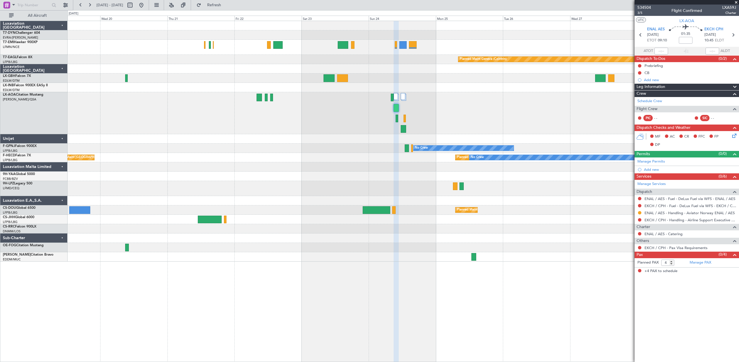
click at [418, 126] on div "No Crew Sabadell No Crew Sabadell" at bounding box center [403, 113] width 671 height 42
click at [449, 108] on div "No Crew Sabadell No Crew Sabadell" at bounding box center [403, 113] width 671 height 42
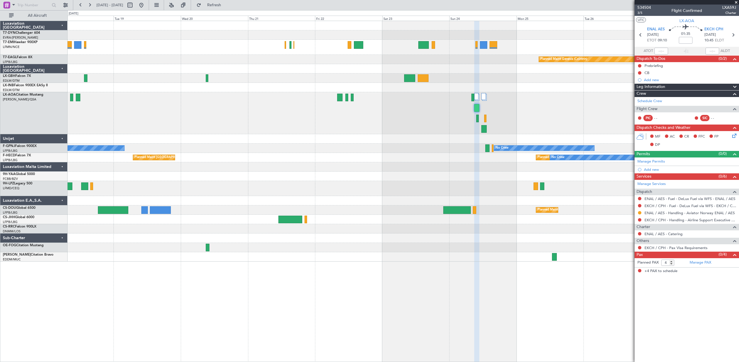
click at [234, 137] on div "Planned Maint Geneva (Cointrin) No Crew Sabadell No Crew Sabadell No Crew No Cr…" at bounding box center [403, 141] width 671 height 241
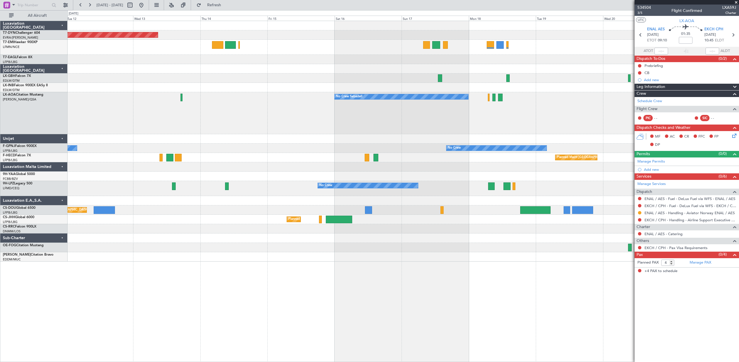
click at [380, 125] on div "Planned Maint Basel-Mulhouse No Crew Sabadell No Crew Sabadell No Crew No Crew …" at bounding box center [403, 141] width 671 height 241
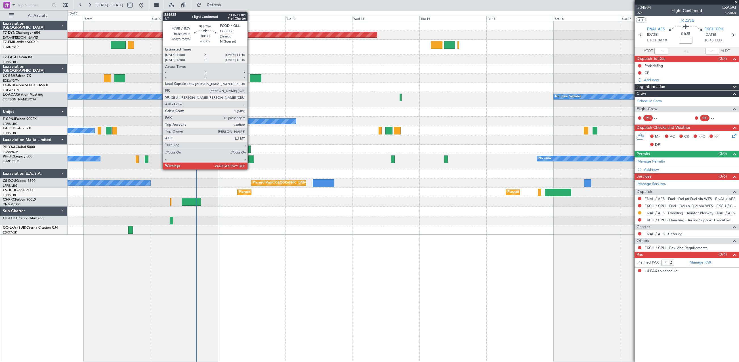
click at [250, 147] on div at bounding box center [249, 150] width 2 height 8
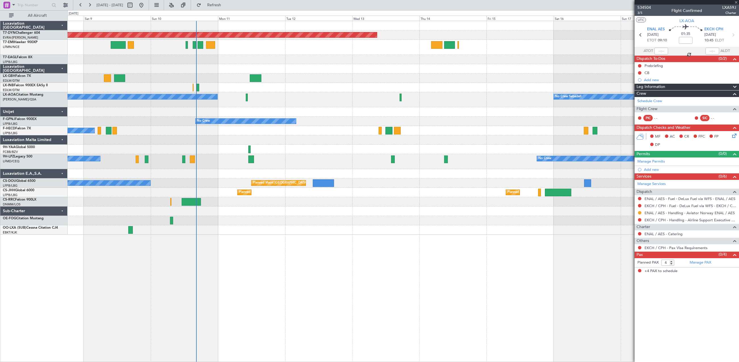
type input "-00:05"
type input "13"
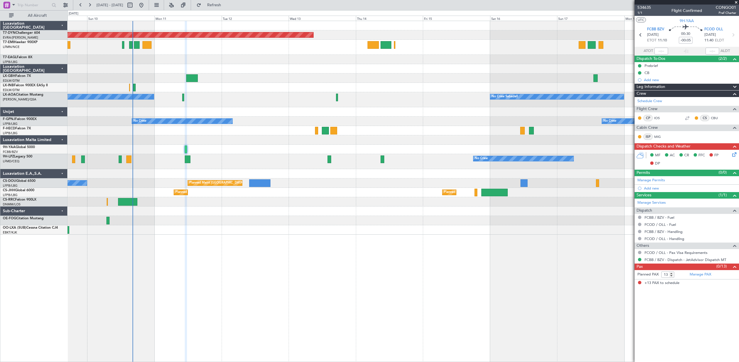
click at [294, 177] on div "Planned Maint Basel-Mulhouse Unplanned Maint Nice (Côte d'Azur Airport) No Crew…" at bounding box center [403, 128] width 671 height 214
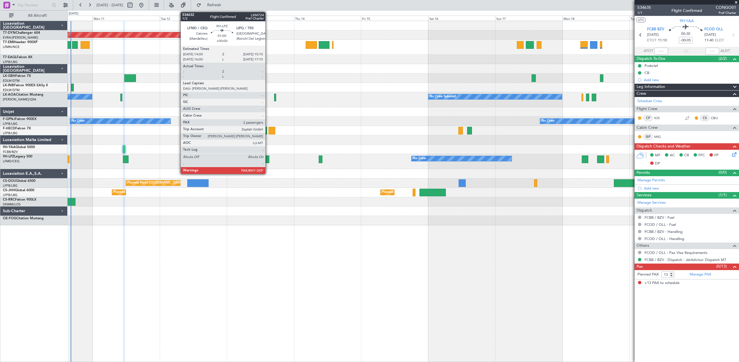
click at [268, 158] on div at bounding box center [267, 159] width 4 height 8
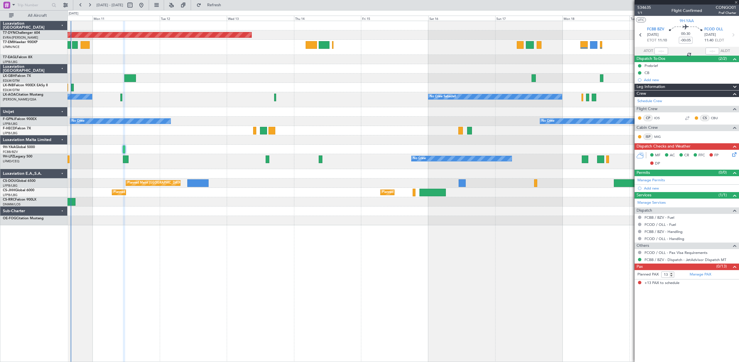
type input "2"
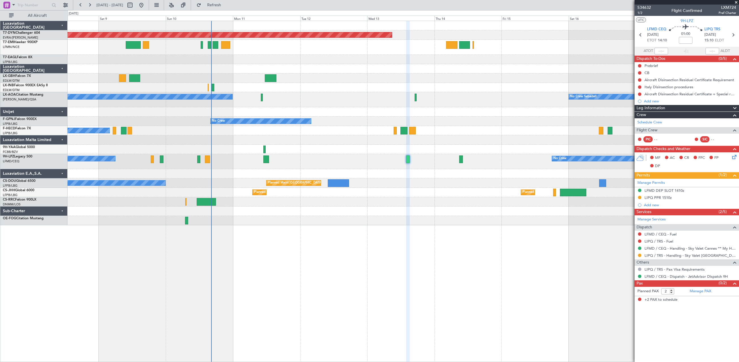
click at [431, 235] on div "Planned Maint Basel-Mulhouse Unplanned Maint Nice (Côte d'Azur Airport) No Crew…" at bounding box center [403, 191] width 671 height 341
click at [367, 218] on div at bounding box center [403, 220] width 671 height 9
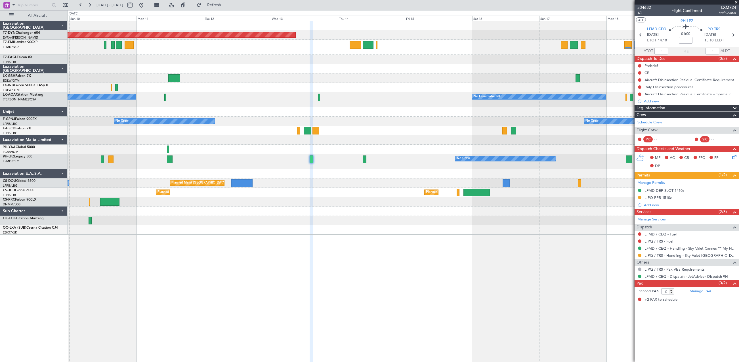
click at [149, 215] on div at bounding box center [403, 210] width 671 height 9
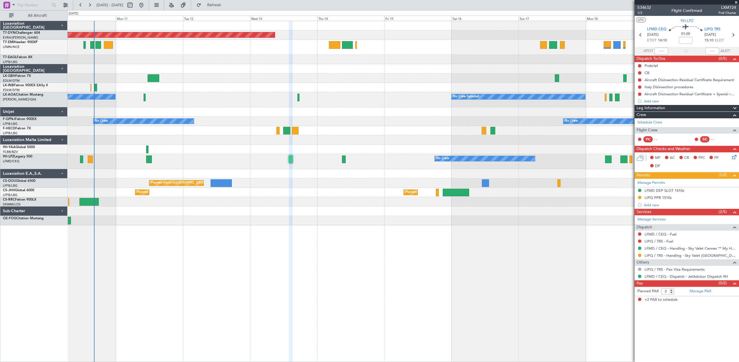
click at [146, 187] on div "Planned Maint Basel-Mulhouse No Crew Sabadell No Crew Sabadell No Crew No Crew …" at bounding box center [403, 123] width 671 height 204
click at [201, 208] on div at bounding box center [403, 210] width 671 height 9
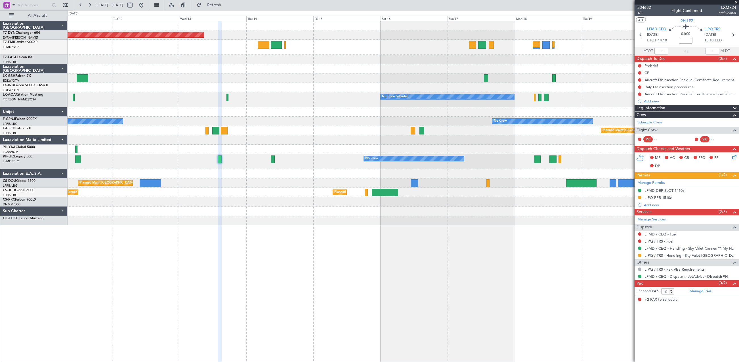
click at [146, 207] on div "Planned Maint Basel-Mulhouse No Crew Sabadell No Crew Sabadell No Crew No Crew …" at bounding box center [403, 123] width 671 height 204
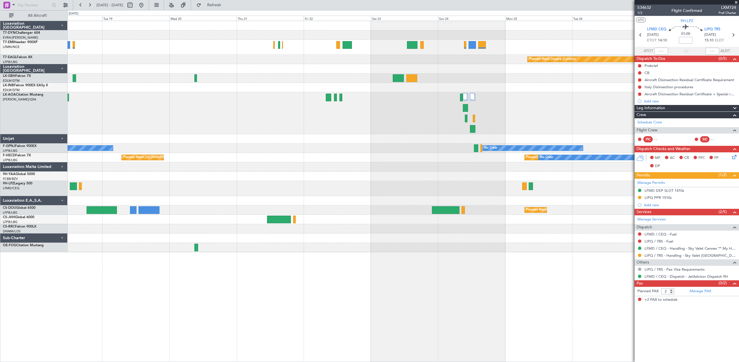
click at [281, 192] on div "Planned Maint Geneva (Cointrin) No Crew Sabadell No Crew Sabadell No Crew No Cr…" at bounding box center [403, 136] width 671 height 231
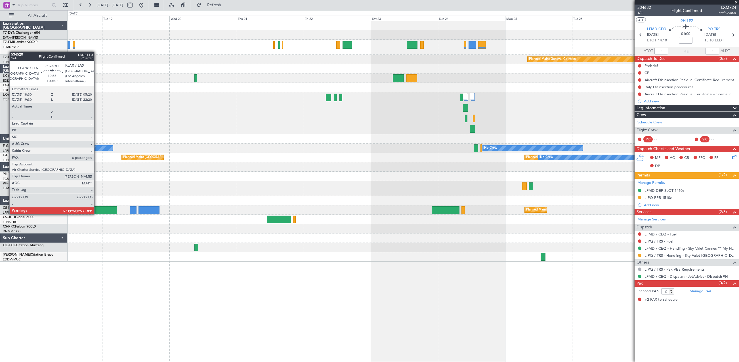
click at [97, 208] on div at bounding box center [102, 210] width 30 height 8
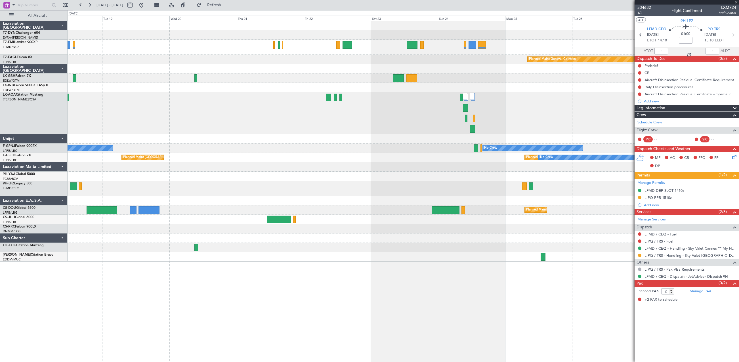
type input "+00:40"
type input "6"
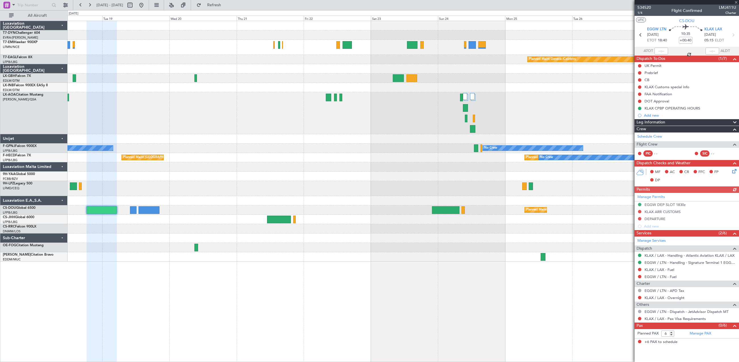
click at [311, 205] on div "Planned Maint Geneva (Cointrin) No Crew Sabadell No Crew Sabadell No Crew No Cr…" at bounding box center [403, 141] width 671 height 241
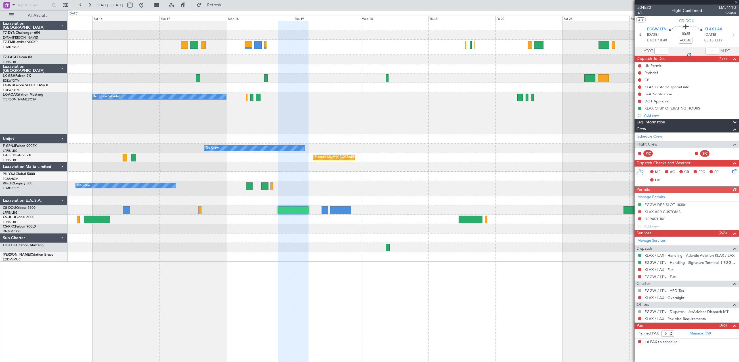
click at [331, 218] on div "Planned Maint Basel-Mulhouse Planned Maint Geneva (Cointrin) No Crew Sabadell N…" at bounding box center [403, 141] width 671 height 241
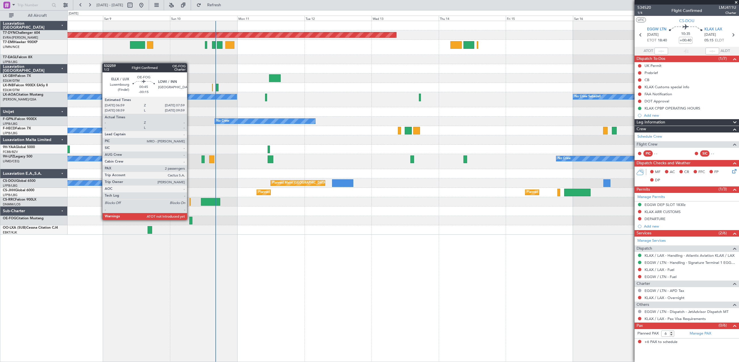
click at [189, 219] on div at bounding box center [190, 221] width 3 height 8
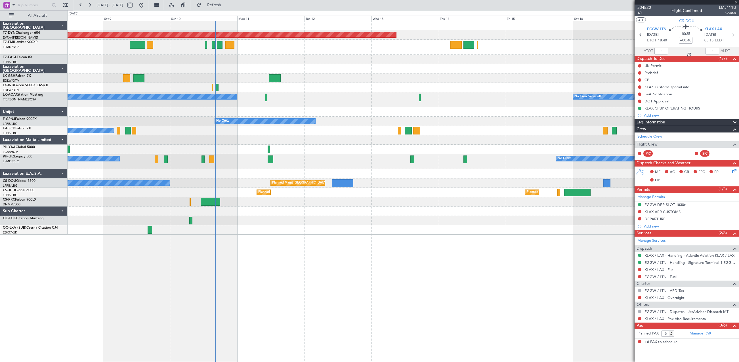
type input "-00:15"
type input "2"
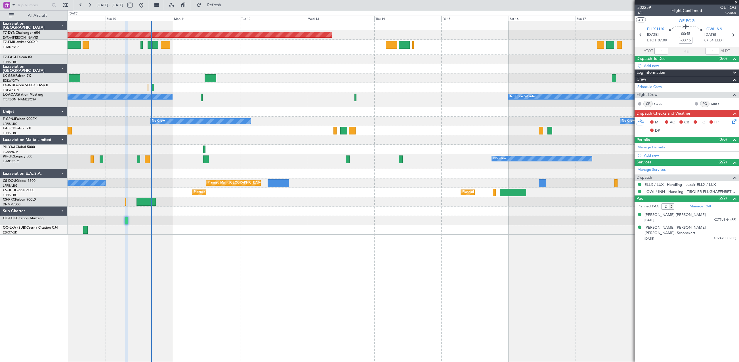
click at [378, 88] on div "Unplanned Maint Nice ([GEOGRAPHIC_DATA])" at bounding box center [403, 87] width 671 height 9
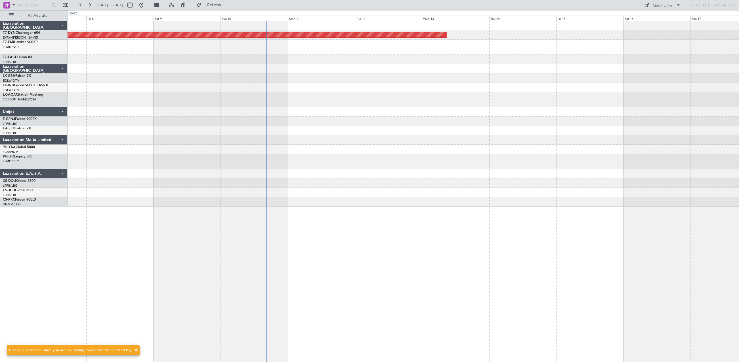
click at [279, 170] on div "Planned Maint Basel-Mulhouse AOG Maint Biarritz (Pays Basque)" at bounding box center [403, 114] width 671 height 186
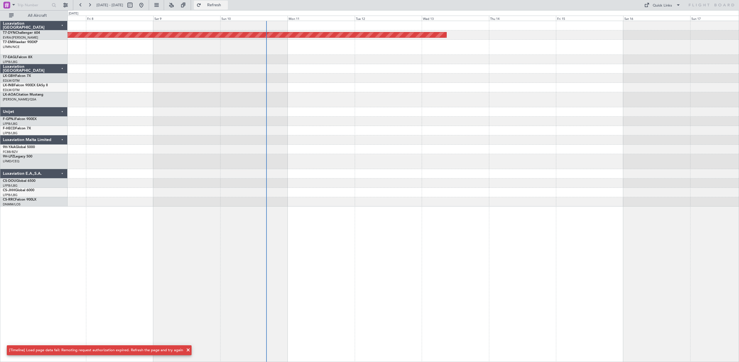
click at [219, 6] on button "Refresh" at bounding box center [211, 5] width 34 height 9
